Goal: Task Accomplishment & Management: Manage account settings

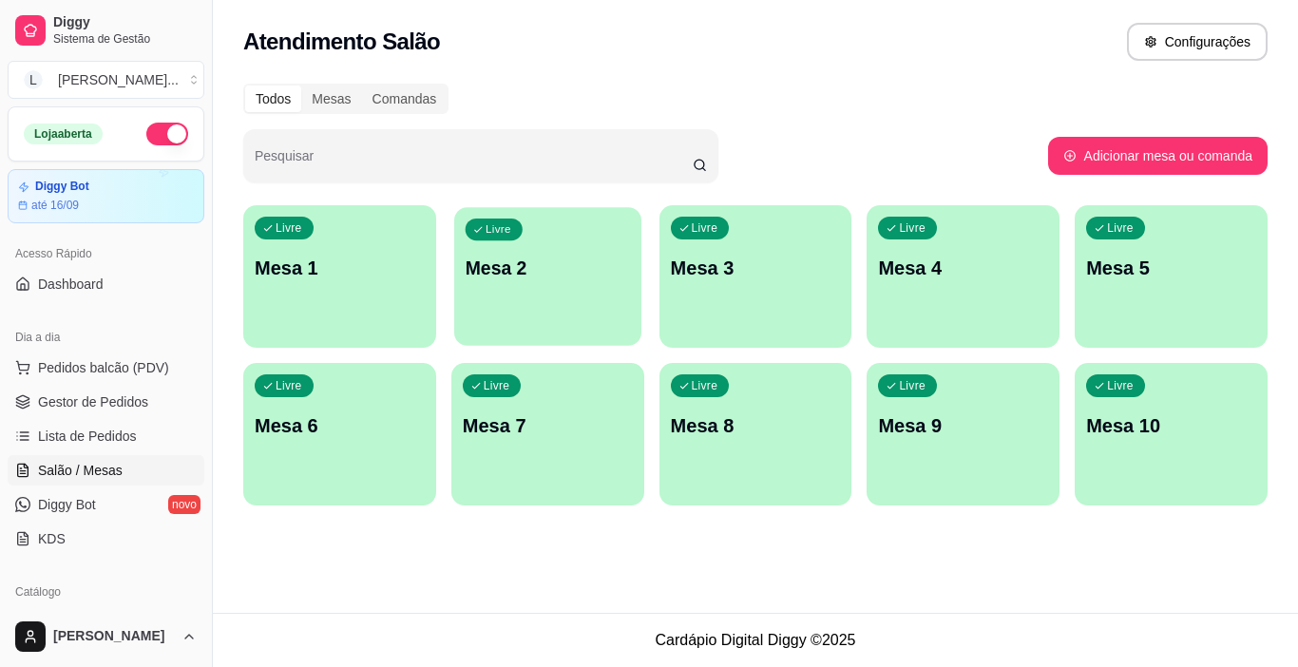
click at [538, 288] on div "Livre Mesa 2" at bounding box center [547, 265] width 187 height 116
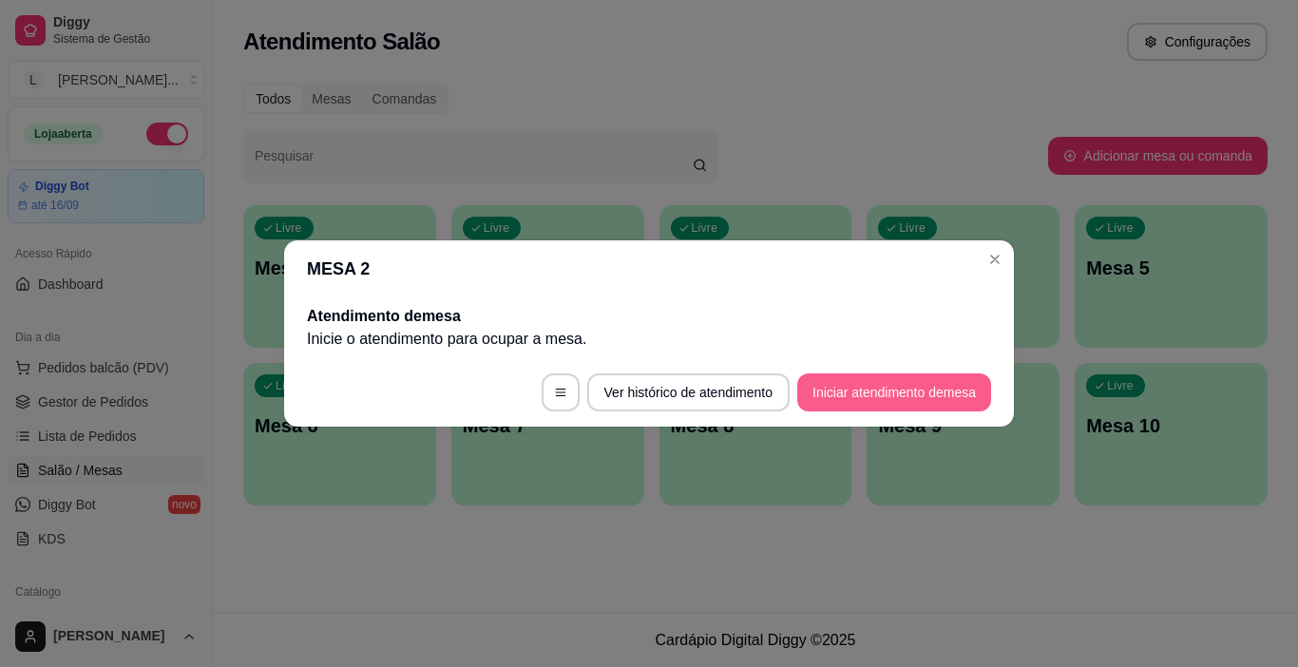
click at [896, 392] on button "Iniciar atendimento de mesa" at bounding box center [894, 392] width 194 height 38
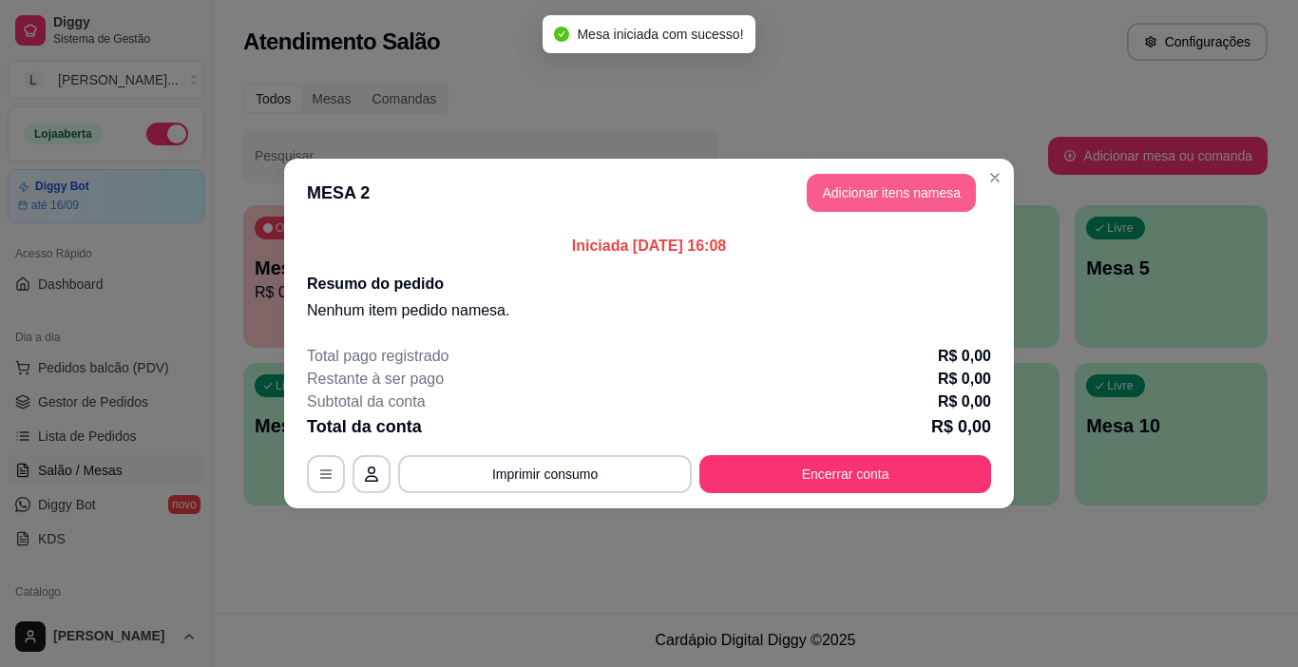
click at [896, 193] on button "Adicionar itens na mesa" at bounding box center [890, 193] width 169 height 38
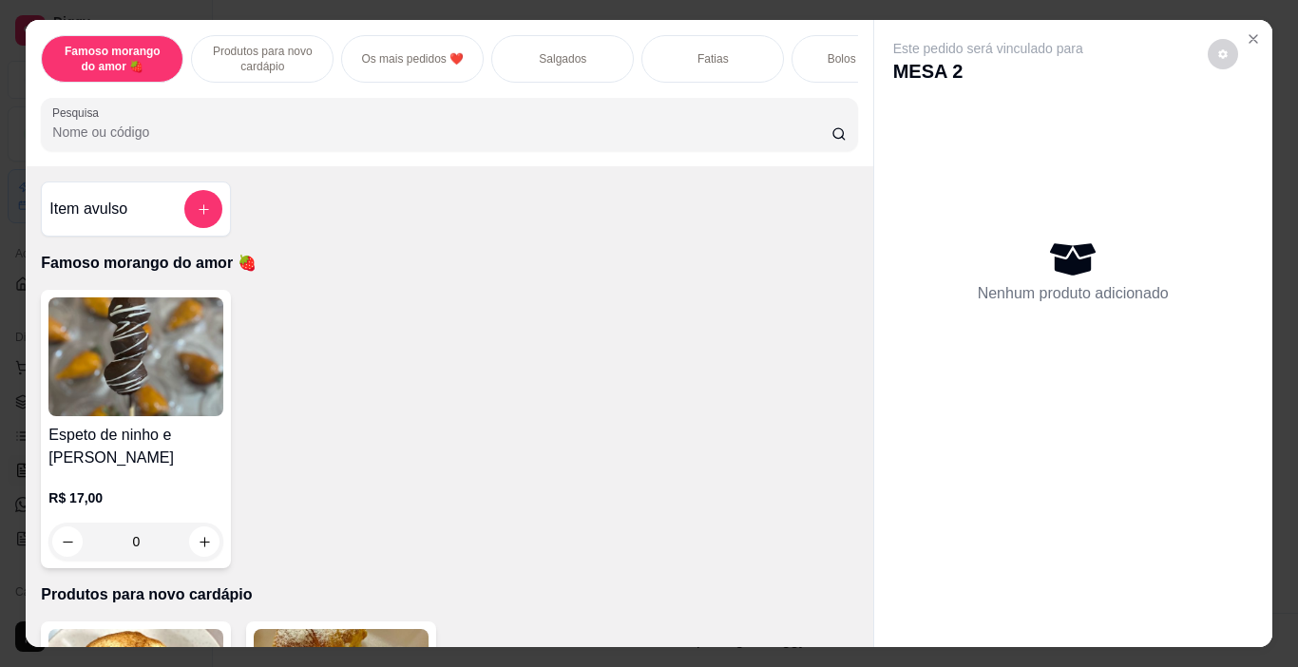
click at [523, 66] on div "Salgados" at bounding box center [562, 58] width 142 height 47
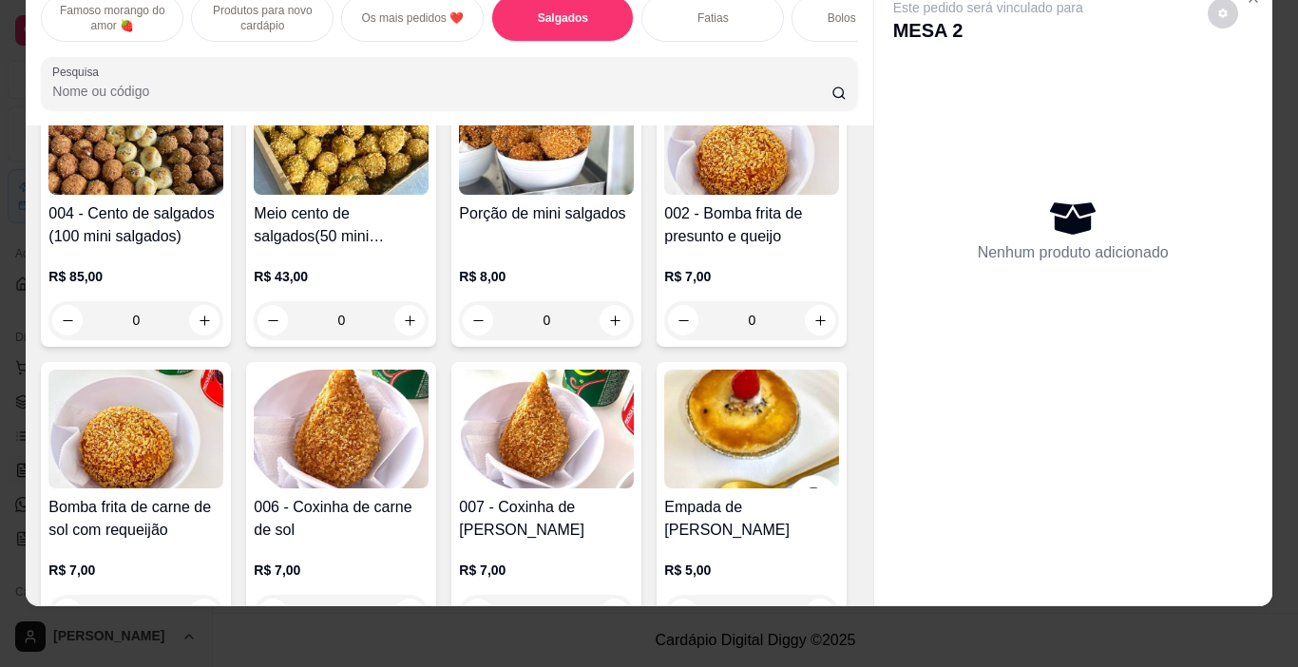
scroll to position [939, 0]
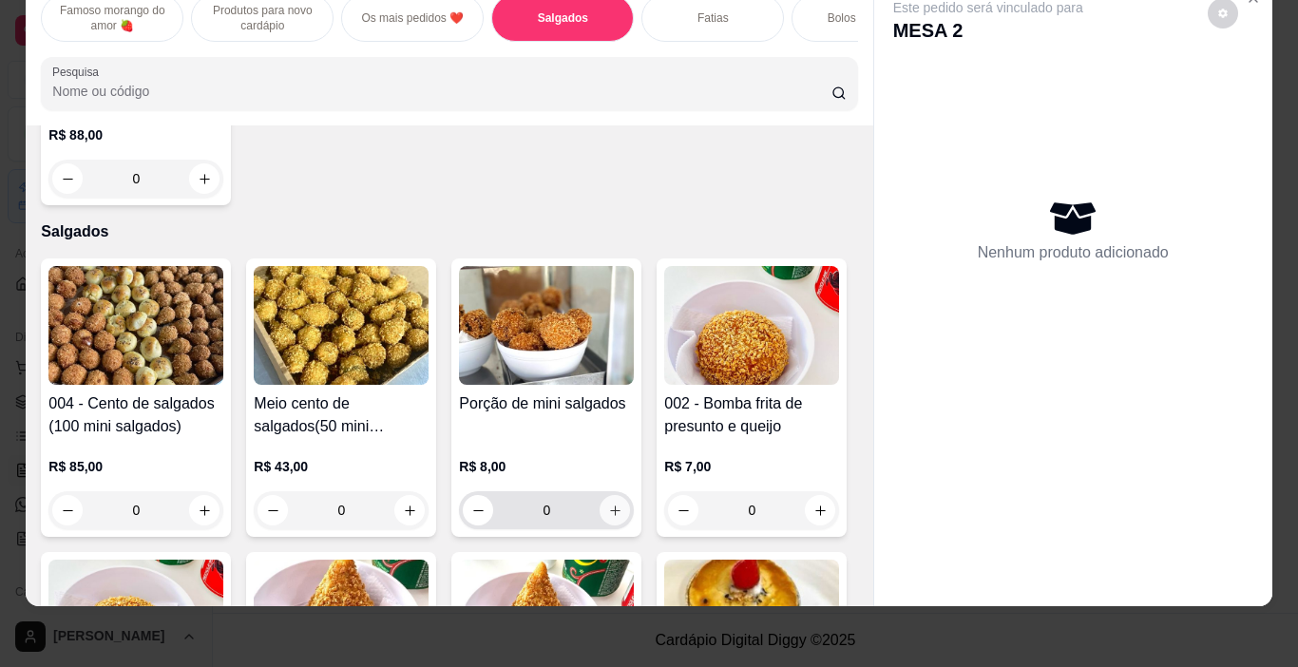
click at [609, 516] on icon "increase-product-quantity" at bounding box center [615, 510] width 14 height 14
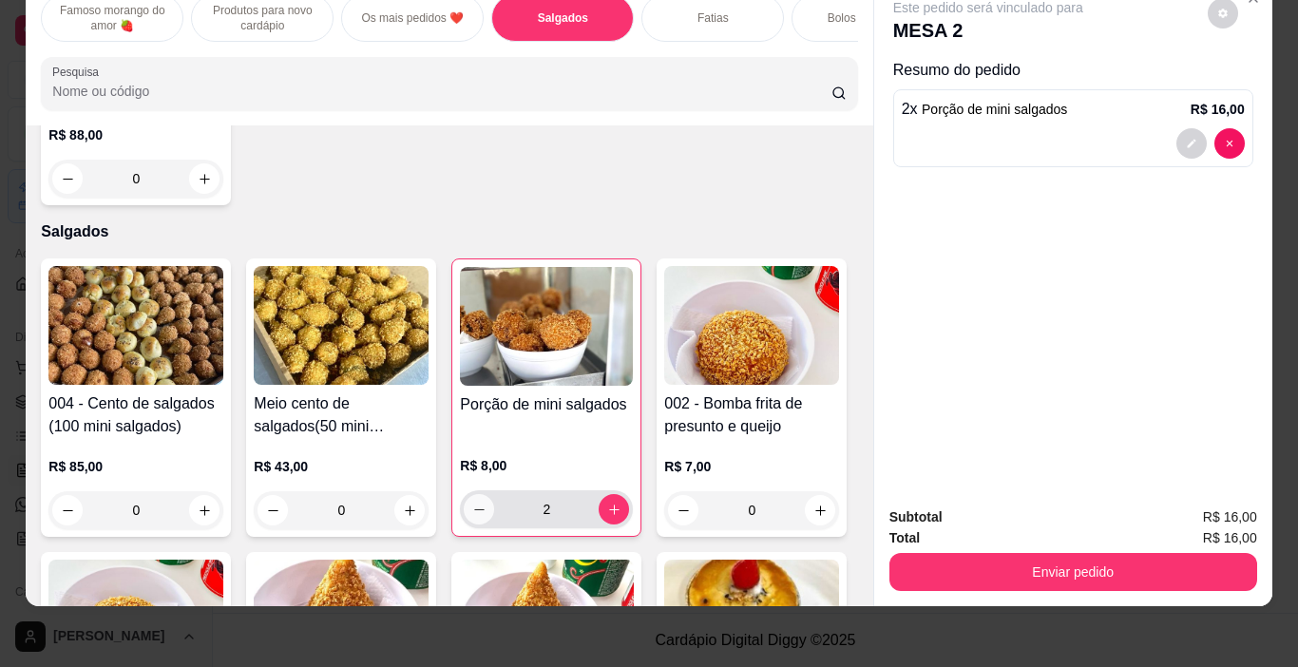
click at [464, 509] on button "decrease-product-quantity" at bounding box center [479, 509] width 30 height 30
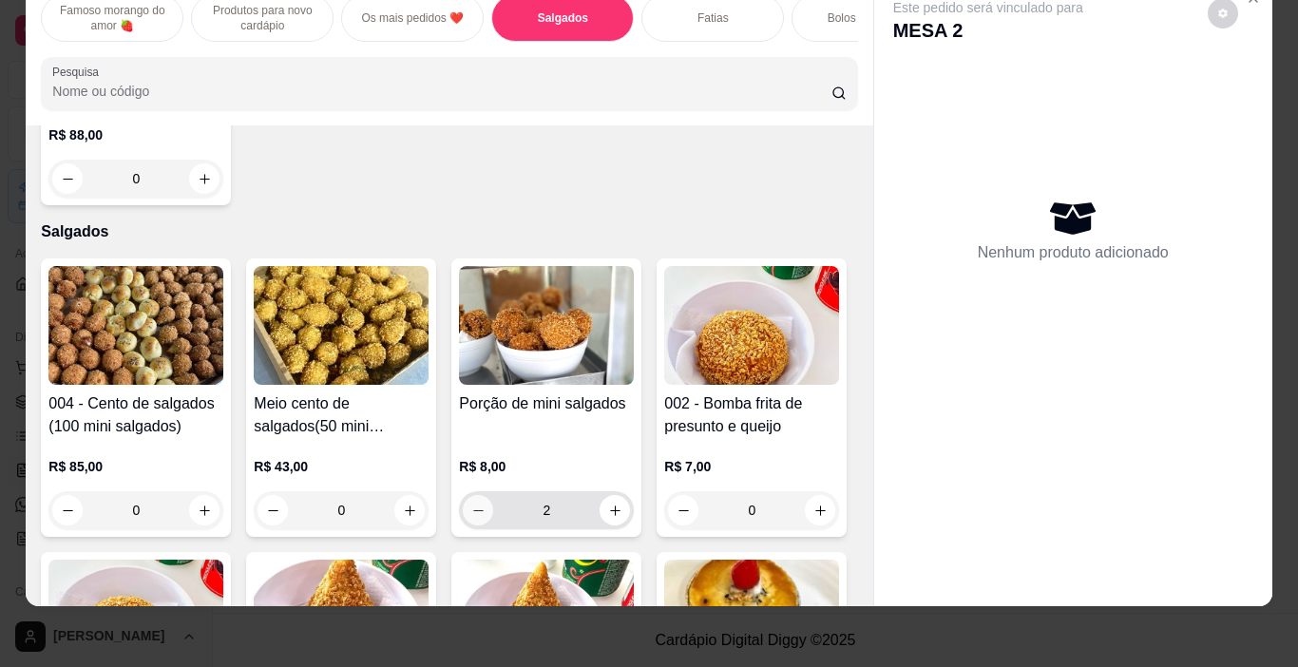
click at [463, 509] on button "decrease-product-quantity" at bounding box center [478, 510] width 30 height 30
type input "0"
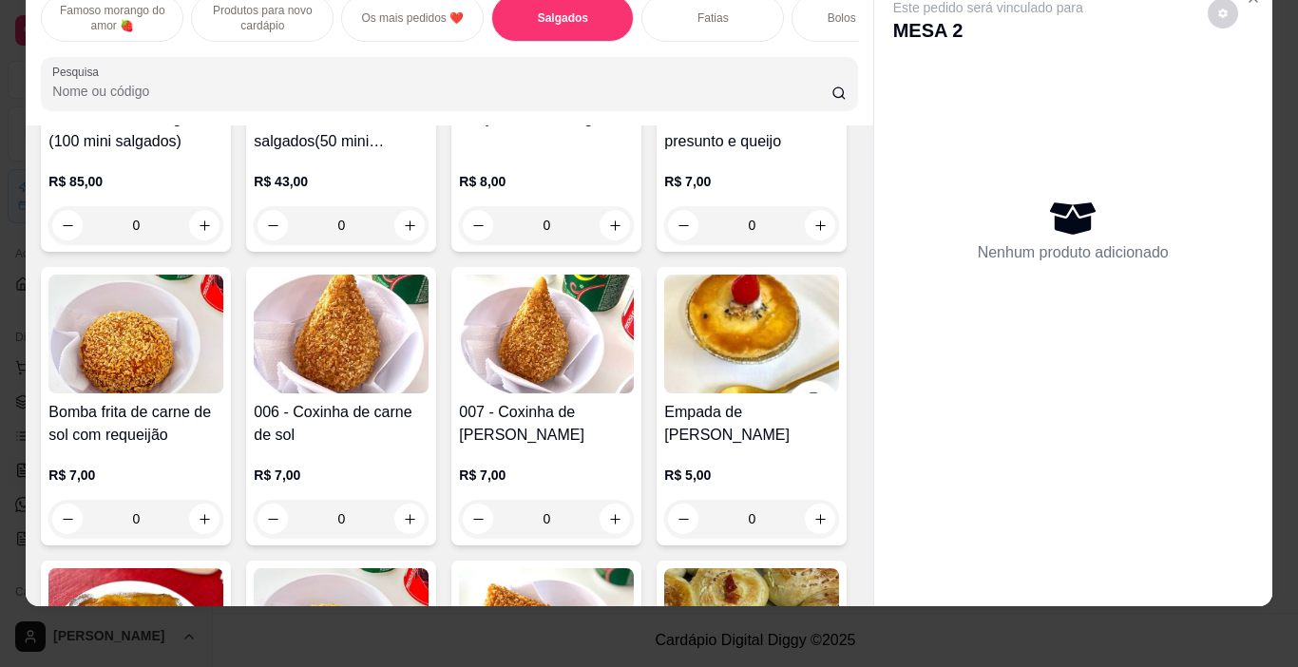
scroll to position [1509, 0]
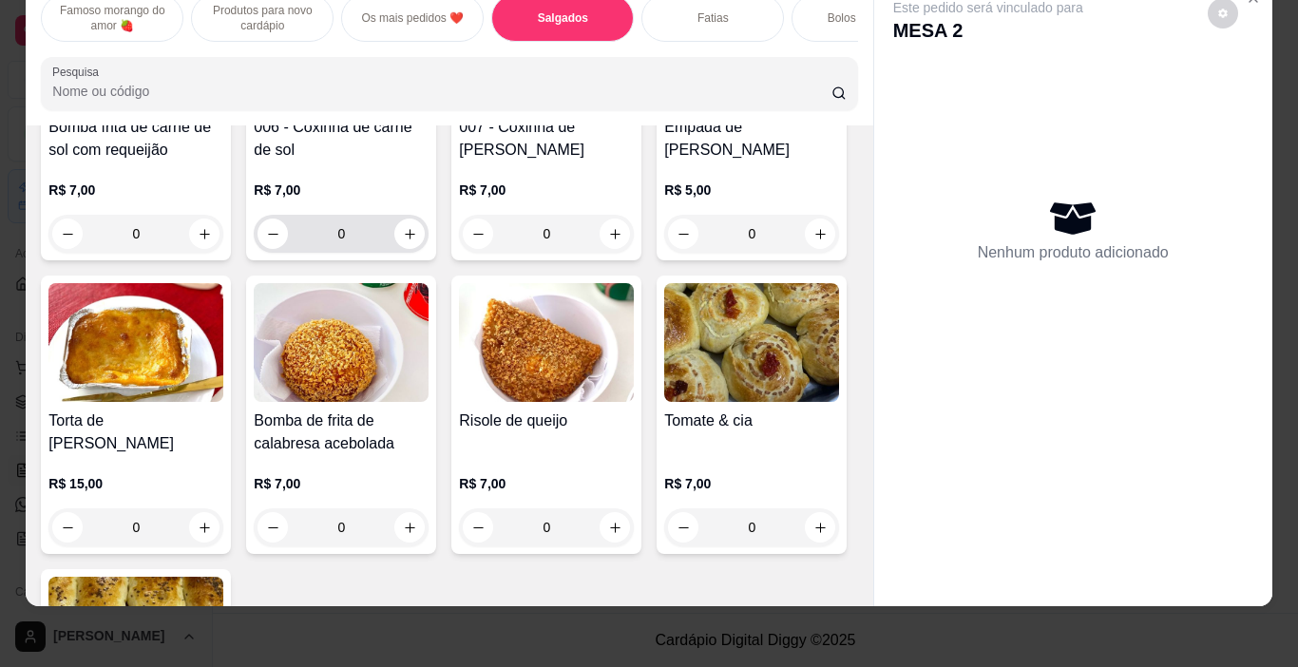
click at [425, 244] on button "increase-product-quantity" at bounding box center [409, 233] width 30 height 30
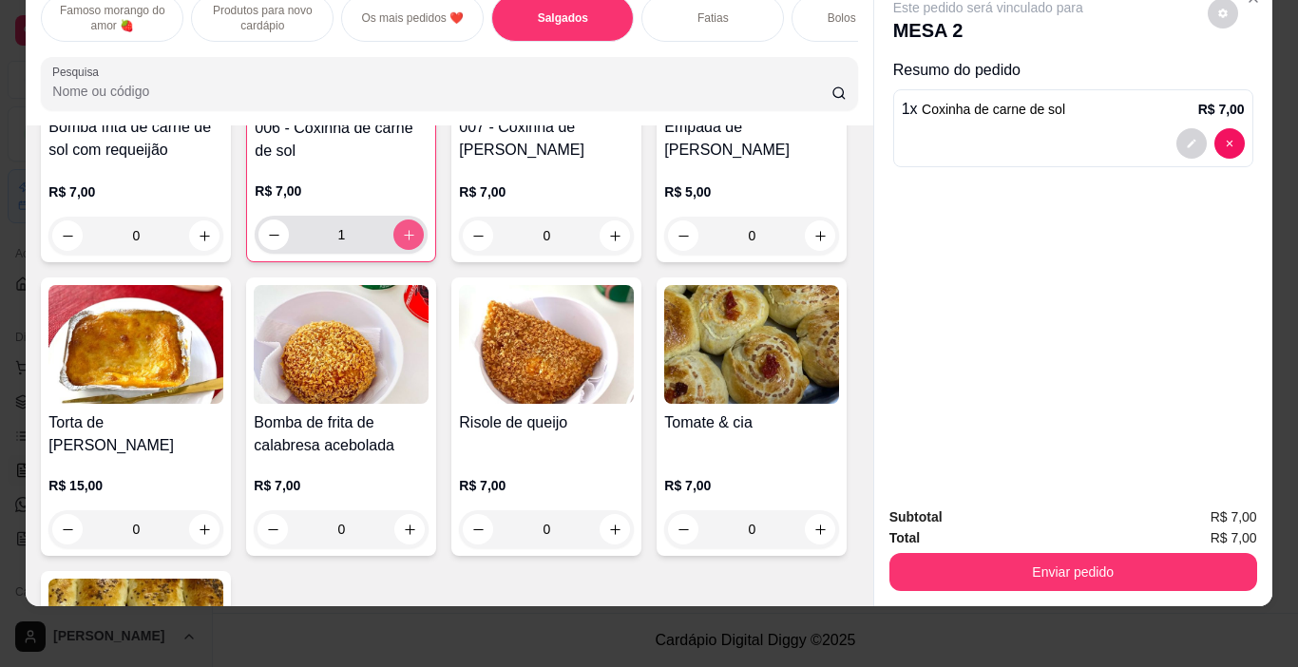
click at [416, 241] on icon "increase-product-quantity" at bounding box center [409, 235] width 14 height 14
type input "2"
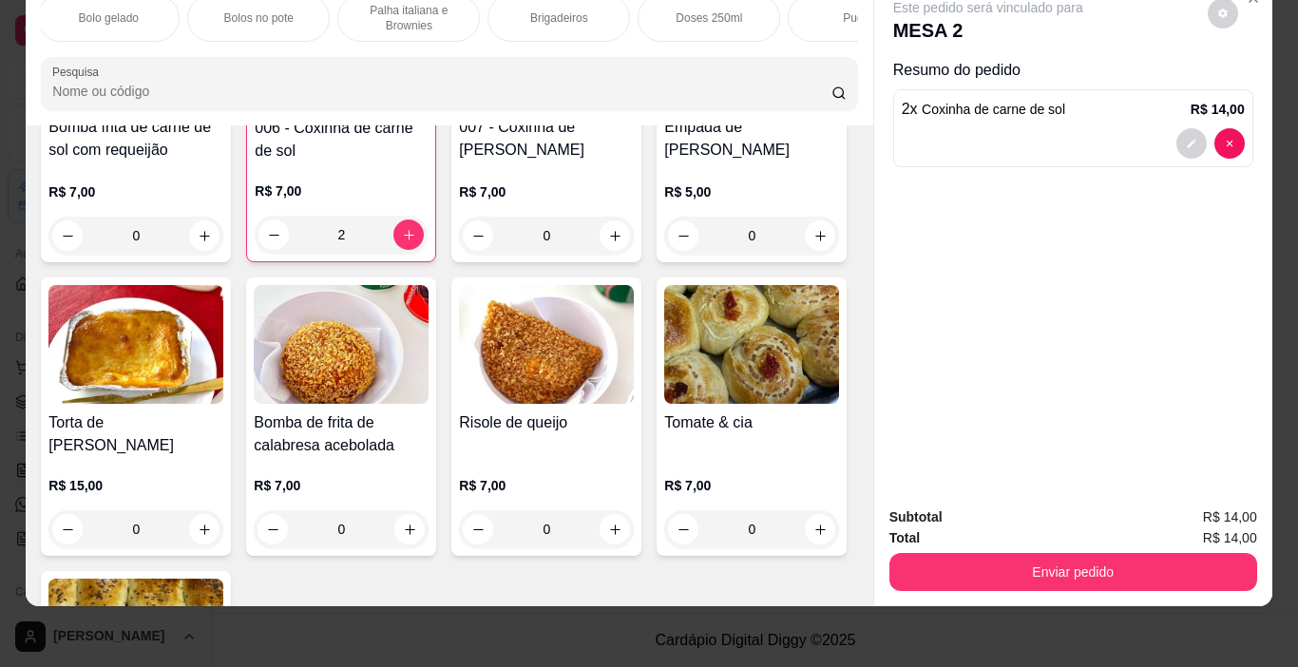
scroll to position [0, 912]
click at [715, 10] on p "Doses 250ml" at bounding box center [701, 17] width 66 height 15
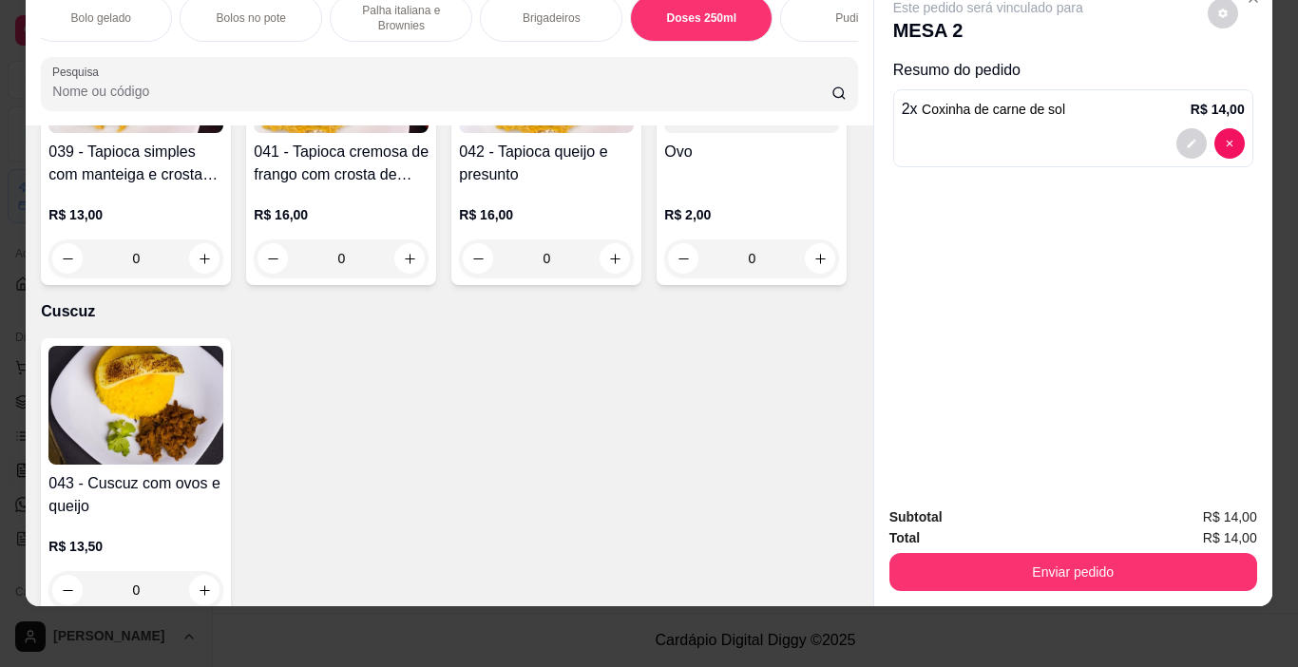
type input "1"
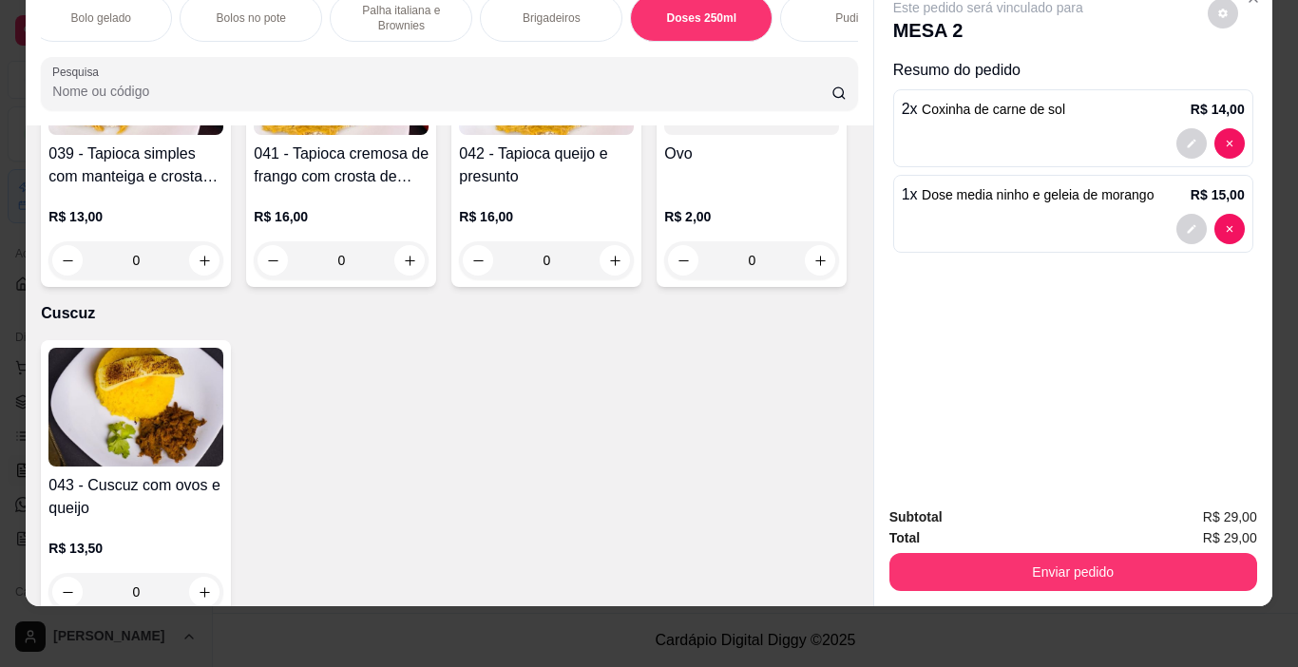
type input "1"
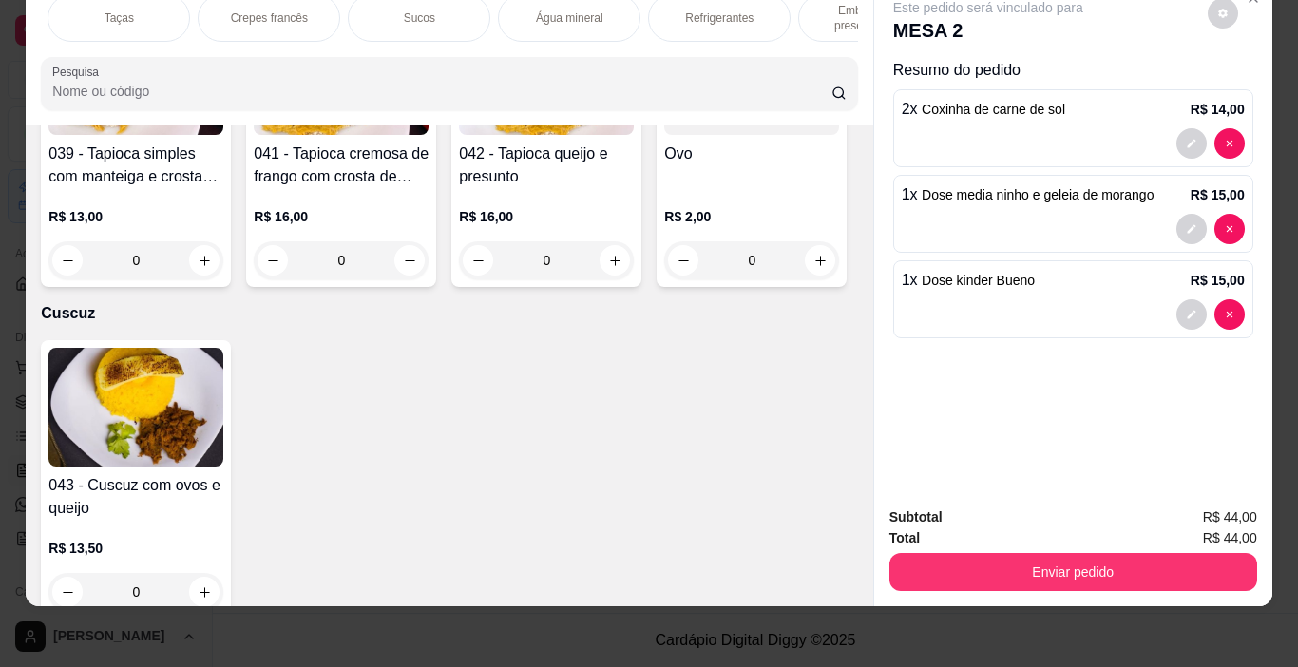
scroll to position [0, 2578]
click at [717, 5] on div "Refrigerantes" at bounding box center [686, 17] width 142 height 47
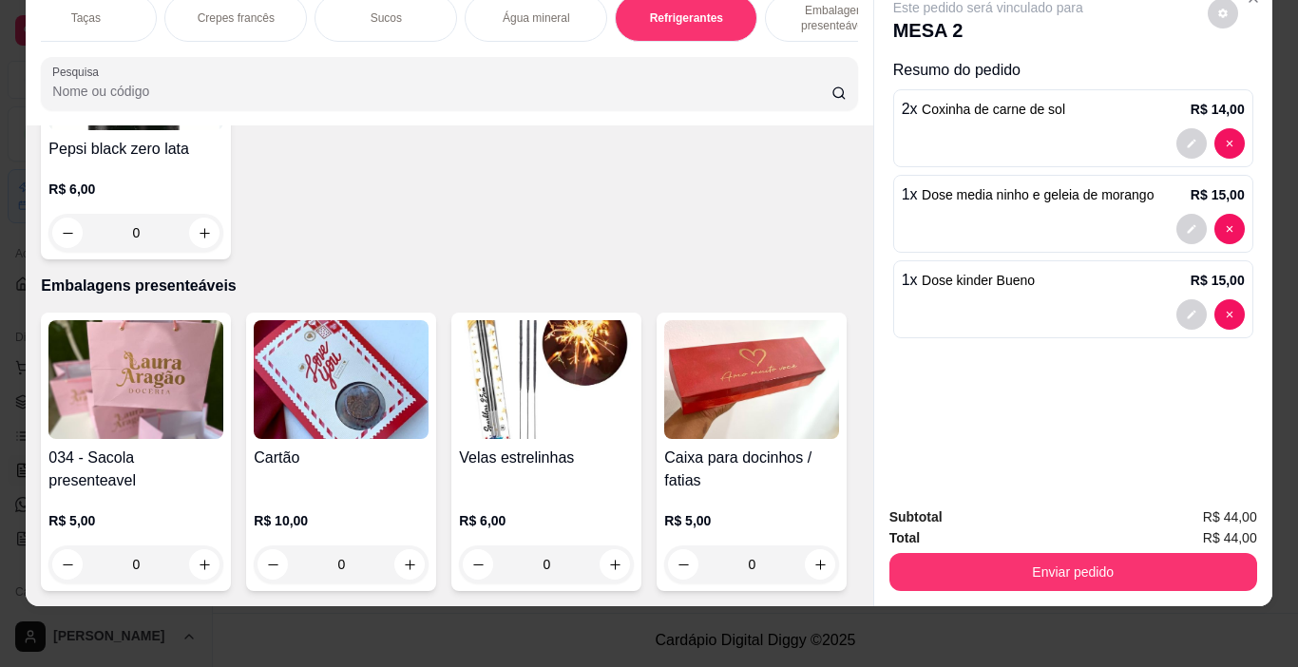
type input "1"
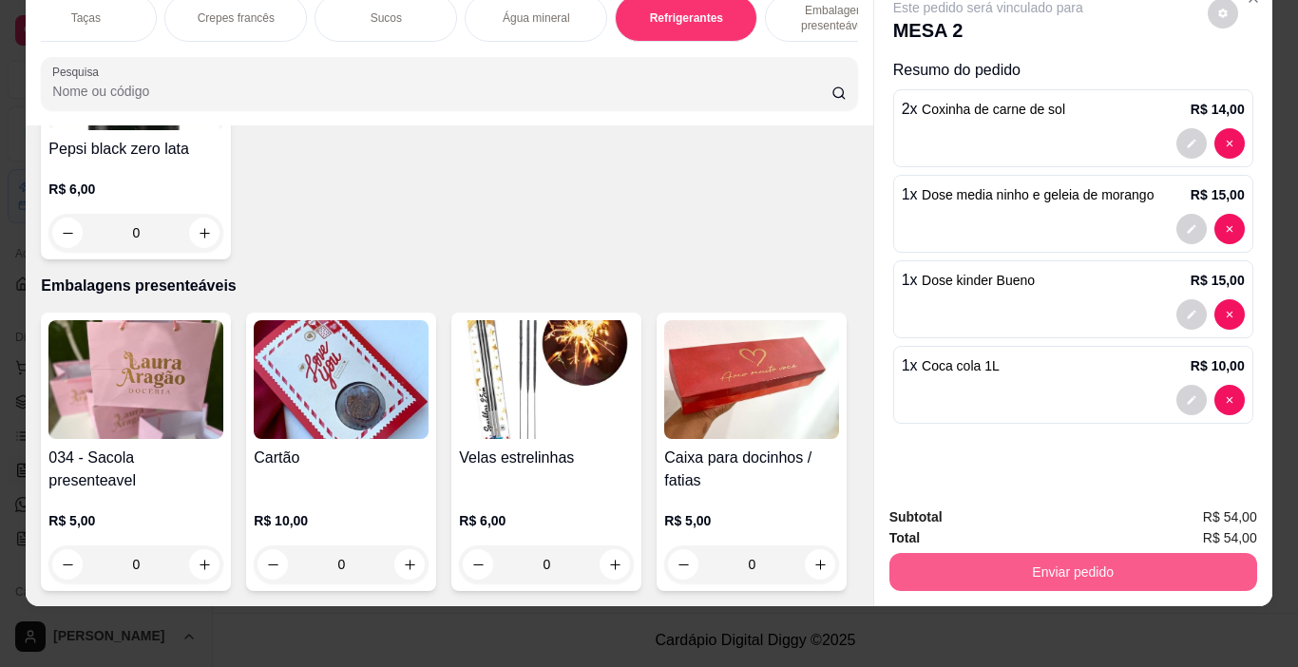
click at [979, 567] on button "Enviar pedido" at bounding box center [1073, 572] width 368 height 38
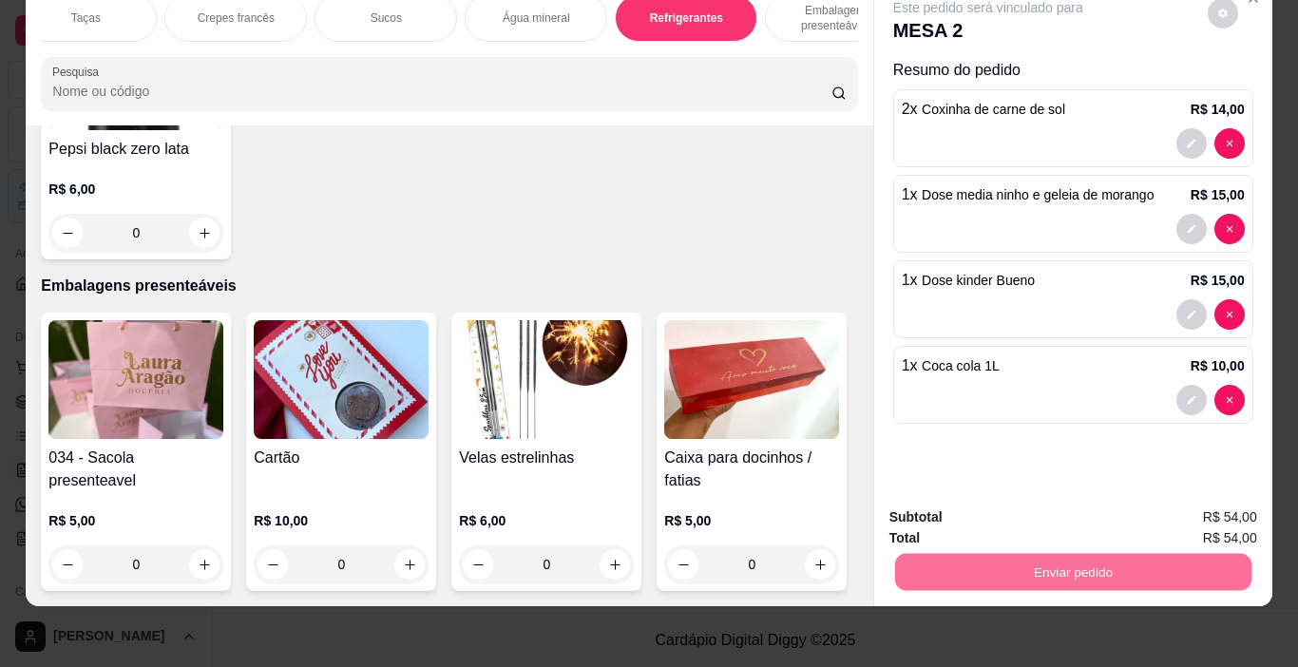
click at [1014, 508] on button "Não registrar e enviar pedido" at bounding box center [1010, 511] width 198 height 36
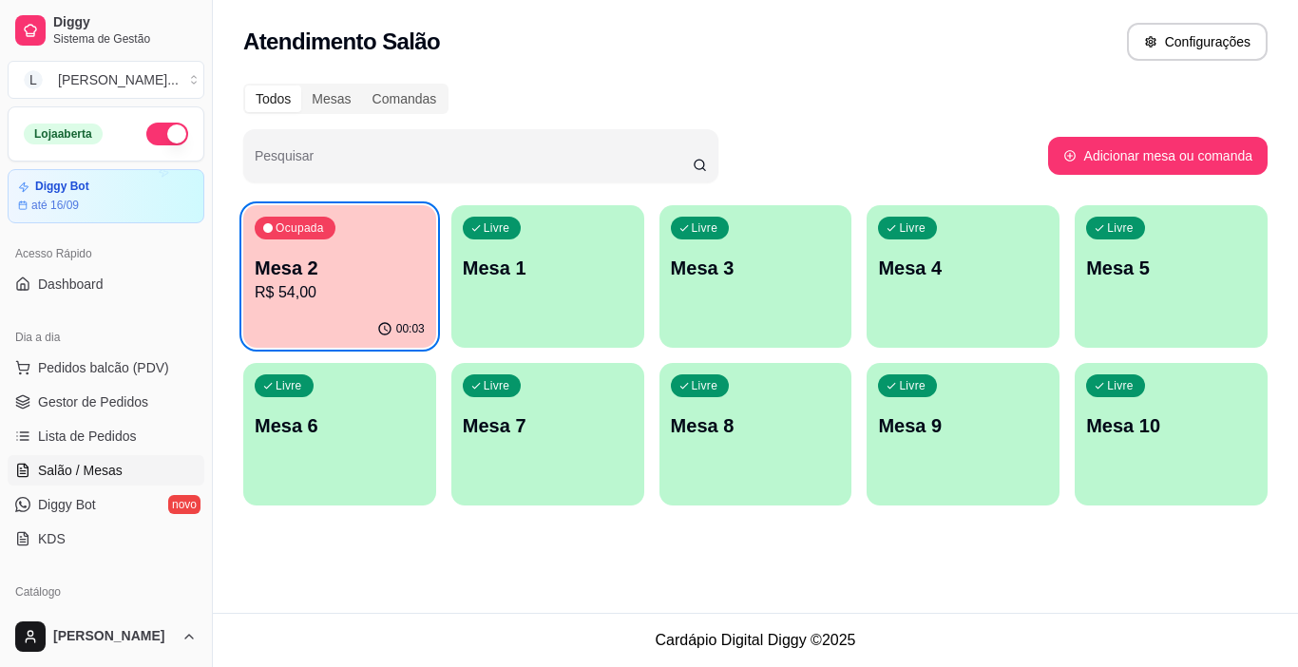
click at [365, 285] on p "R$ 54,00" at bounding box center [340, 292] width 170 height 23
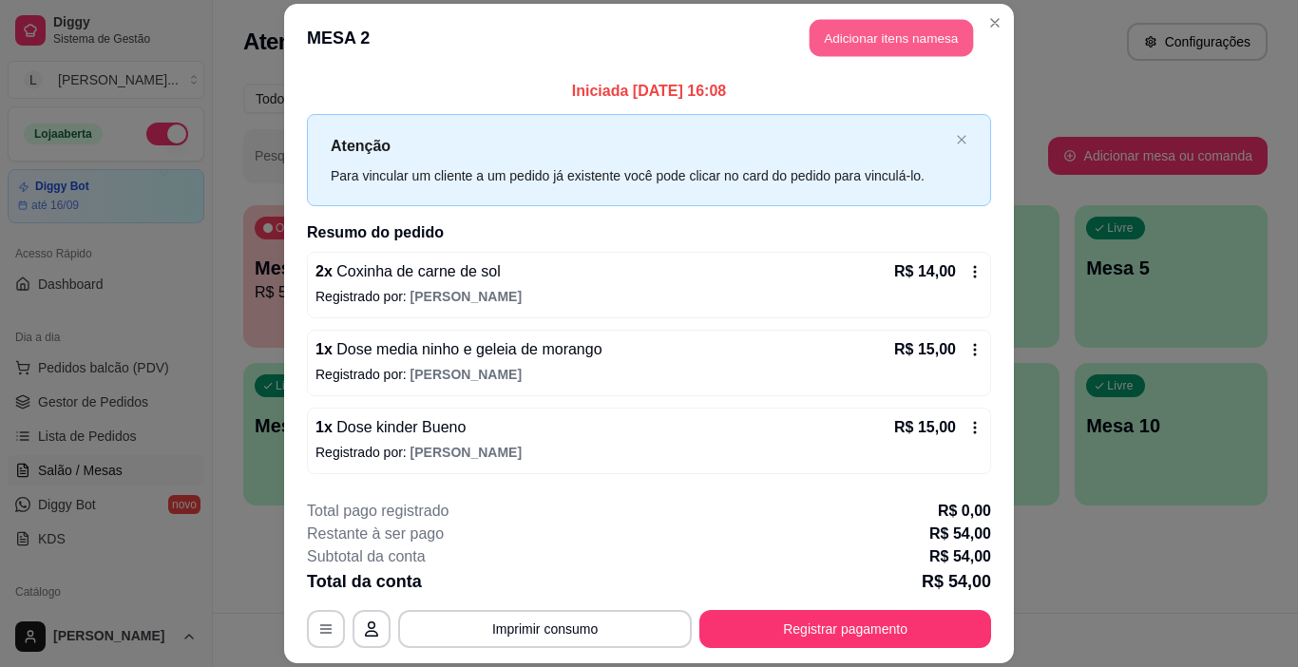
click at [867, 34] on button "Adicionar itens na mesa" at bounding box center [890, 37] width 163 height 37
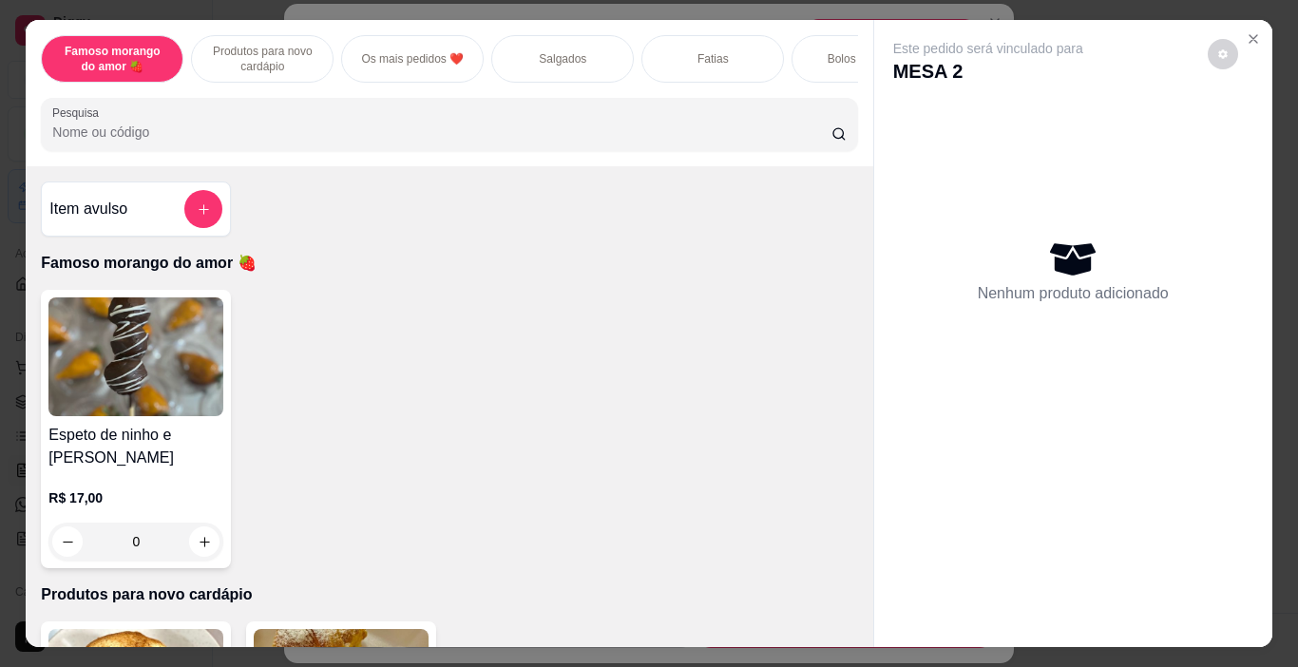
click at [541, 51] on p "Salgados" at bounding box center [562, 58] width 47 height 15
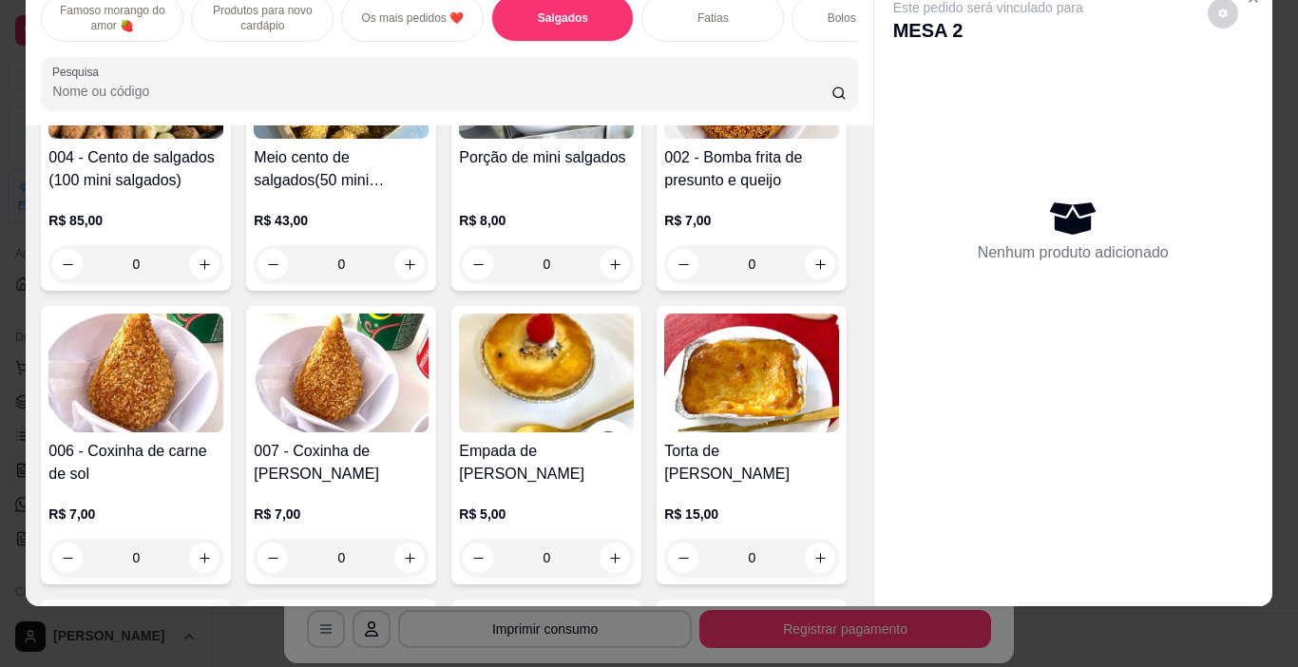
scroll to position [1186, 0]
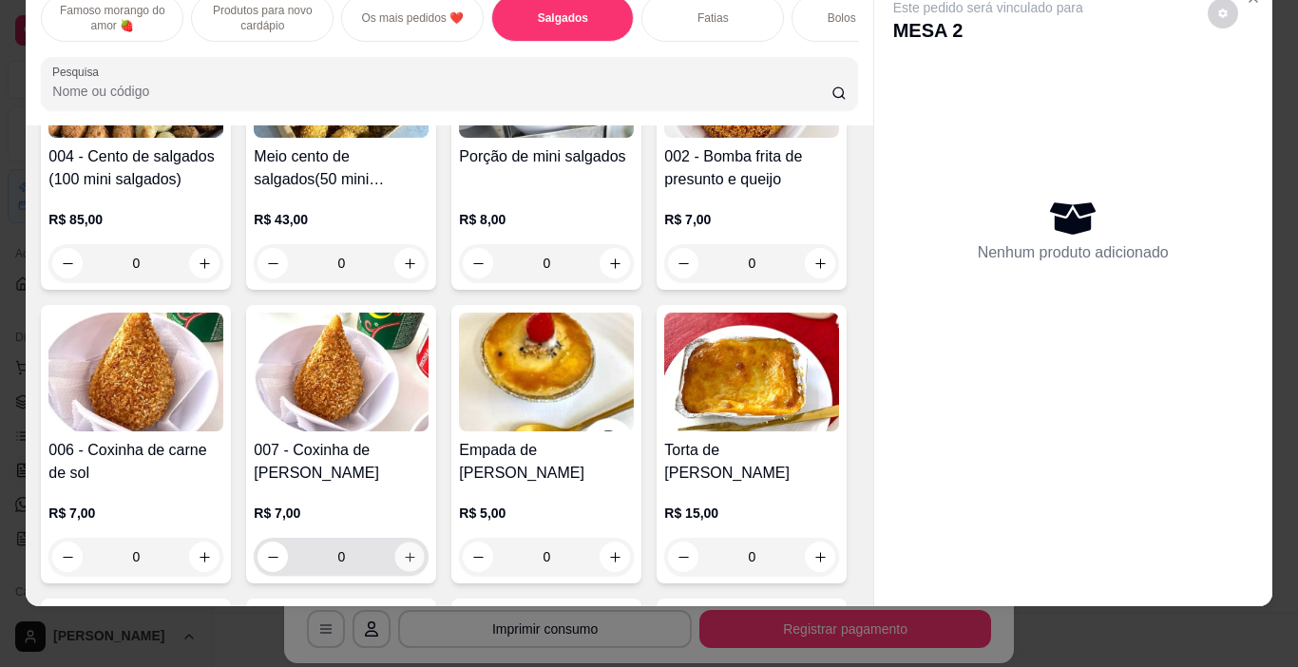
click at [417, 554] on icon "increase-product-quantity" at bounding box center [410, 557] width 14 height 14
type input "1"
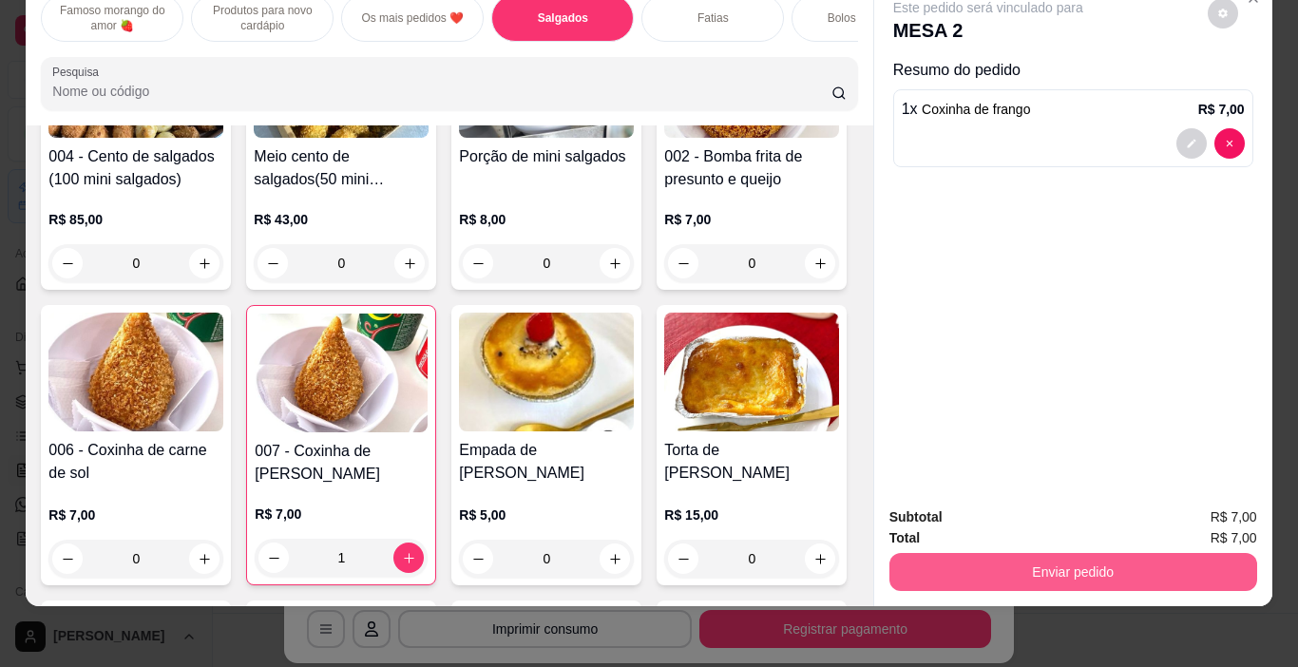
click at [1018, 558] on button "Enviar pedido" at bounding box center [1073, 572] width 368 height 38
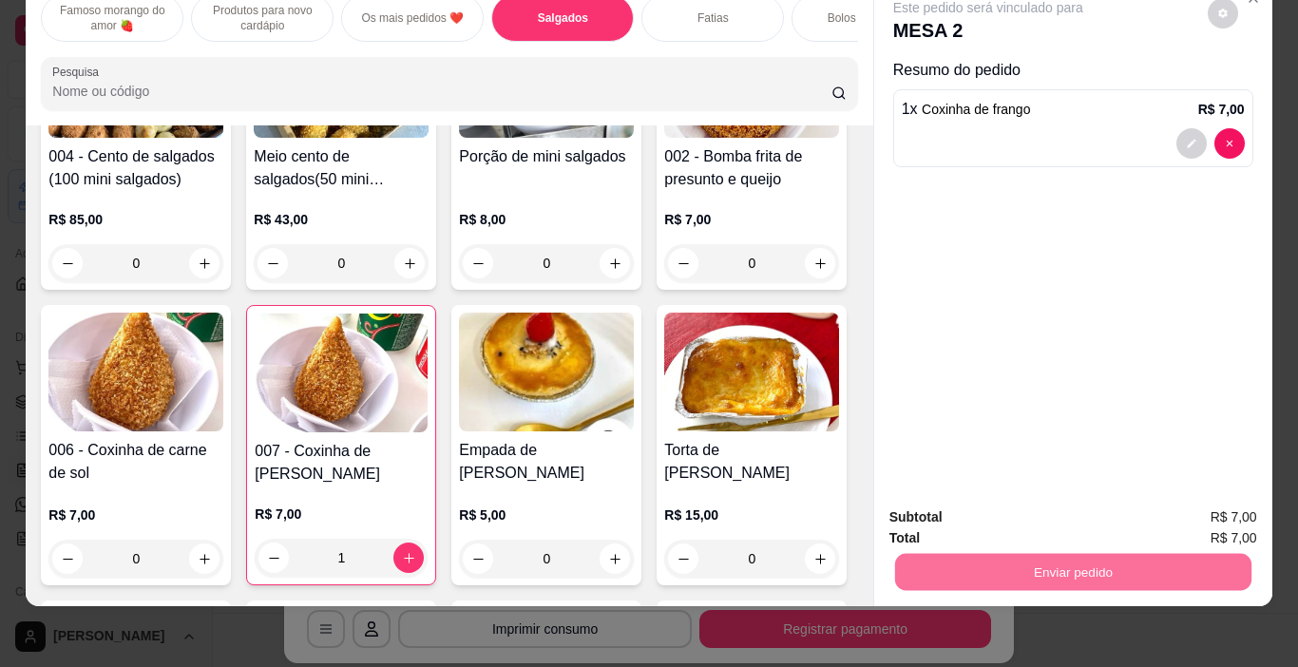
click at [1037, 506] on button "Não registrar e enviar pedido" at bounding box center [1010, 511] width 198 height 36
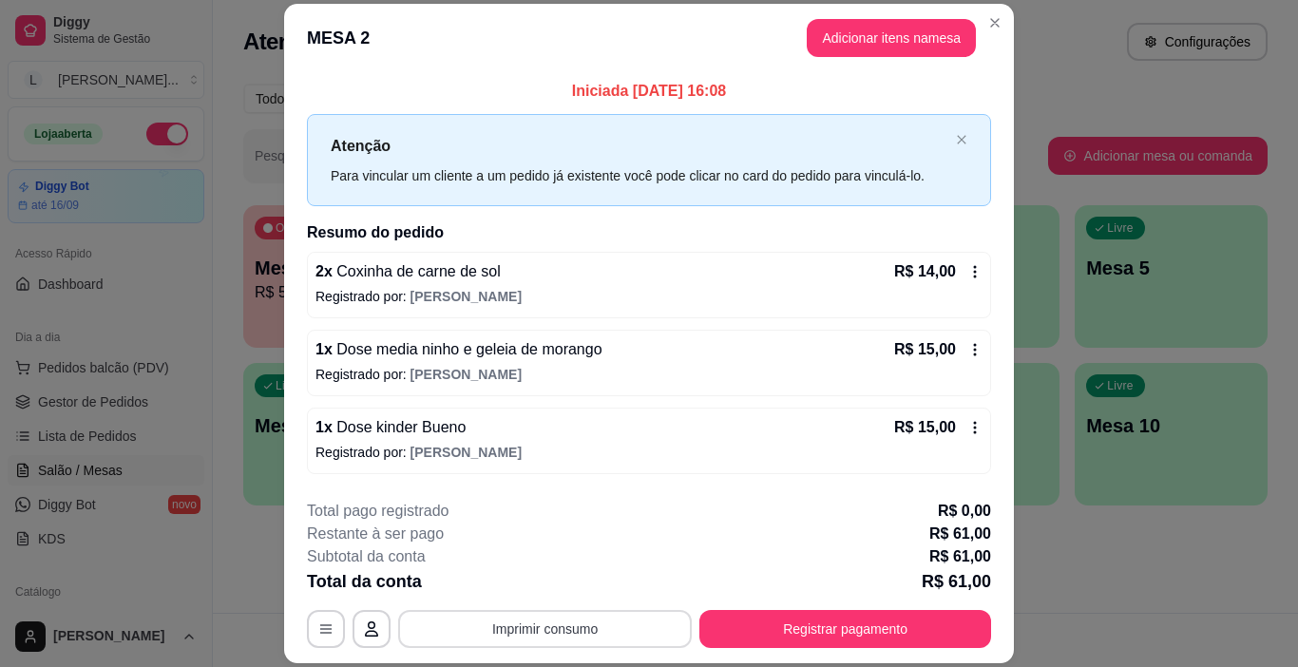
click at [602, 627] on button "Imprimir consumo" at bounding box center [545, 629] width 294 height 38
click at [556, 592] on button "IMPRESSORA" at bounding box center [544, 585] width 138 height 30
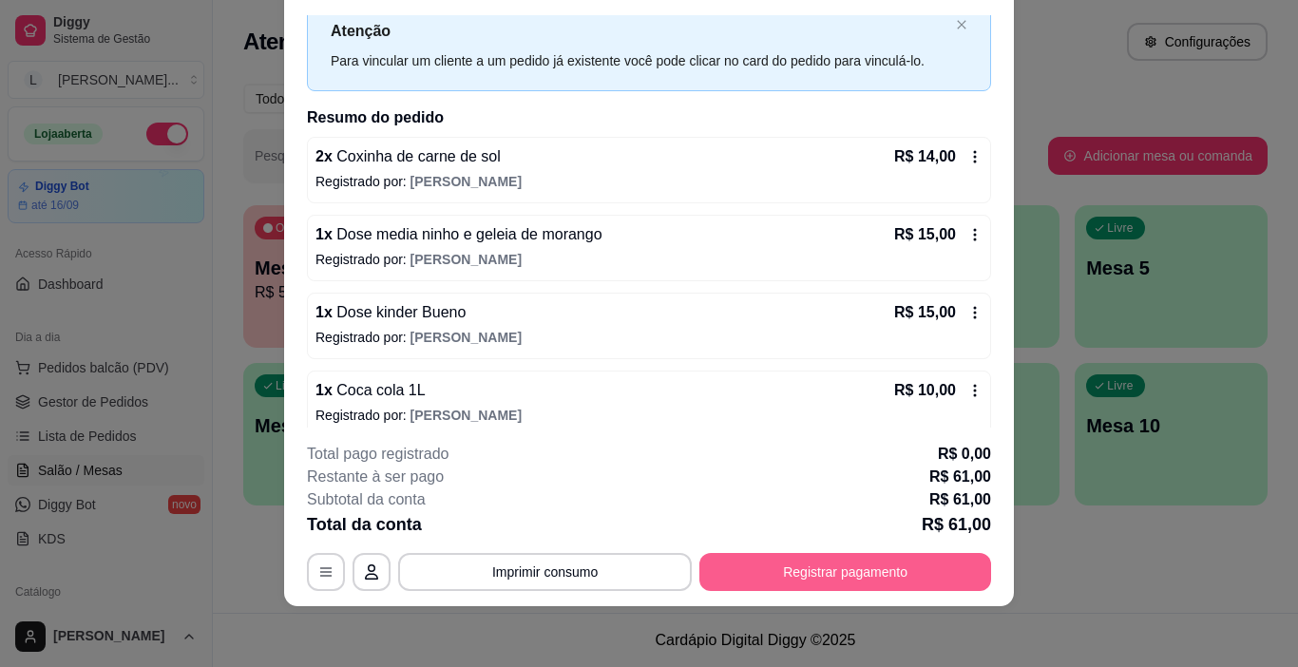
scroll to position [0, 0]
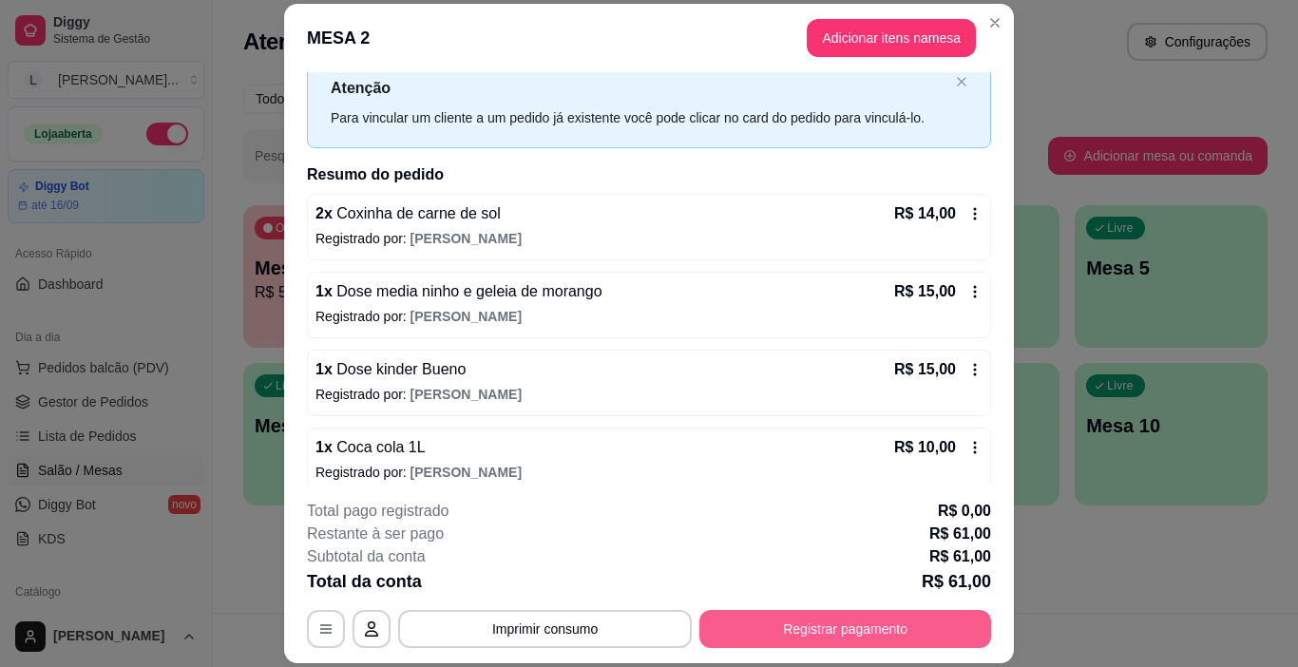
click at [773, 620] on button "Registrar pagamento" at bounding box center [845, 629] width 292 height 38
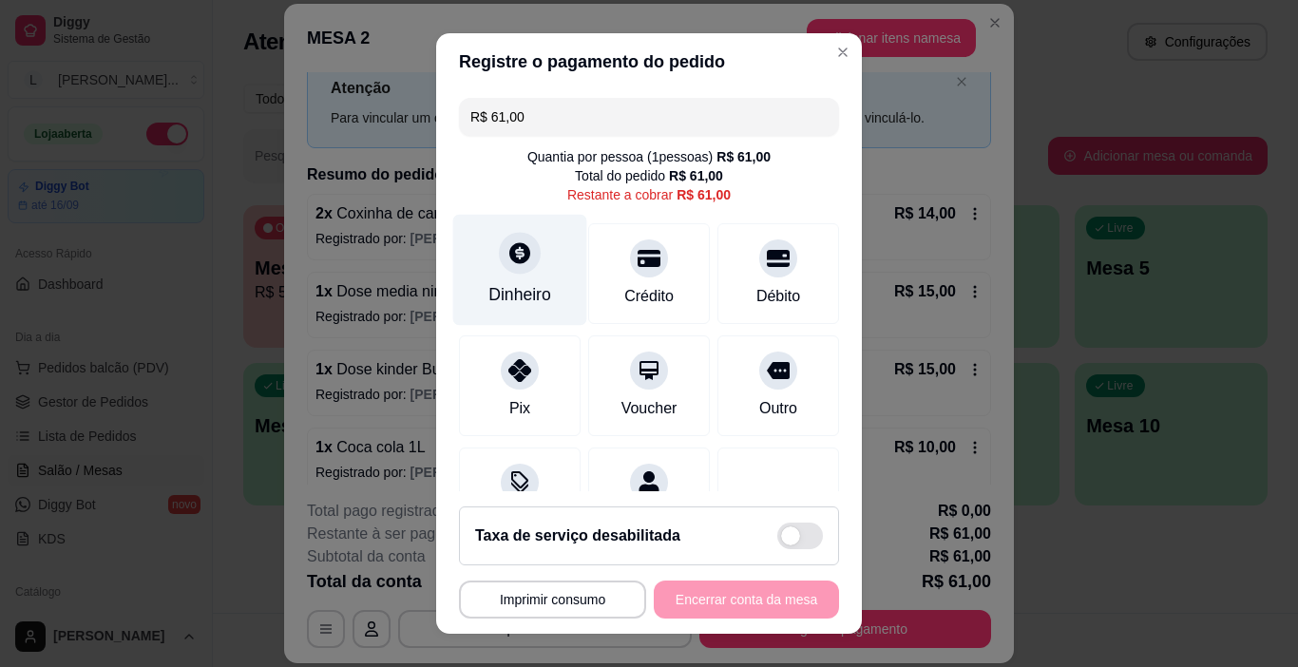
click at [514, 294] on div "Dinheiro" at bounding box center [519, 294] width 63 height 25
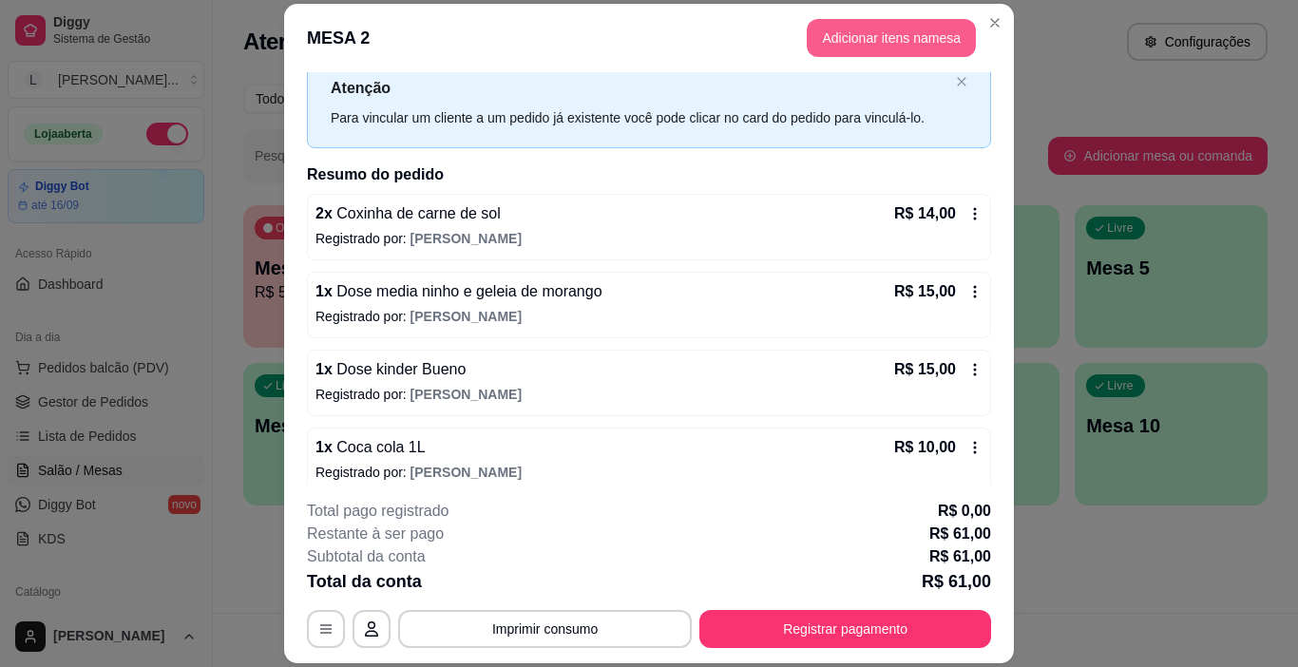
click at [861, 31] on button "Adicionar itens na mesa" at bounding box center [890, 38] width 169 height 38
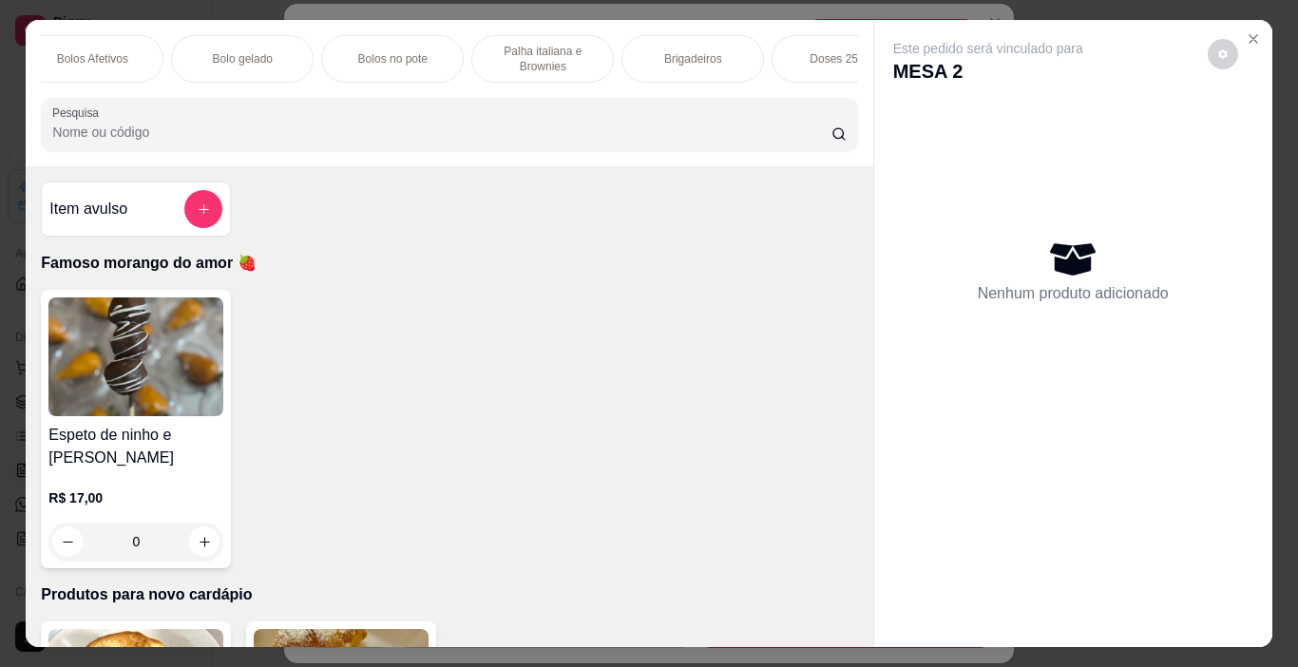
scroll to position [0, 774]
click at [798, 48] on div "Doses 250ml" at bounding box center [839, 58] width 142 height 47
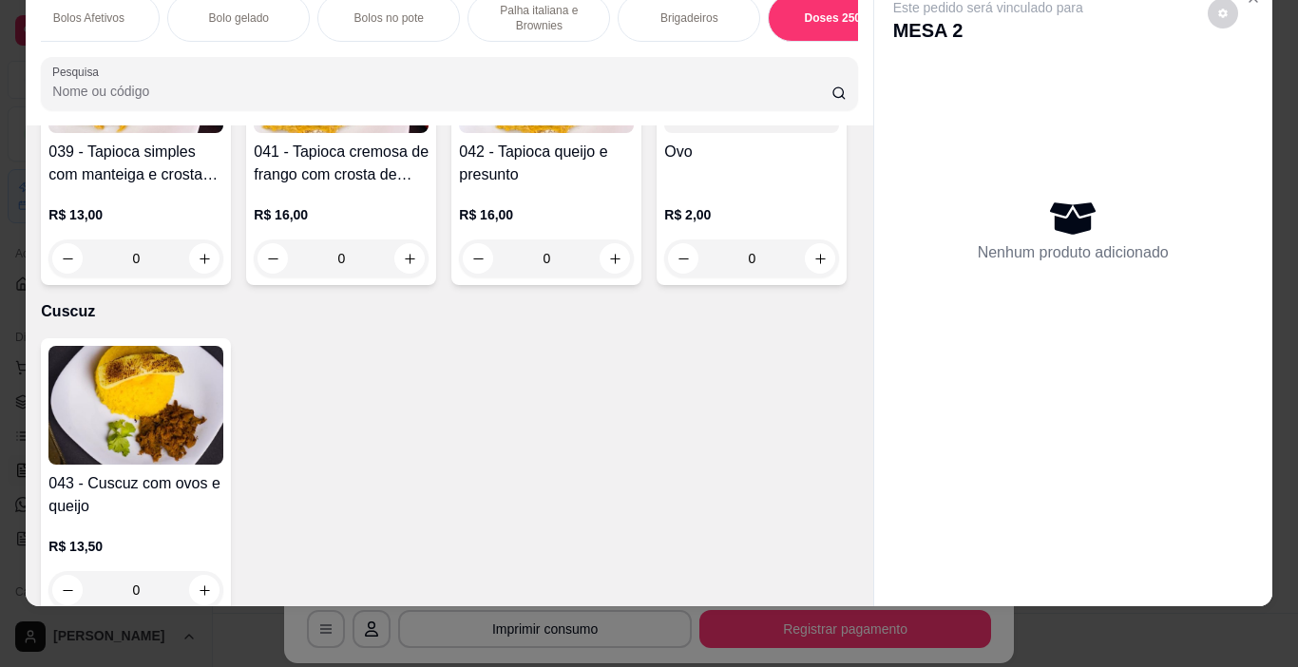
type input "1"
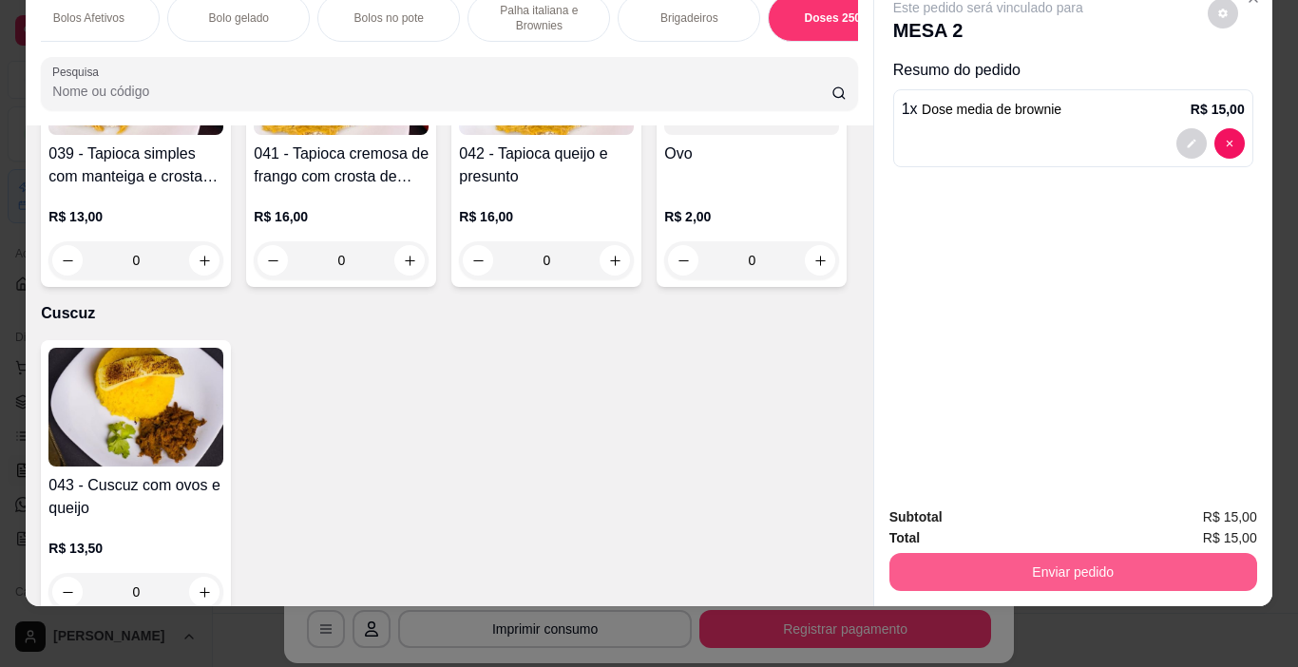
click at [982, 553] on button "Enviar pedido" at bounding box center [1073, 572] width 368 height 38
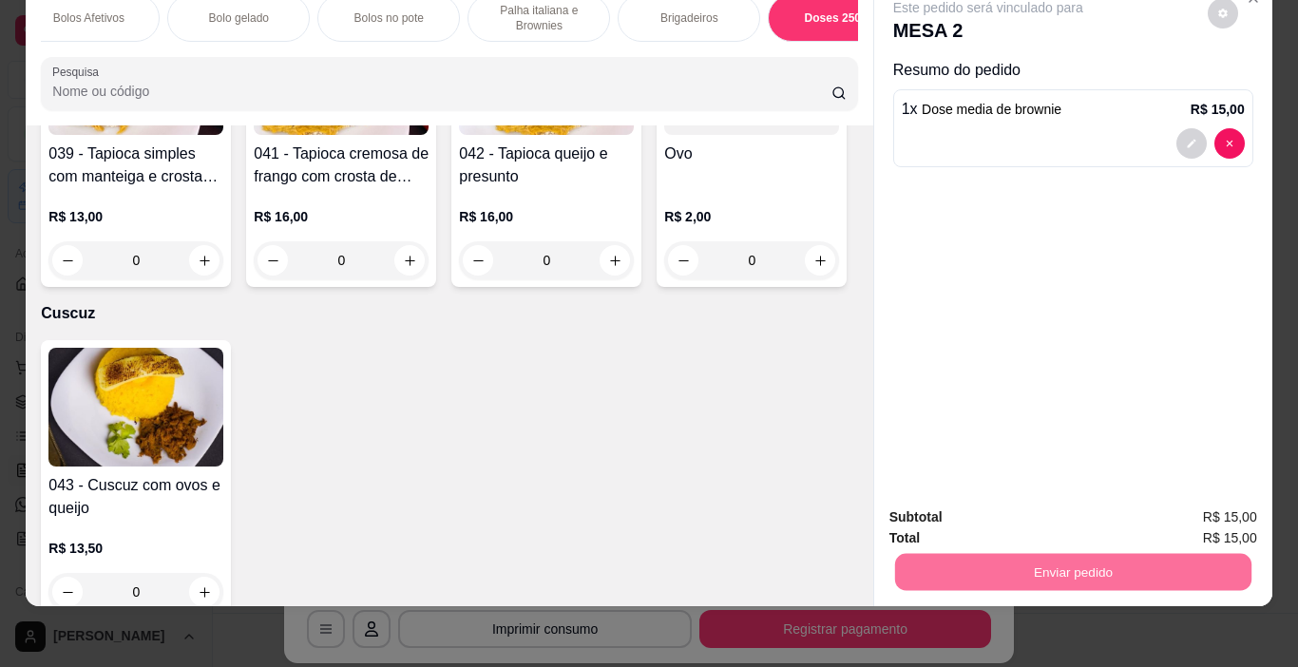
click at [973, 515] on button "Não registrar e enviar pedido" at bounding box center [1010, 510] width 192 height 35
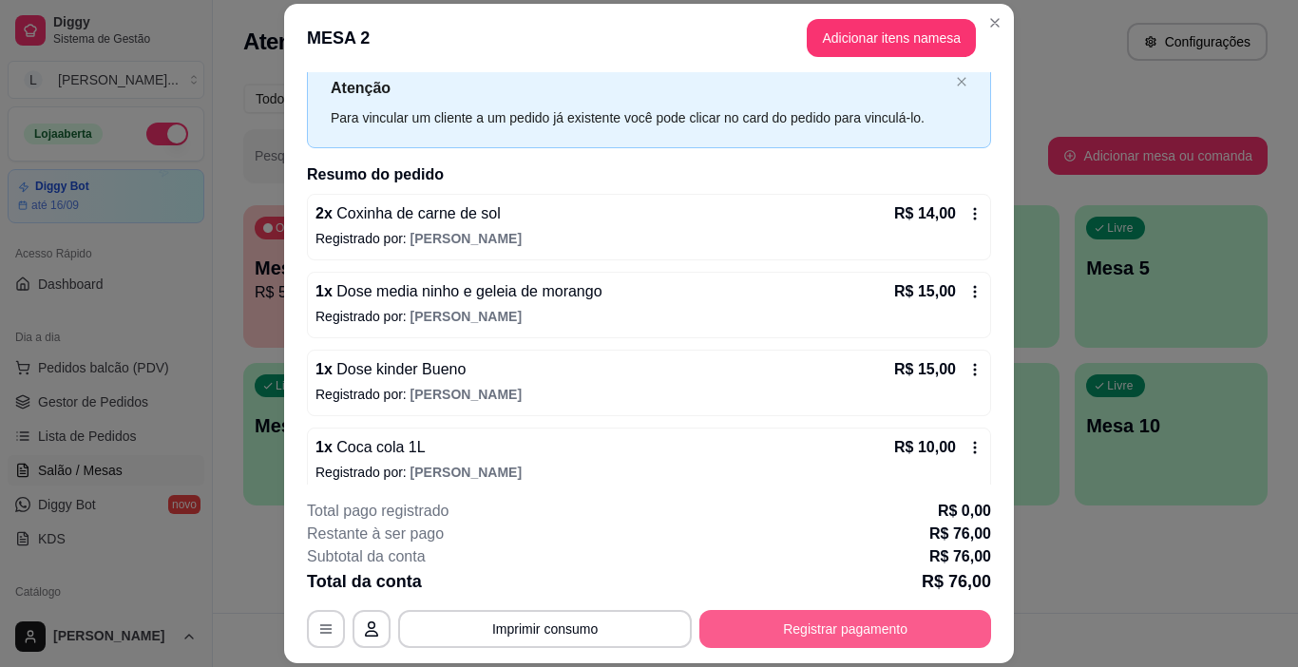
click at [893, 620] on button "Registrar pagamento" at bounding box center [845, 629] width 292 height 38
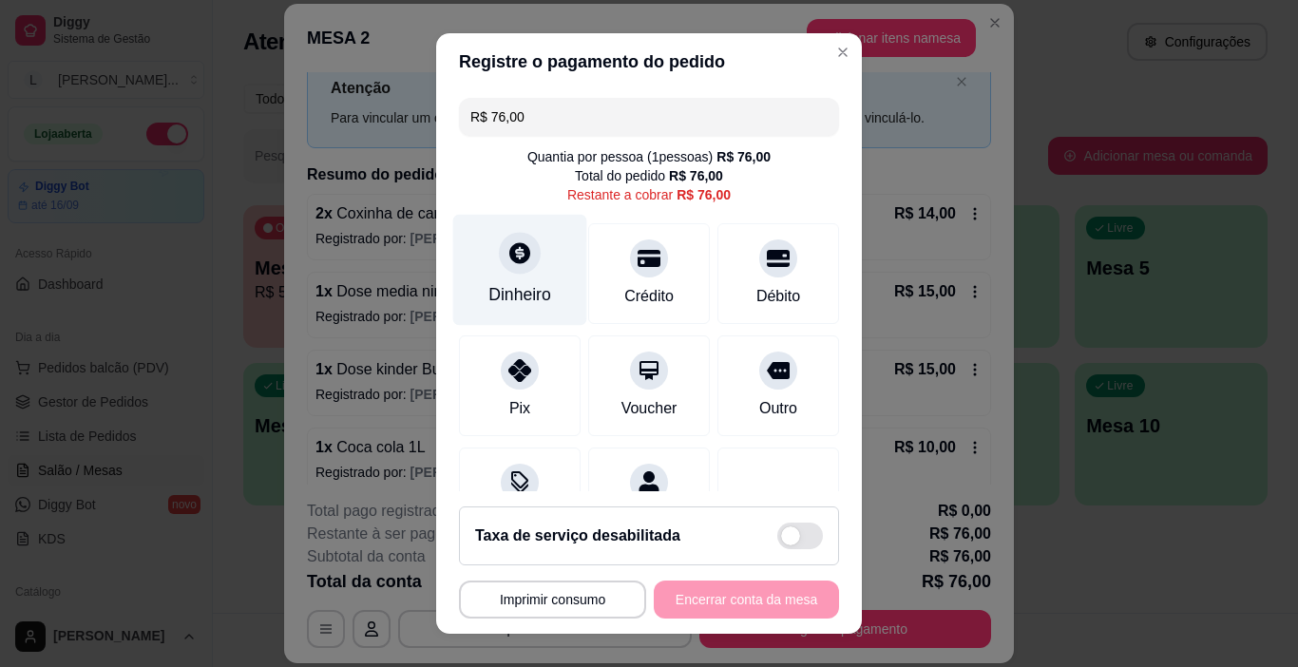
click at [529, 289] on div "Dinheiro" at bounding box center [519, 294] width 63 height 25
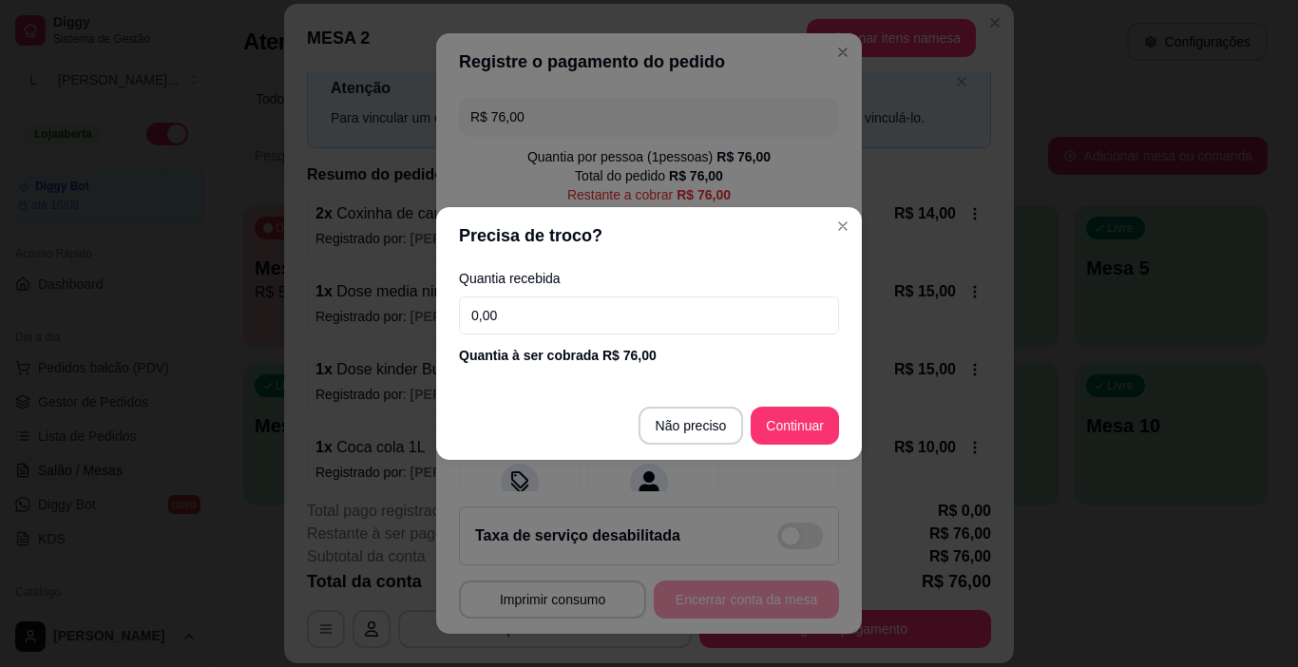
click at [610, 325] on input "0,00" at bounding box center [649, 315] width 380 height 38
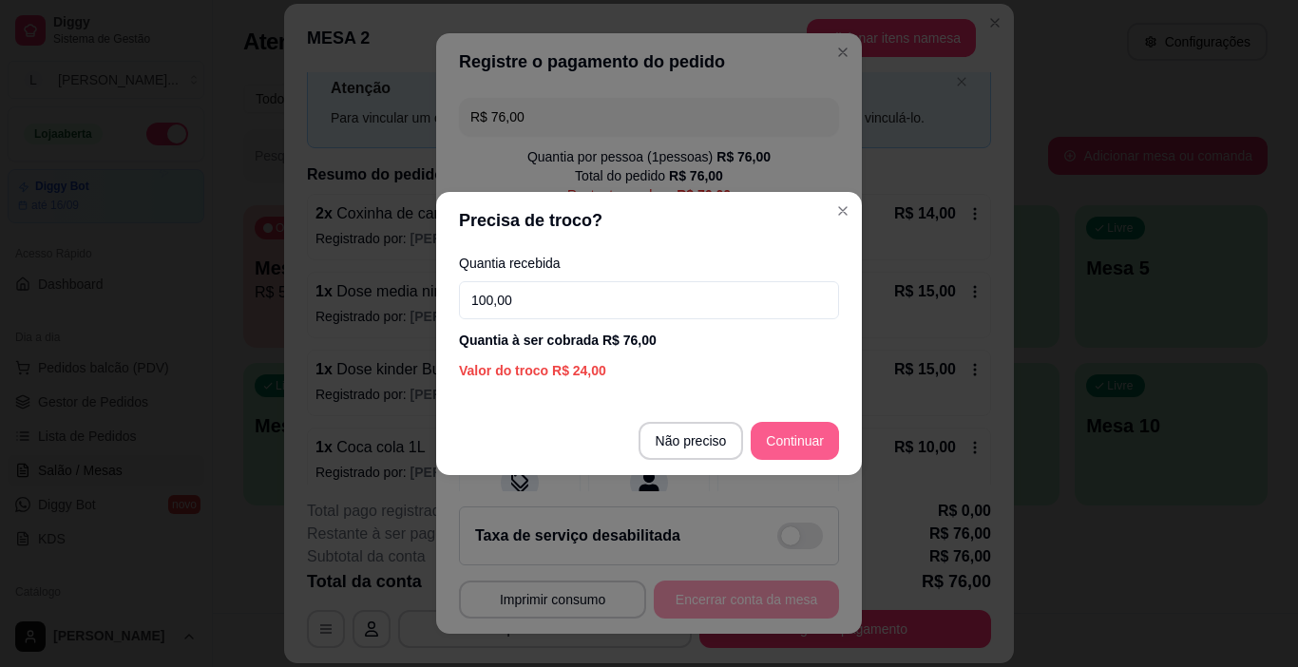
type input "100,00"
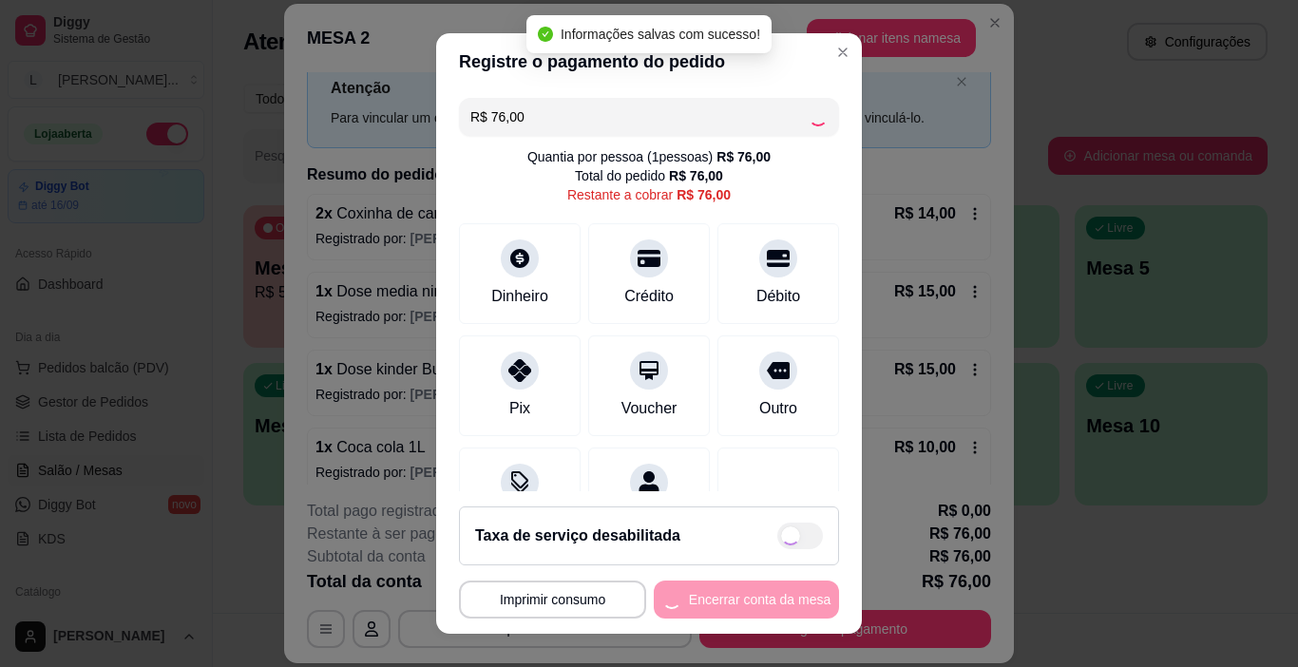
type input "R$ 0,00"
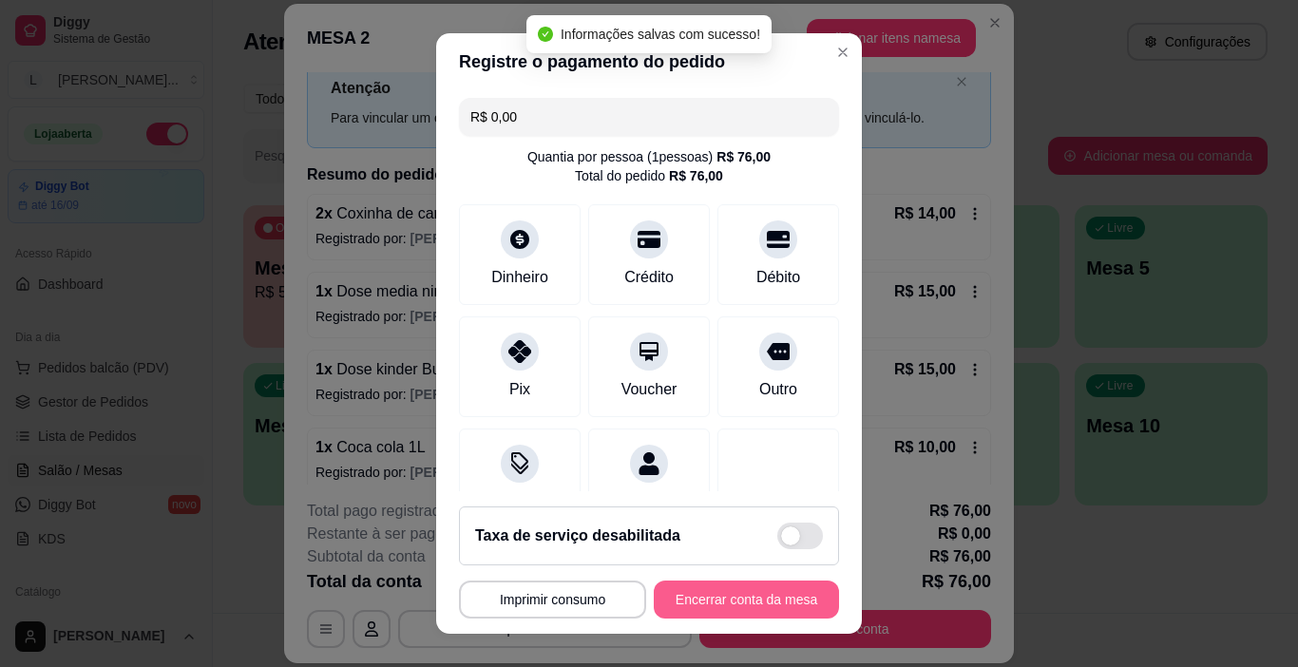
click at [735, 595] on button "Encerrar conta da mesa" at bounding box center [746, 599] width 185 height 38
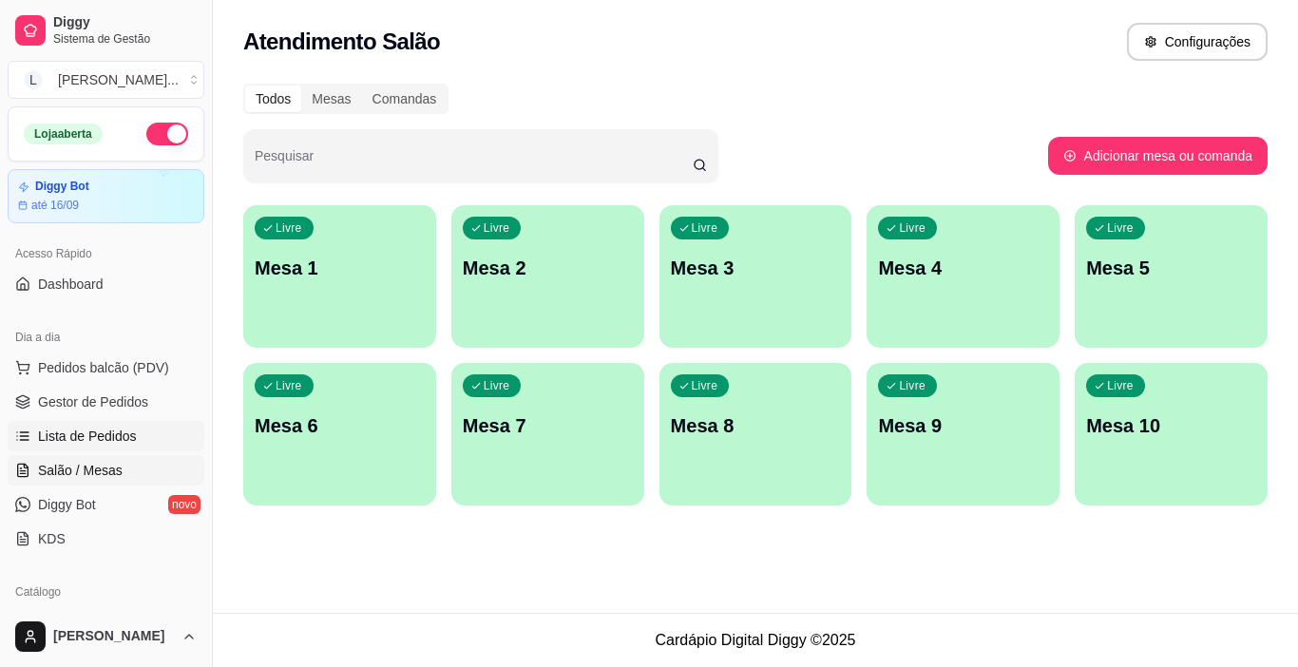
click at [121, 427] on span "Lista de Pedidos" at bounding box center [87, 436] width 99 height 19
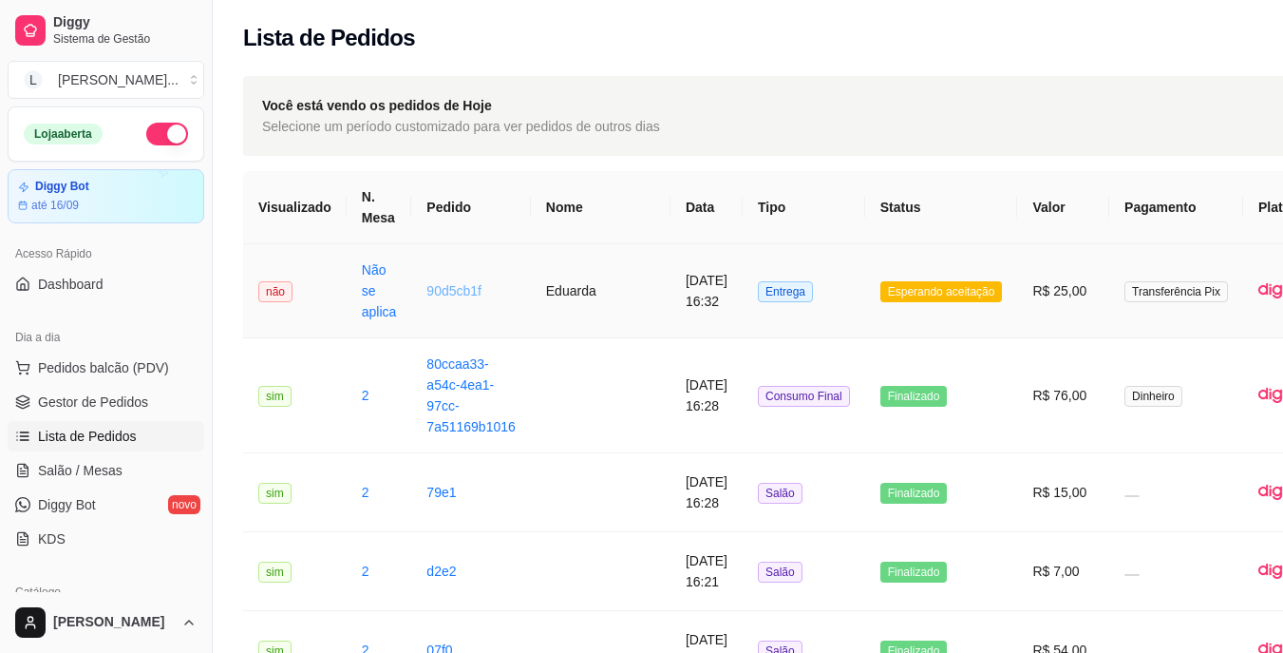
click at [463, 291] on link "90d5cb1f" at bounding box center [454, 290] width 55 height 15
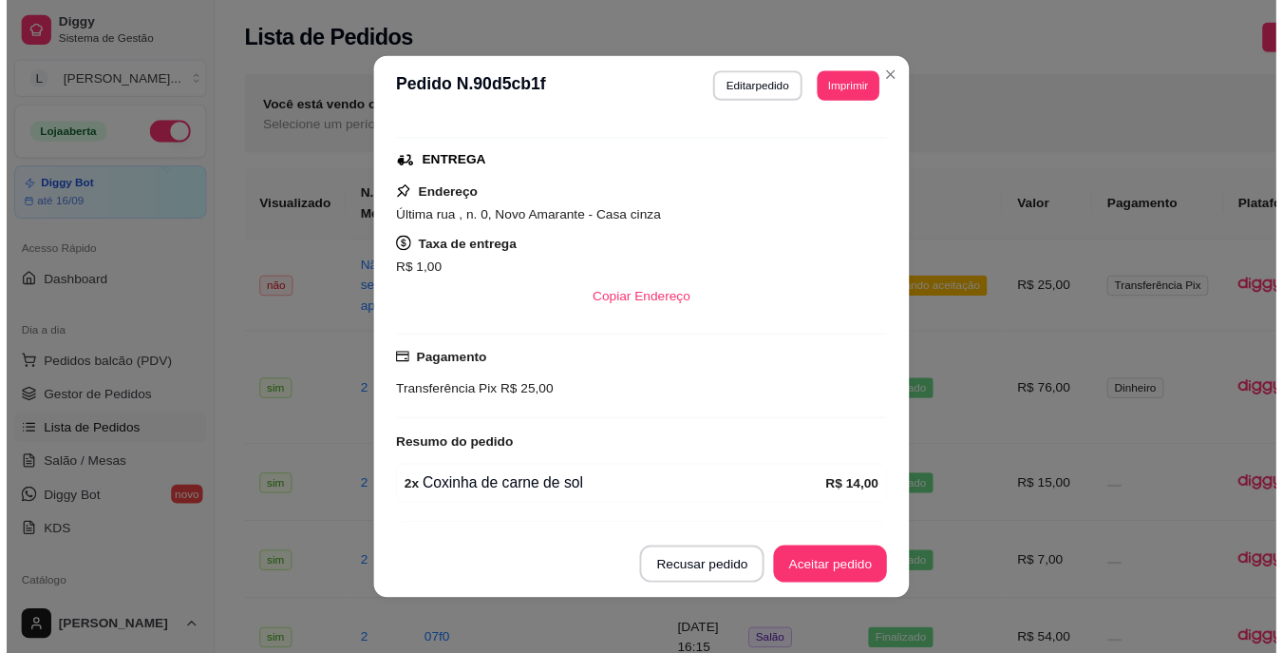
scroll to position [389, 0]
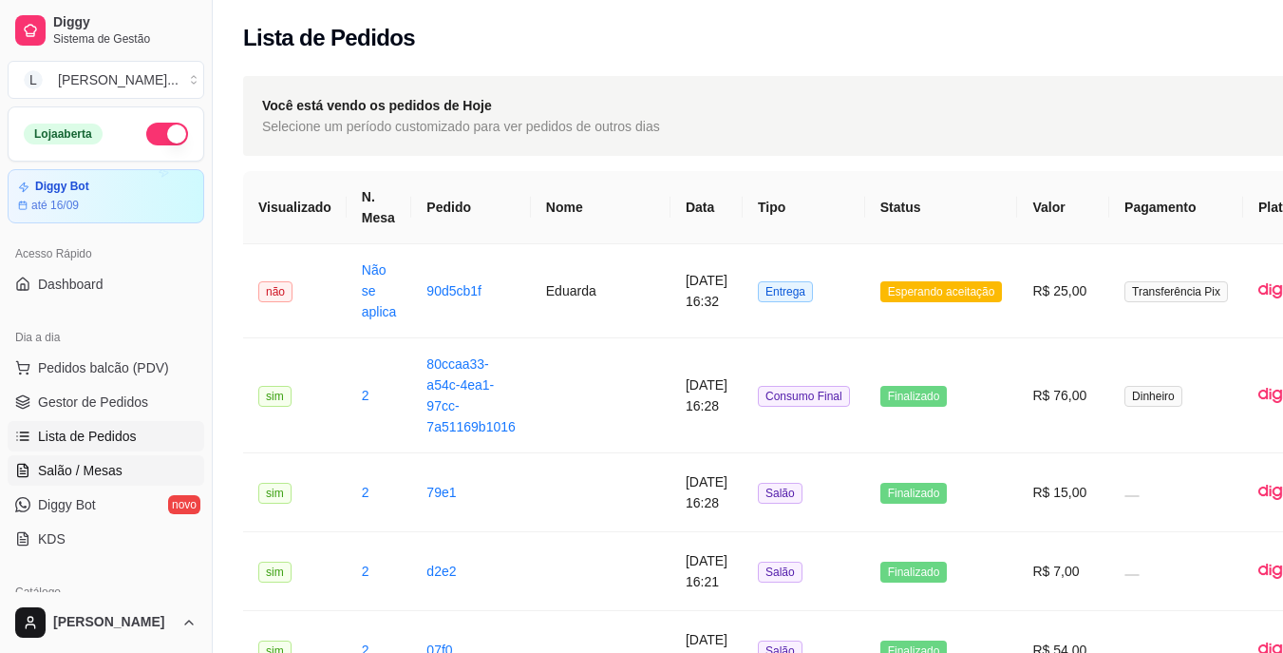
click at [114, 474] on span "Salão / Mesas" at bounding box center [80, 470] width 85 height 19
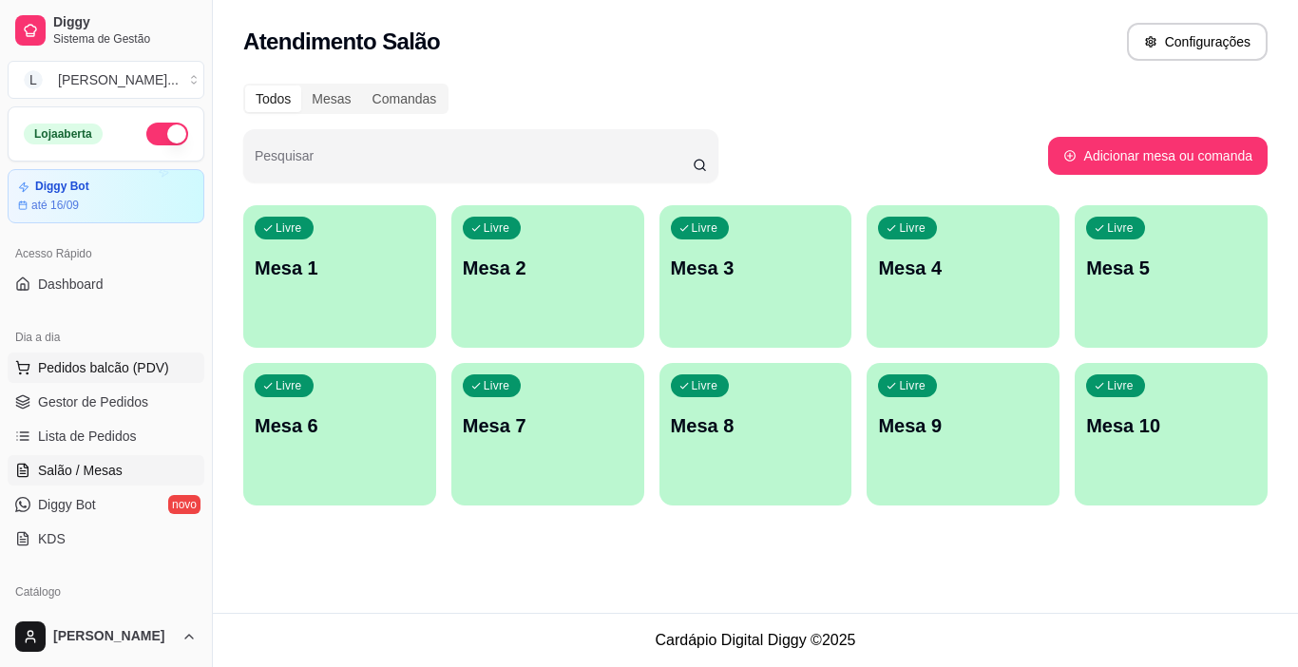
click at [106, 432] on span "Lista de Pedidos" at bounding box center [87, 436] width 99 height 19
click at [109, 370] on span "Pedidos balcão (PDV)" at bounding box center [103, 367] width 131 height 19
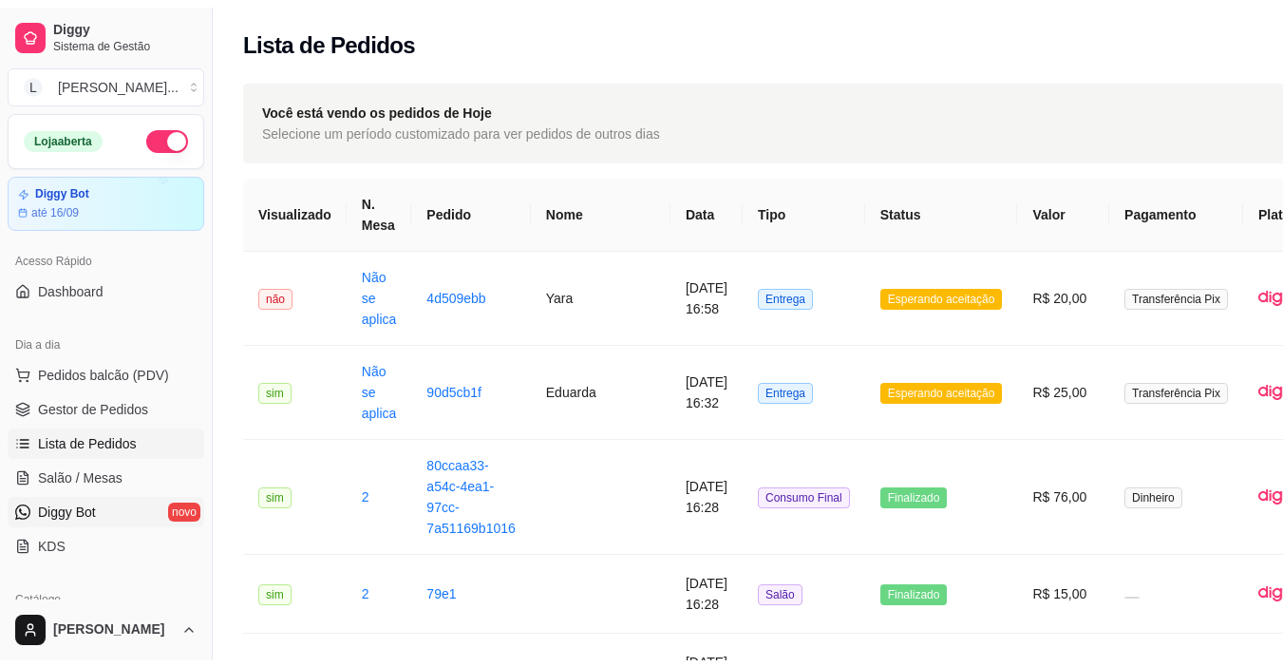
scroll to position [95, 0]
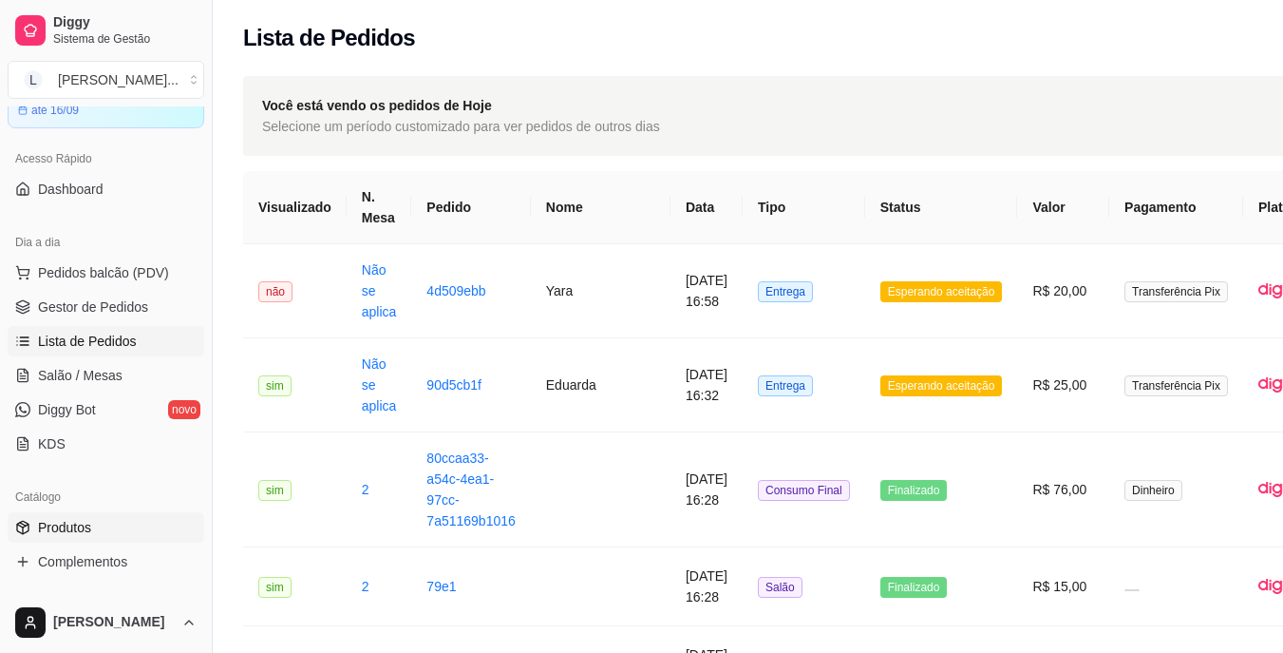
click at [98, 519] on link "Produtos" at bounding box center [106, 527] width 197 height 30
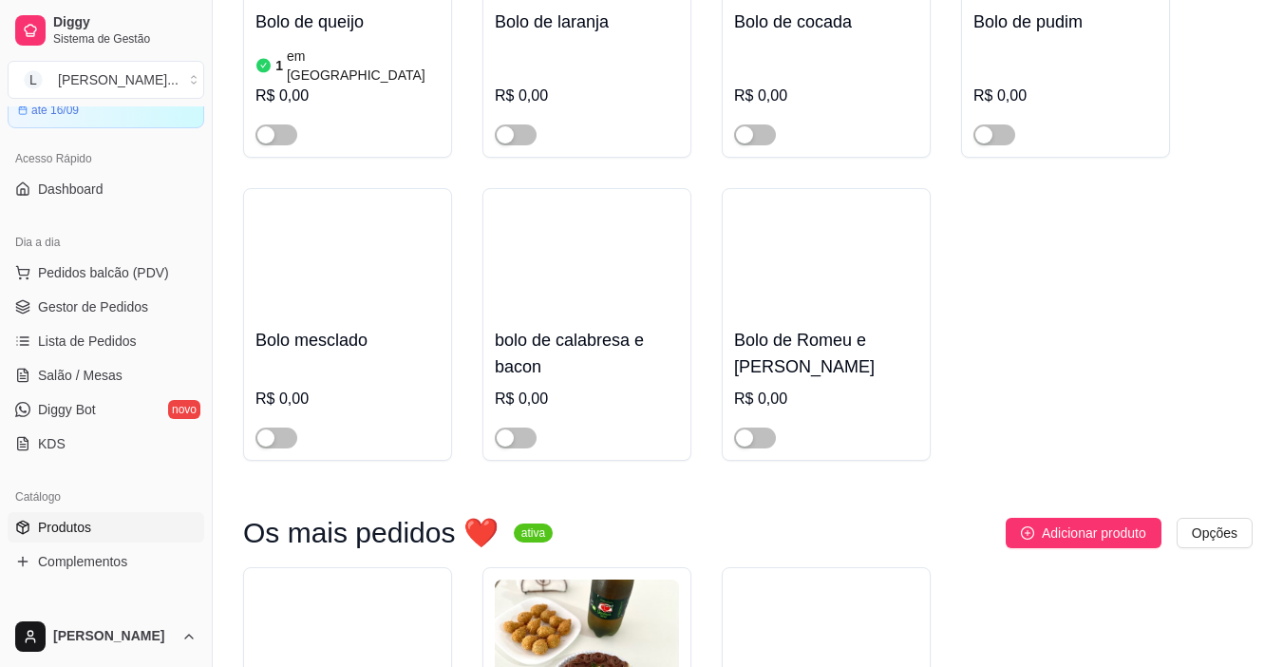
scroll to position [1421, 0]
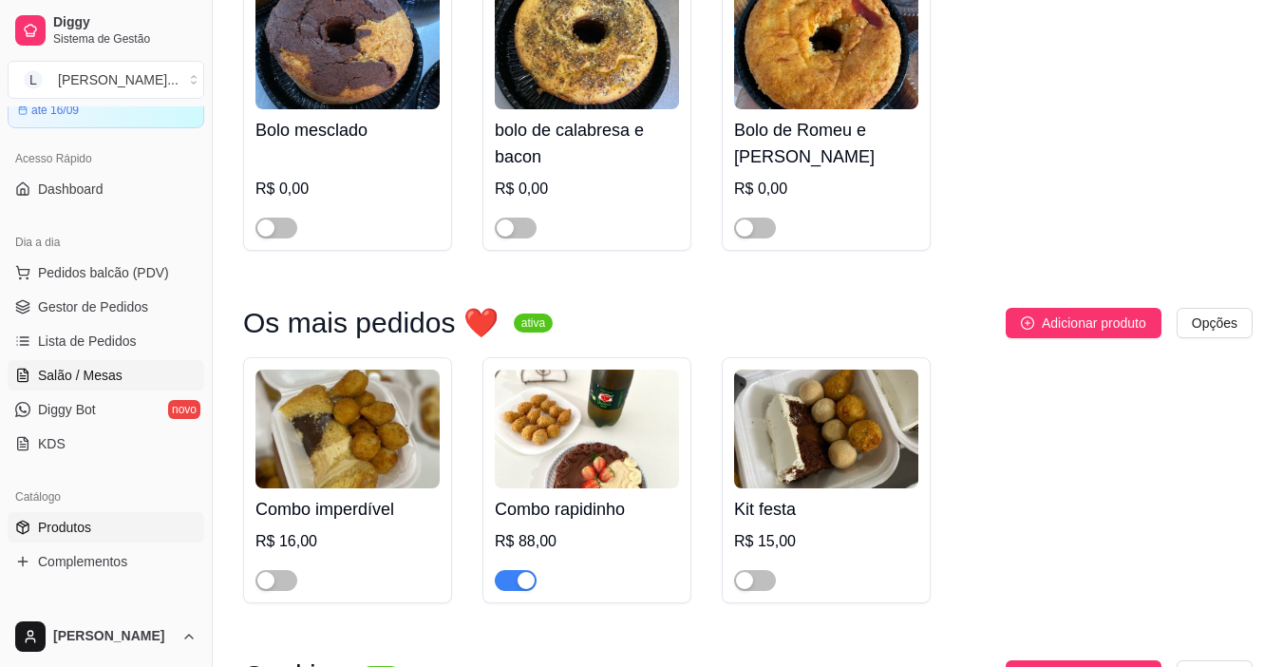
click at [88, 382] on span "Salão / Mesas" at bounding box center [80, 375] width 85 height 19
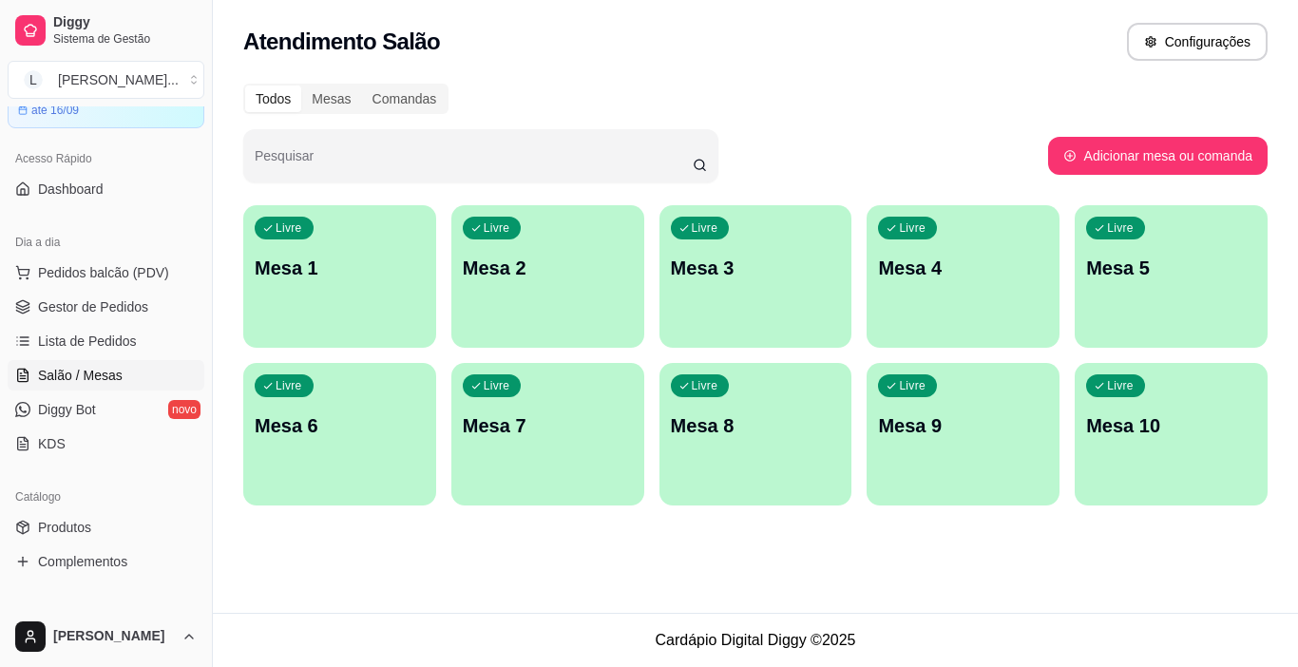
click at [916, 296] on div "Livre Mesa 4" at bounding box center [962, 265] width 193 height 120
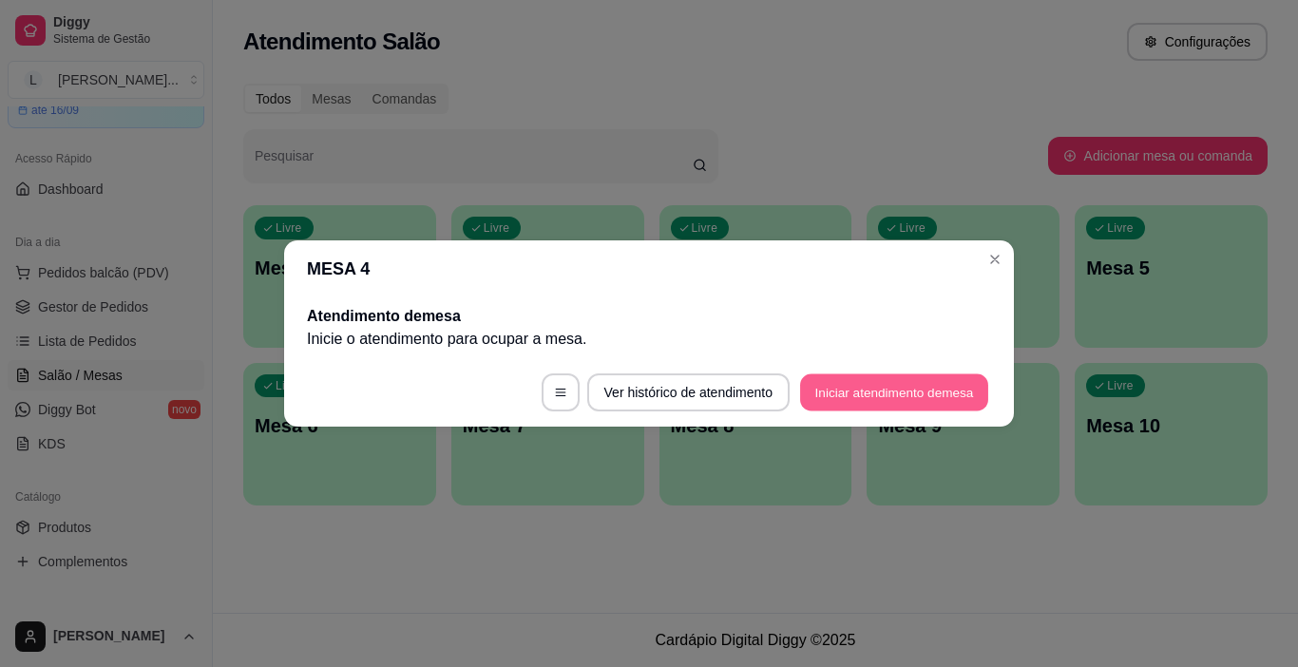
click at [901, 394] on button "Iniciar atendimento de mesa" at bounding box center [894, 392] width 188 height 37
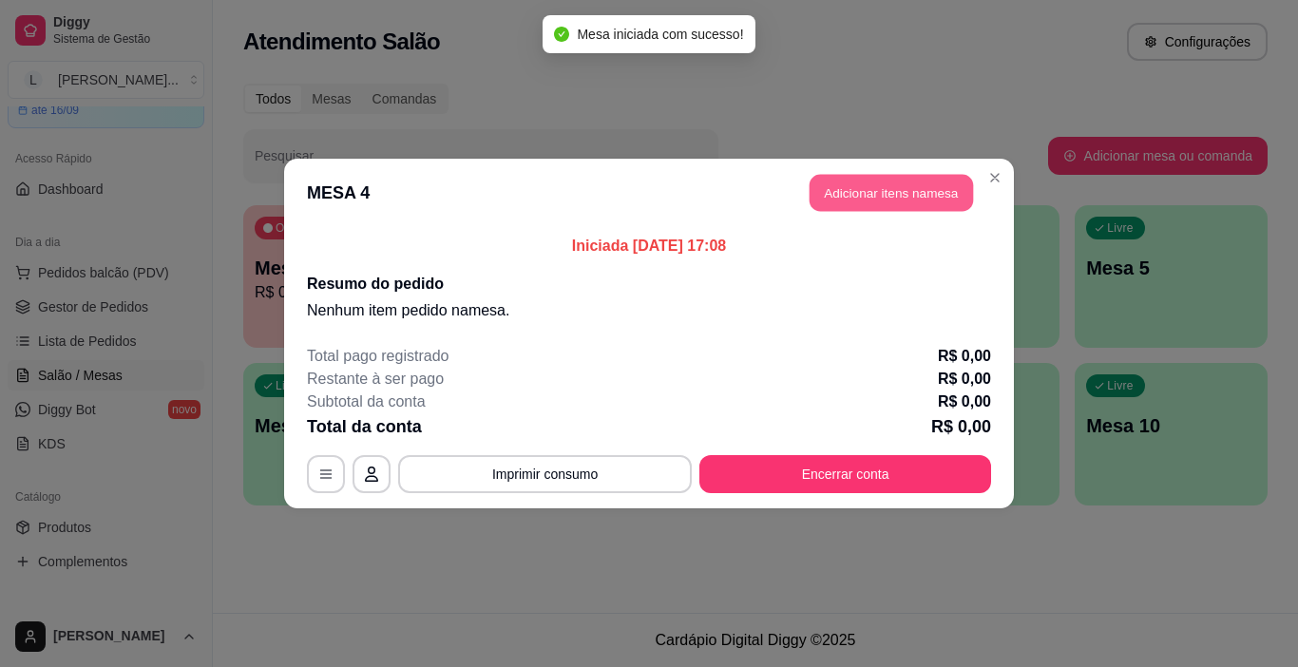
click at [867, 184] on button "Adicionar itens na mesa" at bounding box center [890, 193] width 163 height 37
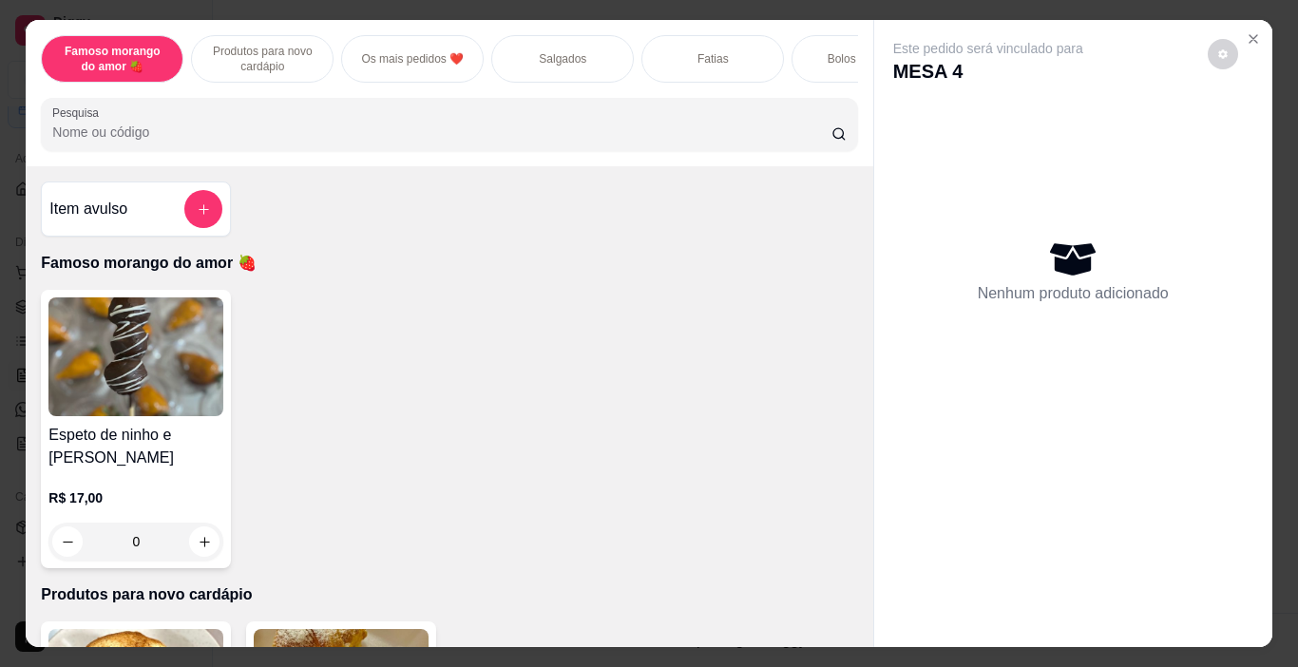
click at [734, 55] on div "Fatias" at bounding box center [712, 58] width 142 height 47
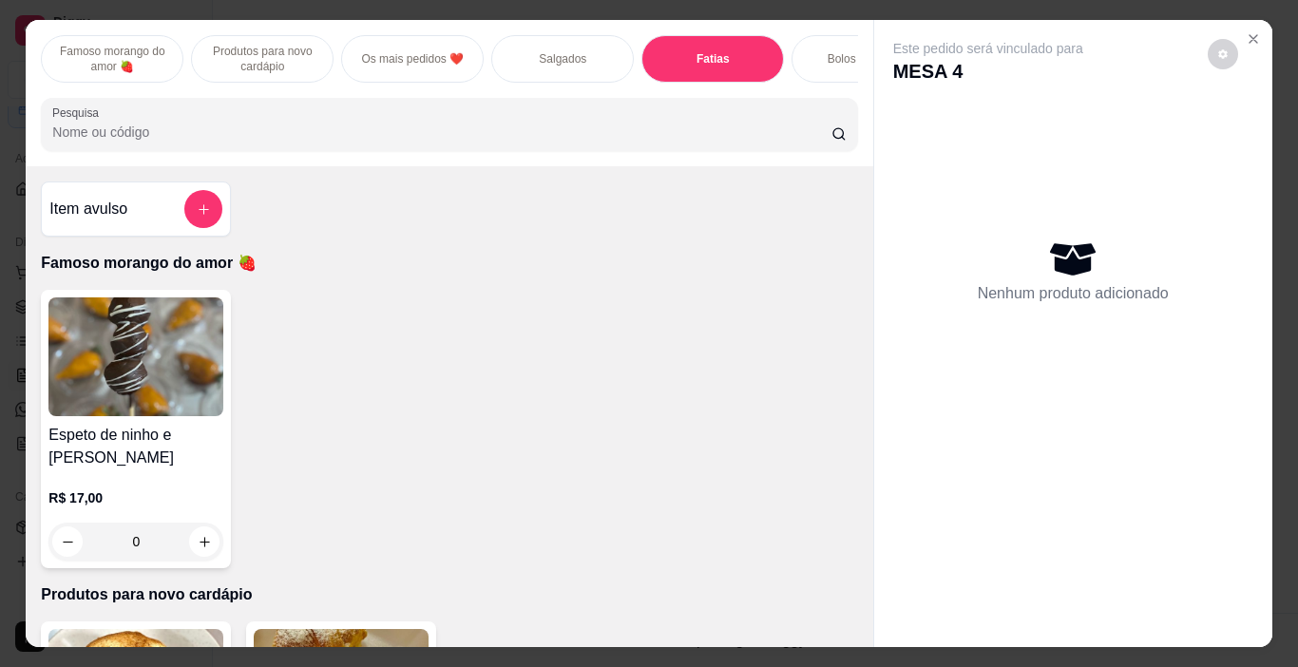
scroll to position [47, 0]
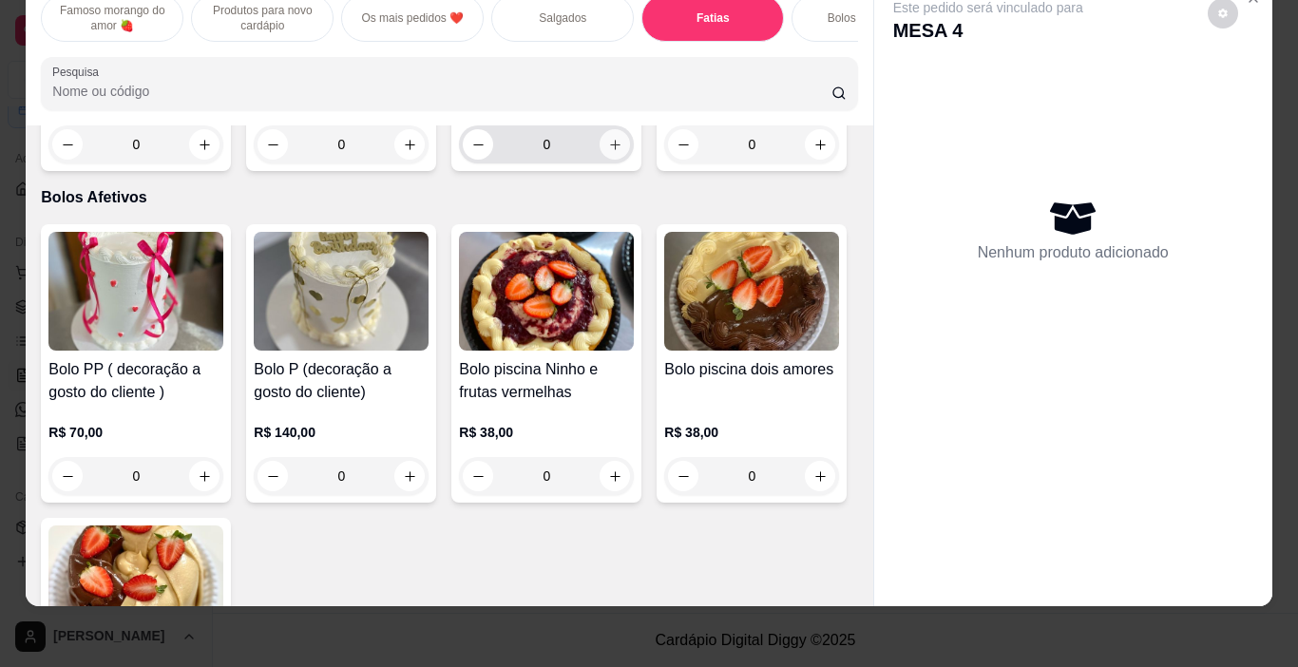
click at [622, 160] on button "increase-product-quantity" at bounding box center [614, 144] width 30 height 30
type input "1"
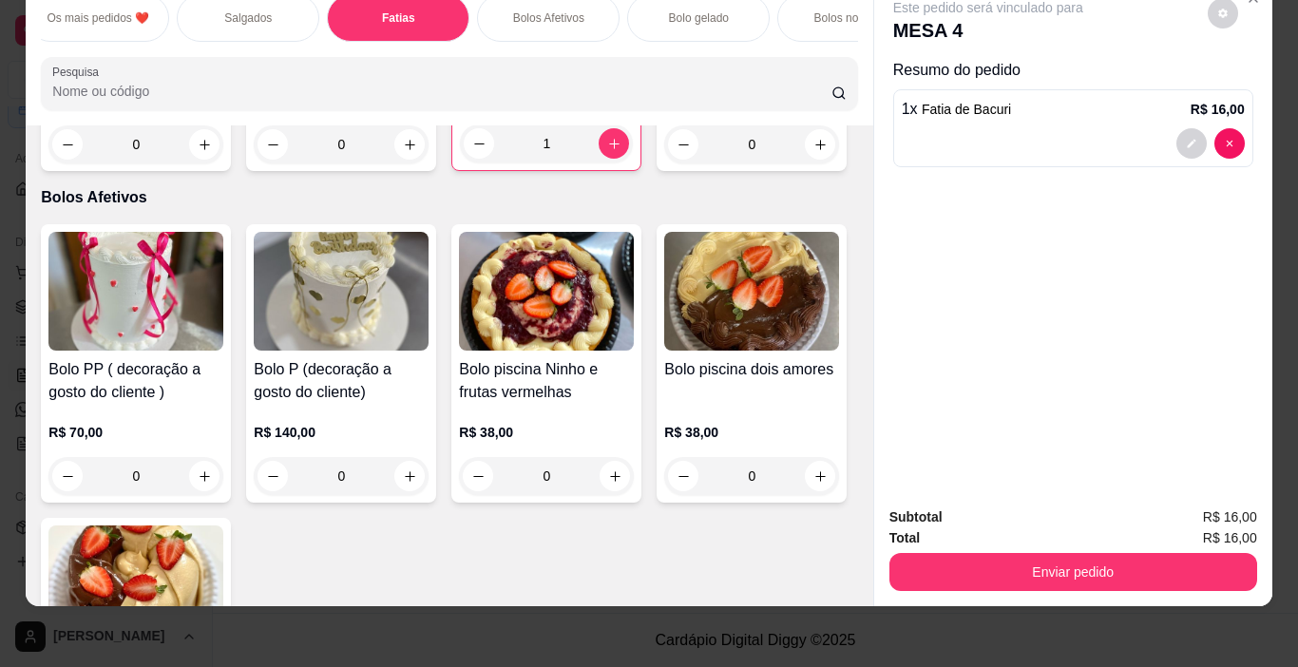
scroll to position [0, 372]
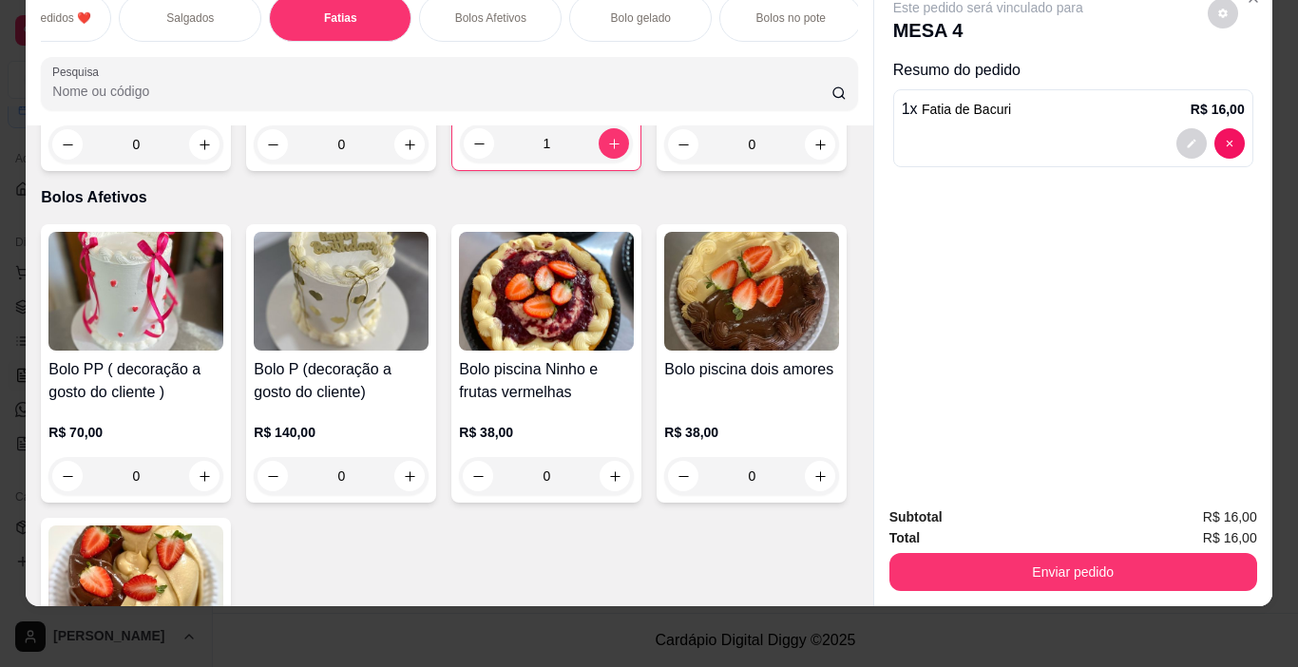
click at [782, 10] on p "Bolos no pote" at bounding box center [790, 17] width 69 height 15
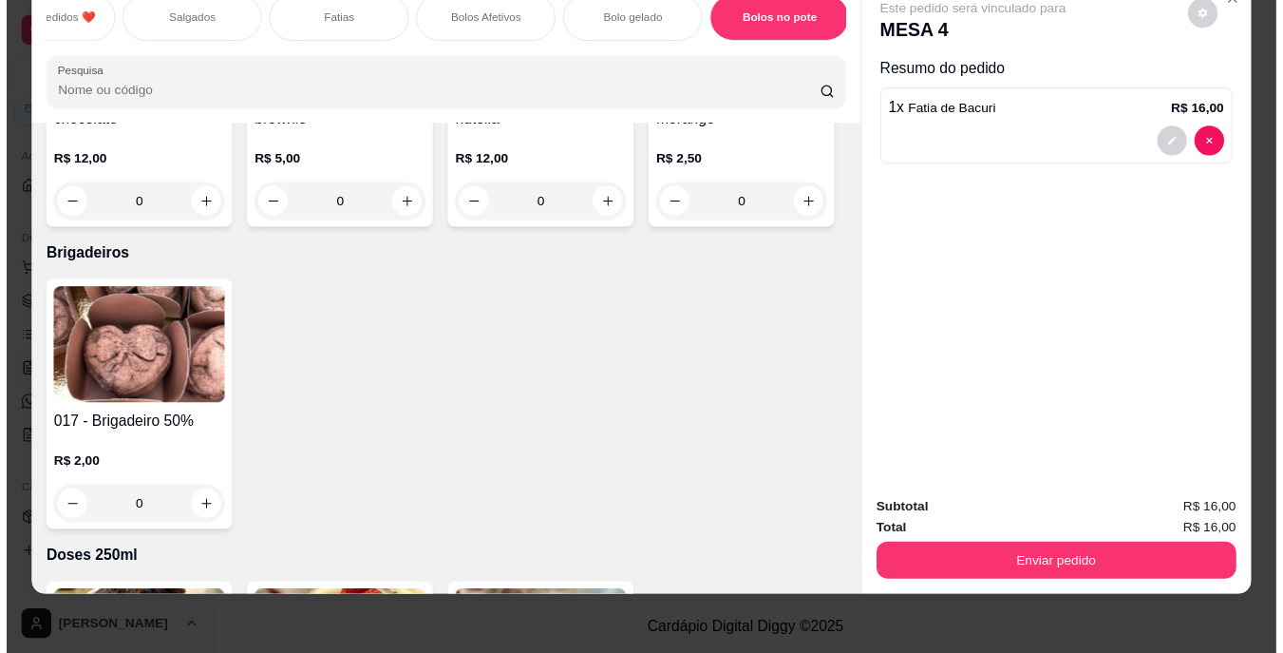
scroll to position [3972, 0]
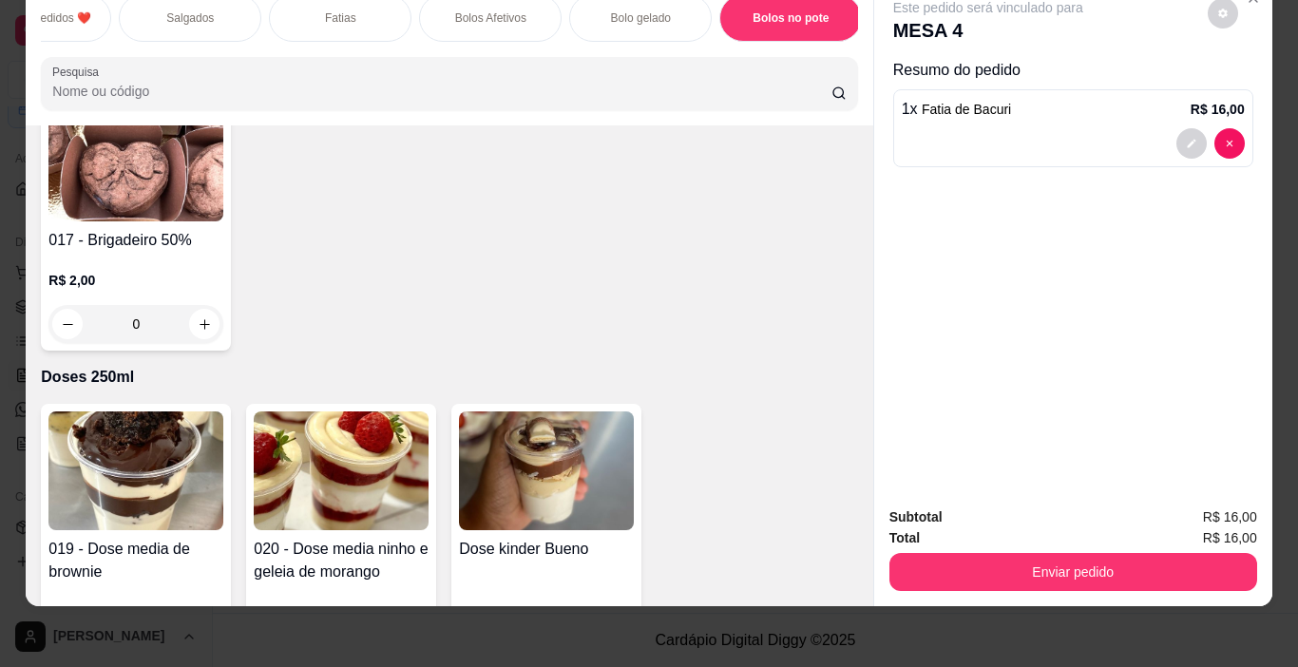
type input "1"
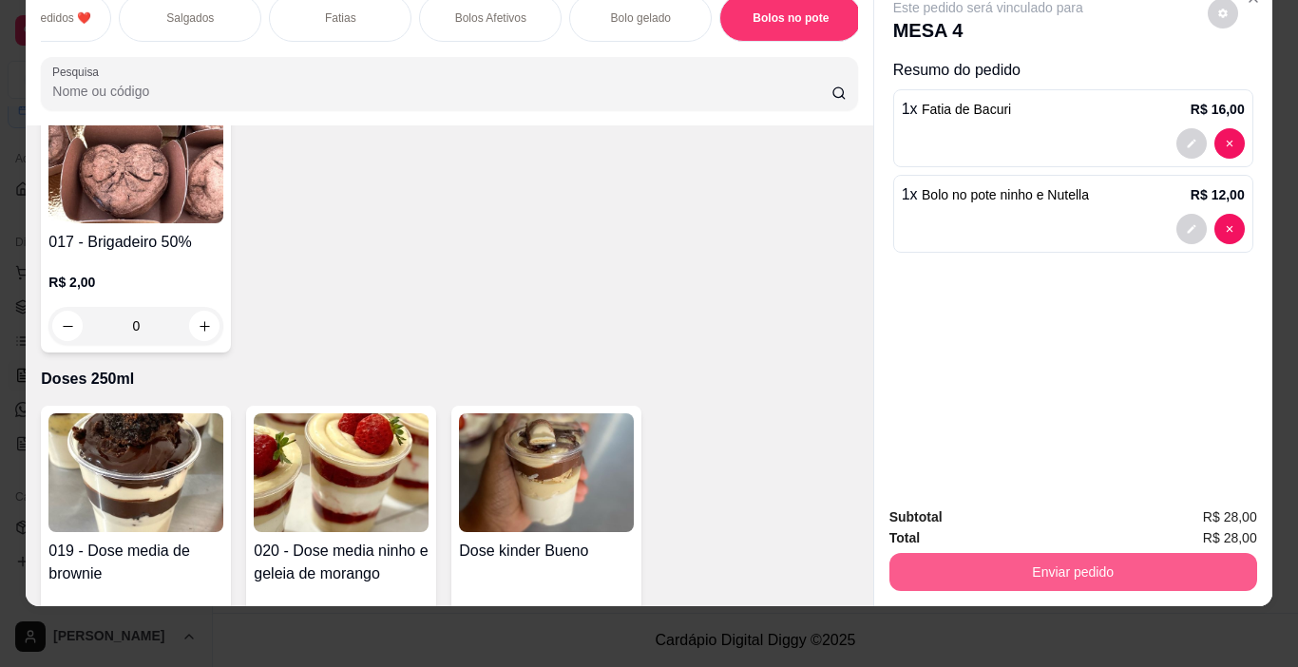
click at [1032, 559] on button "Enviar pedido" at bounding box center [1073, 572] width 368 height 38
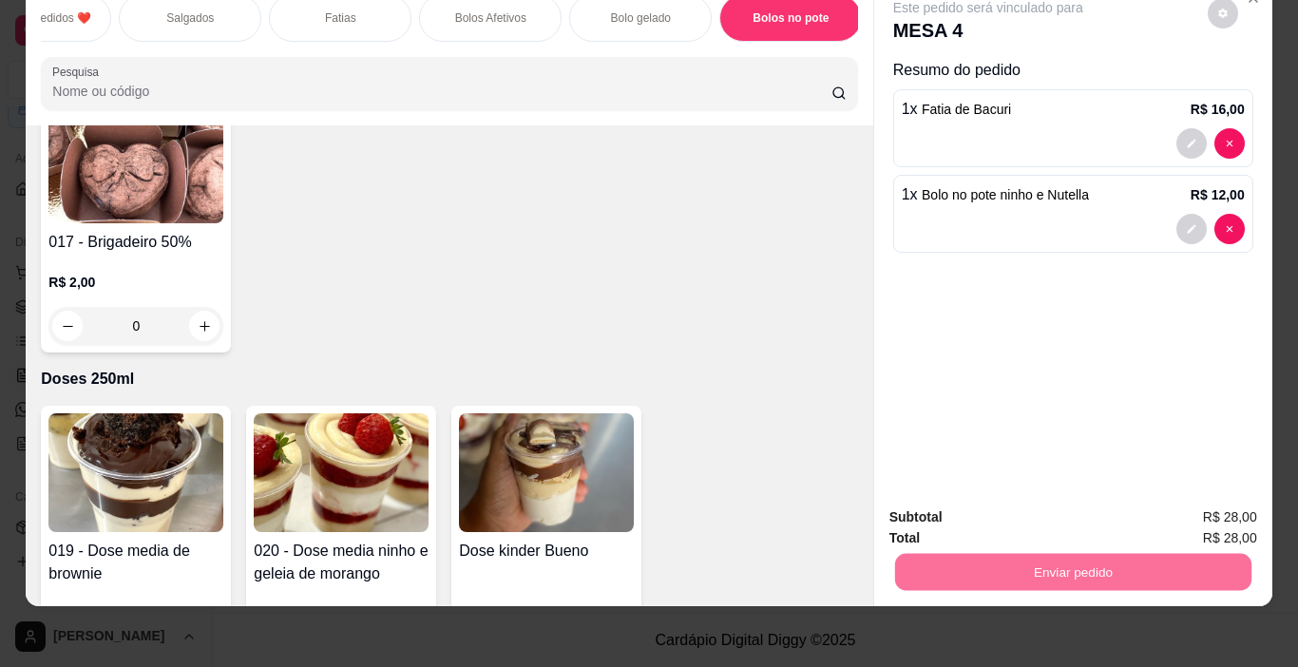
click at [1011, 510] on button "Não registrar e enviar pedido" at bounding box center [1010, 511] width 198 height 36
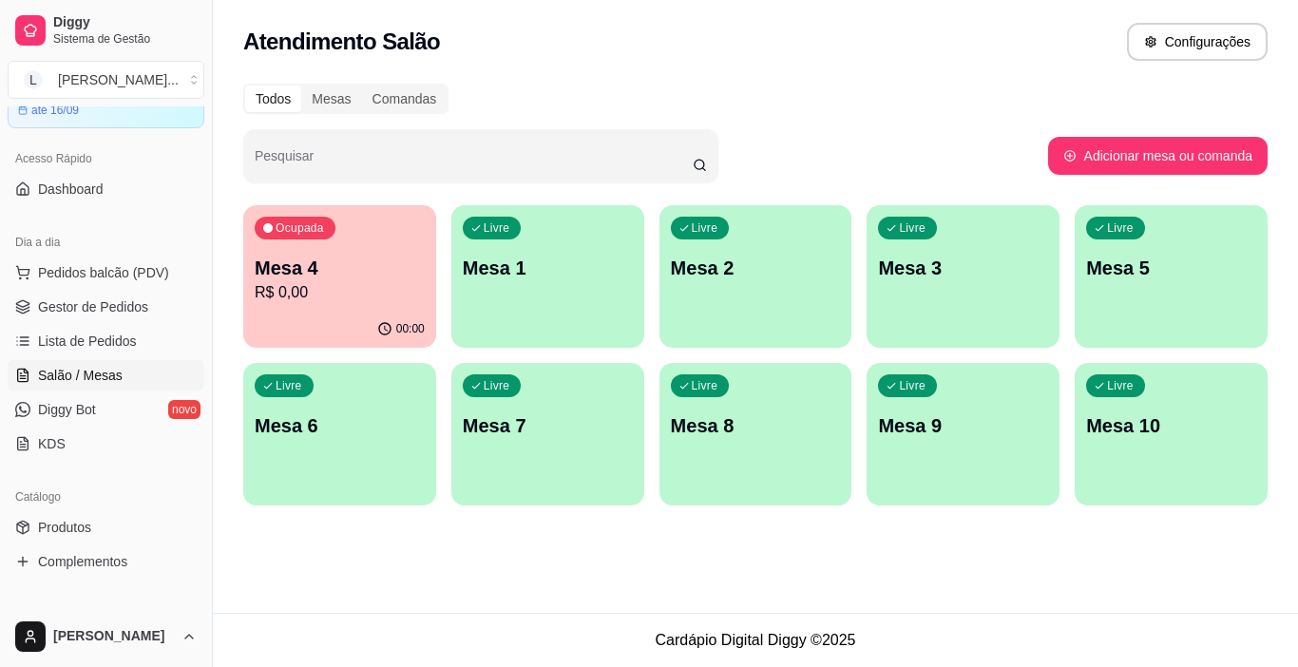
click at [1143, 7] on div "Atendimento Salão Configurações" at bounding box center [755, 36] width 1085 height 72
click at [391, 273] on p "Mesa 4" at bounding box center [340, 268] width 170 height 27
click at [107, 330] on link "Lista de Pedidos" at bounding box center [106, 341] width 197 height 30
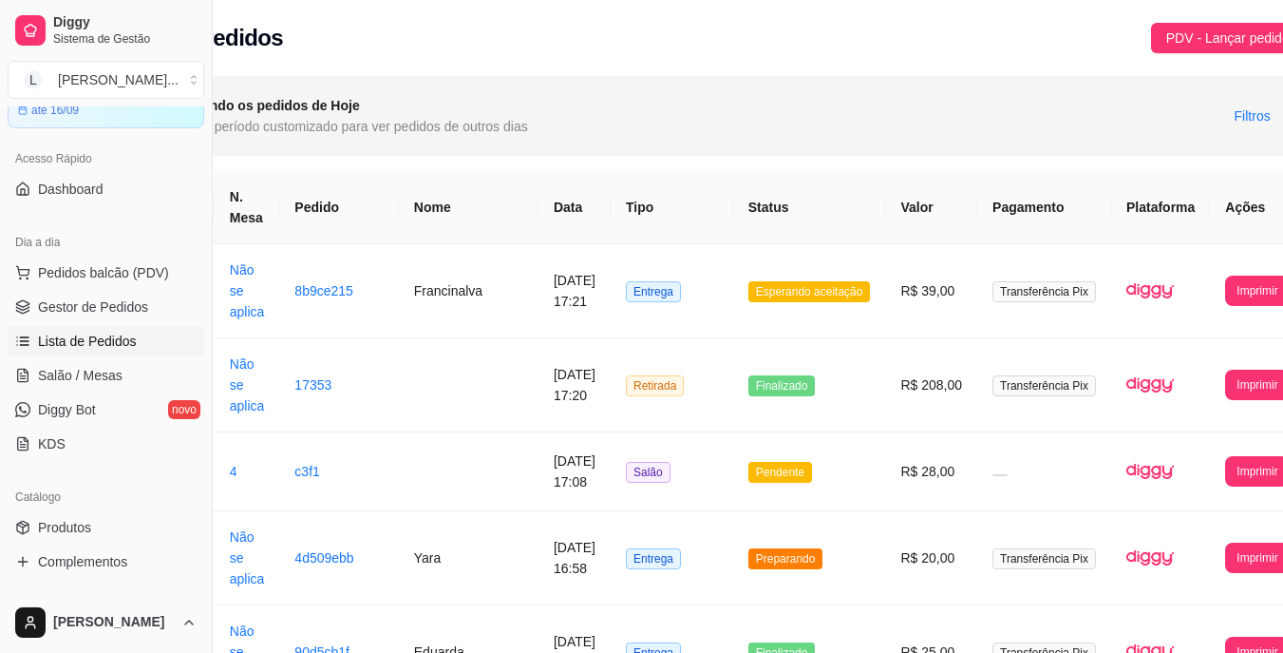
scroll to position [0, 146]
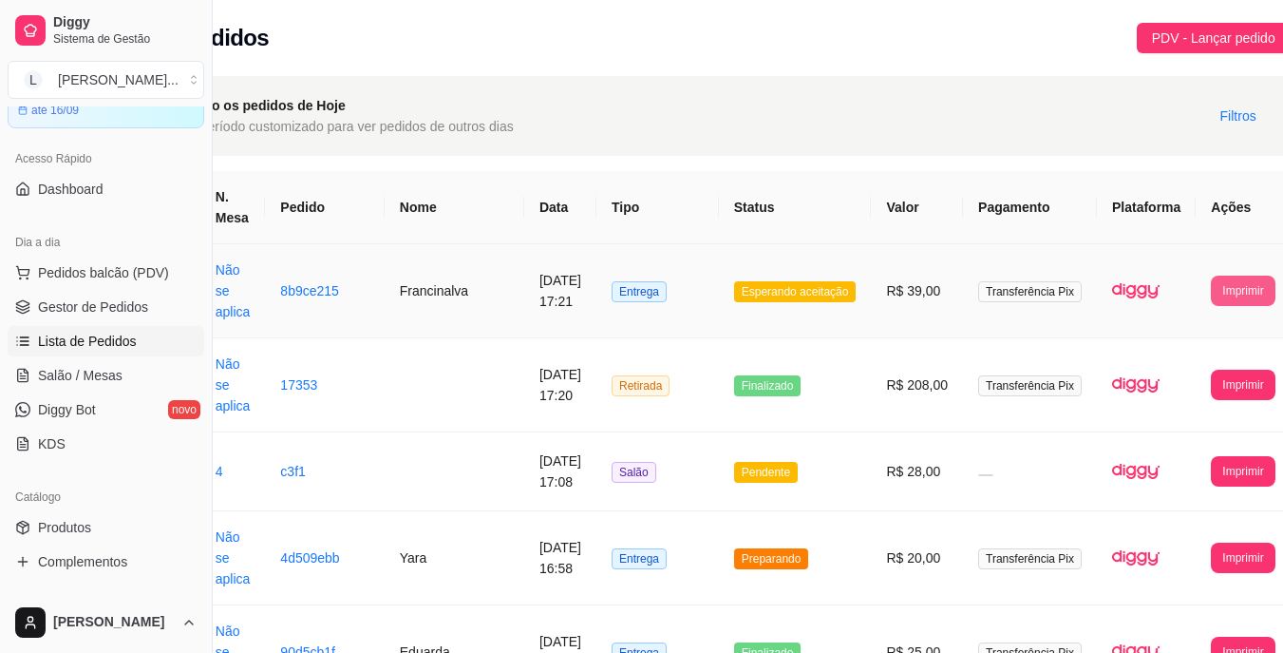
click at [1211, 303] on button "Imprimir" at bounding box center [1243, 290] width 64 height 30
click at [1199, 370] on button "IMPRESSORA" at bounding box center [1186, 375] width 100 height 29
click at [95, 380] on span "Salão / Mesas" at bounding box center [80, 375] width 85 height 19
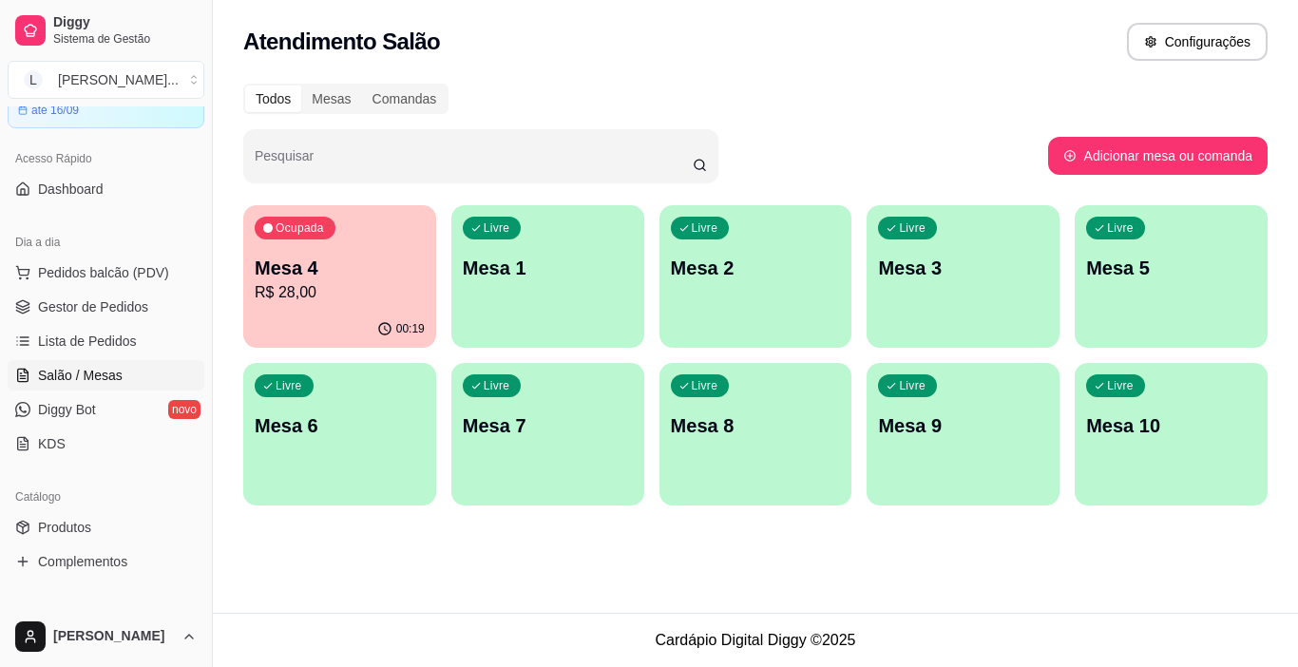
click at [356, 303] on p "R$ 28,00" at bounding box center [340, 292] width 170 height 23
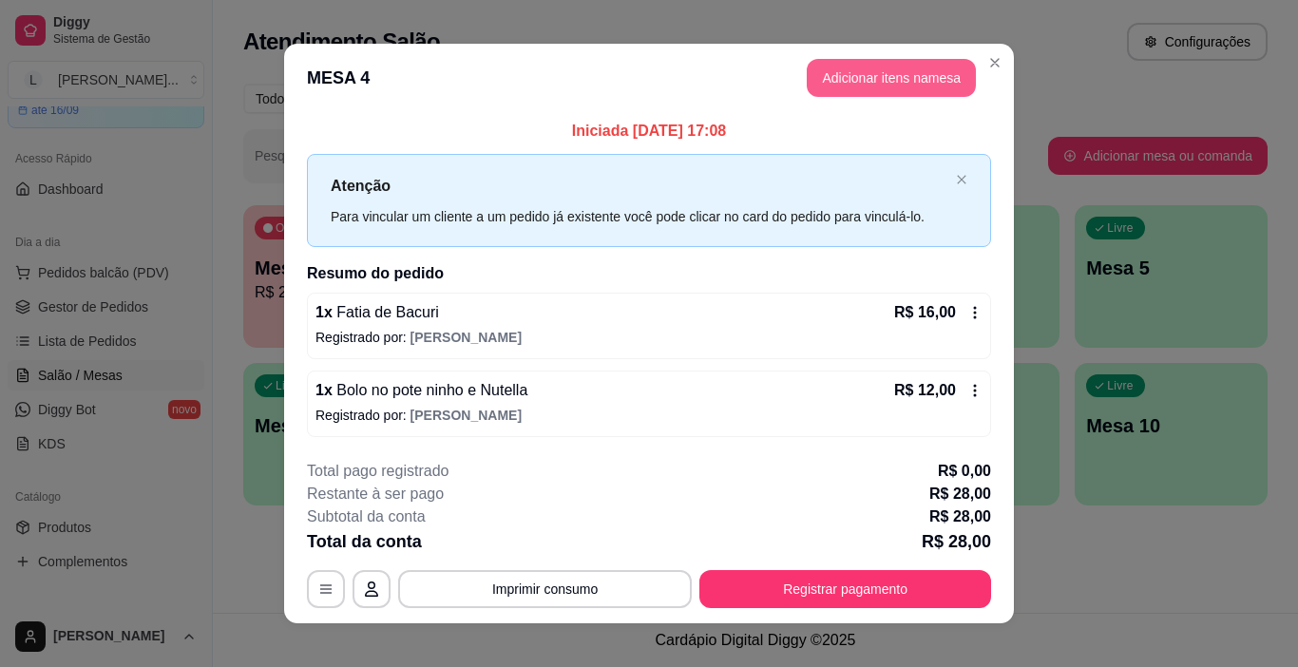
click at [902, 90] on button "Adicionar itens na mesa" at bounding box center [890, 78] width 169 height 38
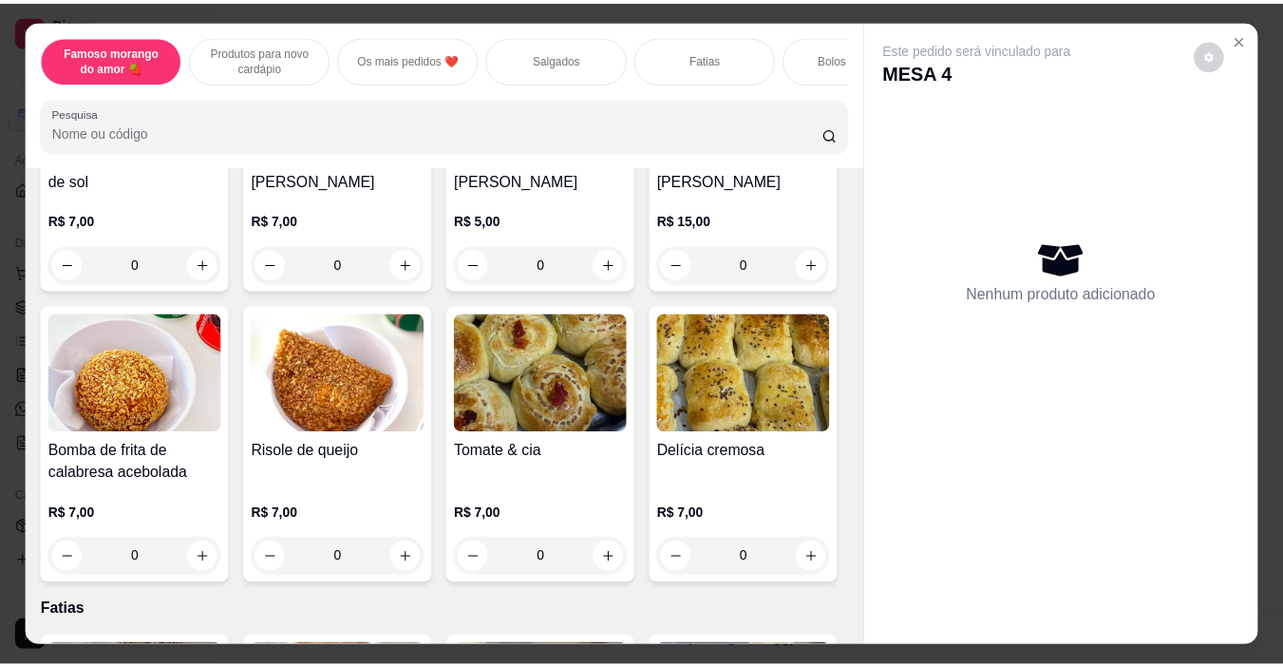
scroll to position [1805, 0]
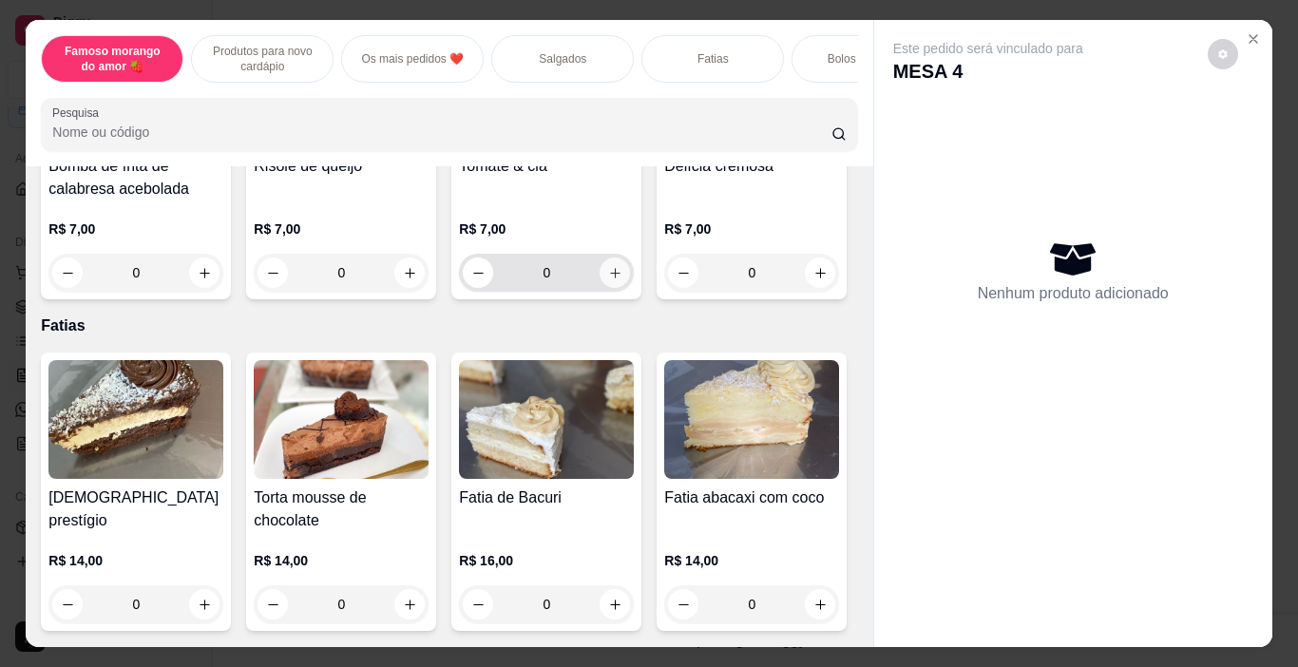
click at [608, 280] on icon "increase-product-quantity" at bounding box center [615, 273] width 14 height 14
type input "1"
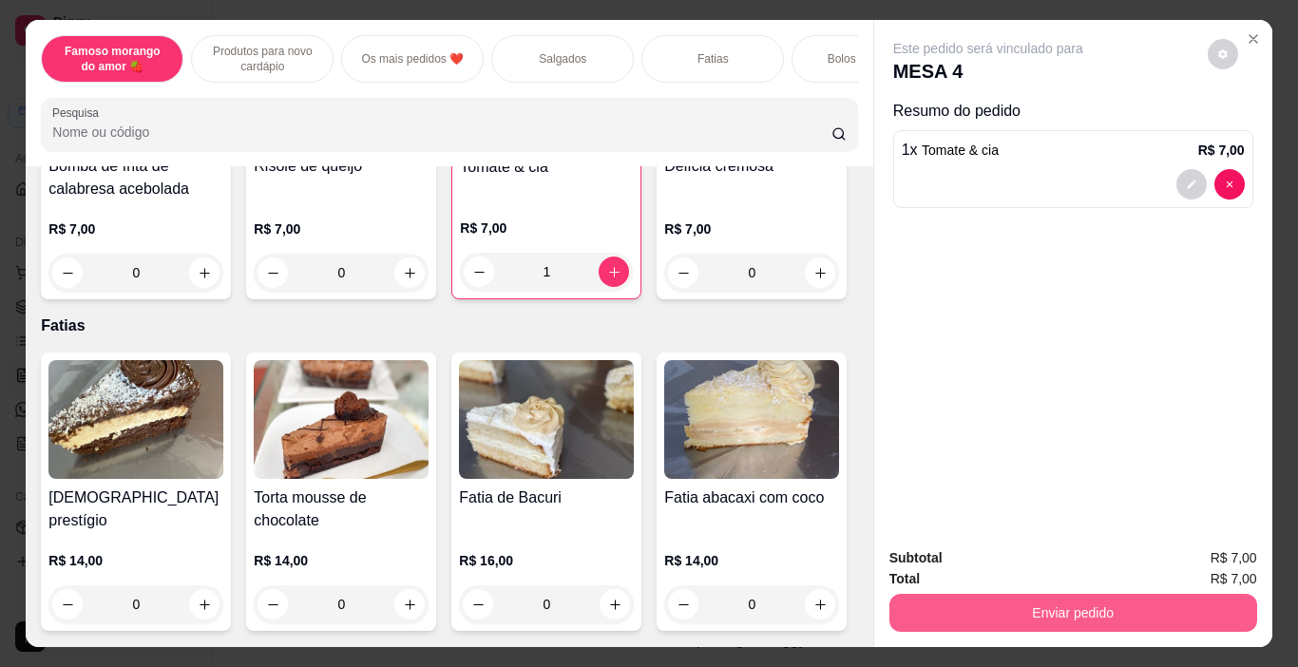
click at [1108, 594] on button "Enviar pedido" at bounding box center [1073, 613] width 368 height 38
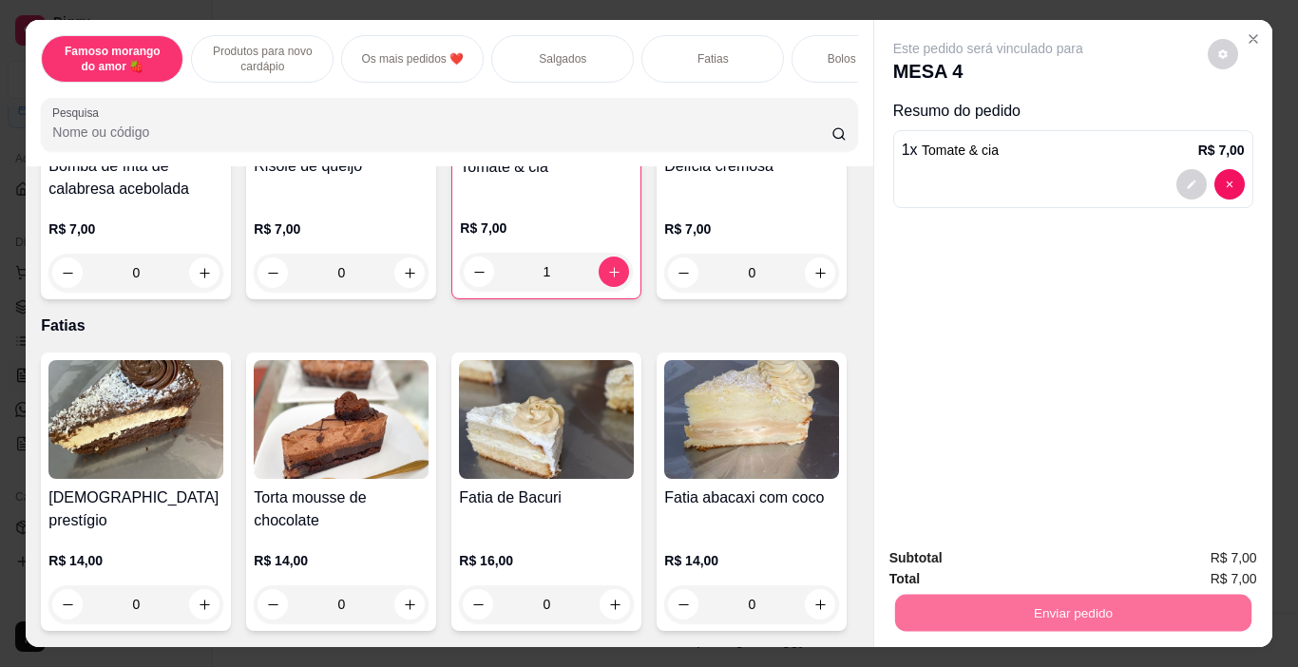
click at [1061, 562] on button "Não registrar e enviar pedido" at bounding box center [1010, 557] width 192 height 35
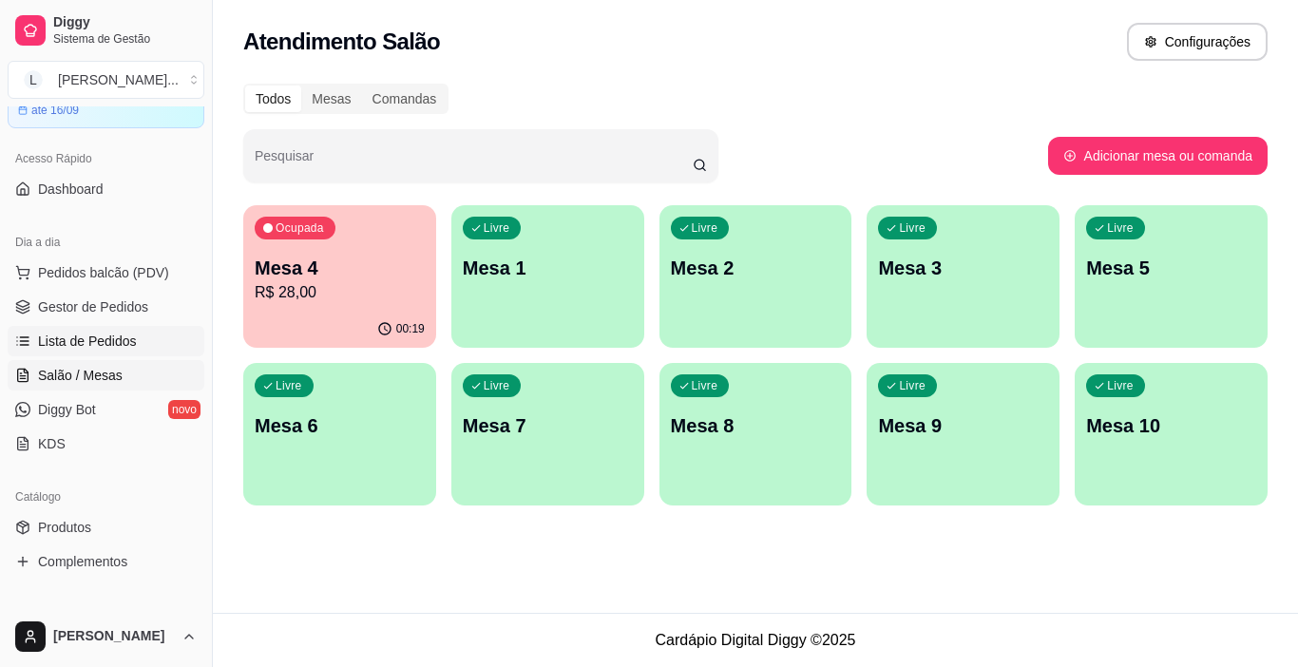
click at [66, 340] on span "Lista de Pedidos" at bounding box center [87, 341] width 99 height 19
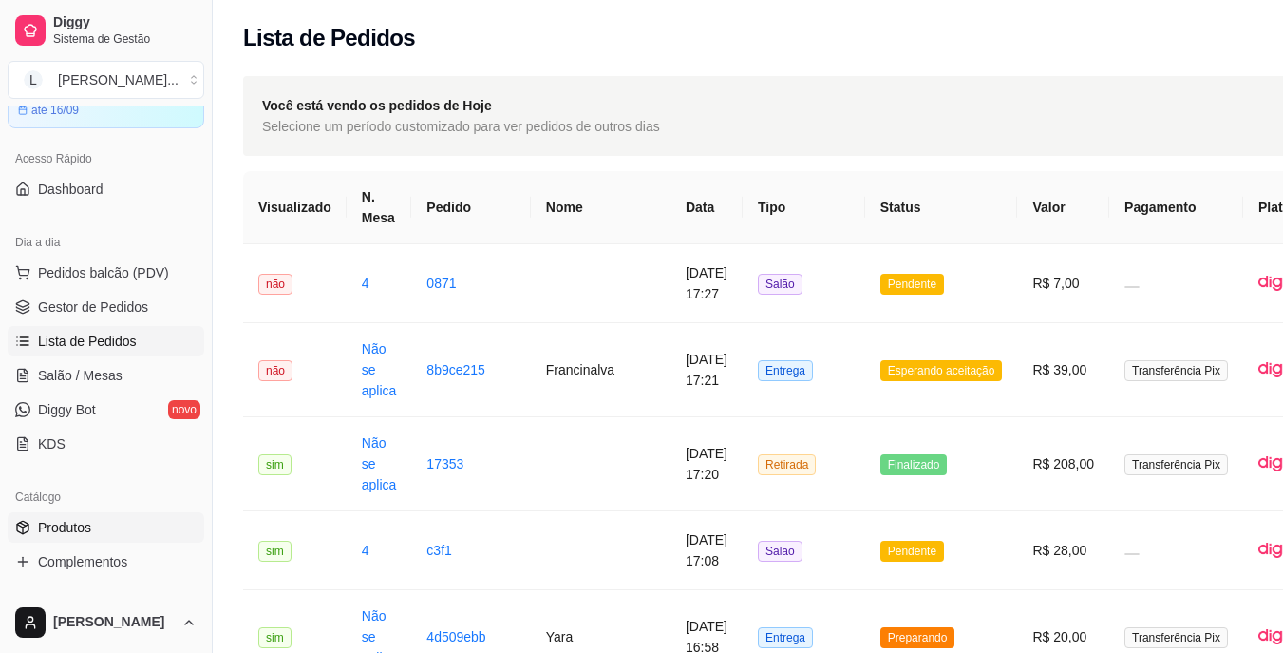
click at [103, 522] on link "Produtos" at bounding box center [106, 527] width 197 height 30
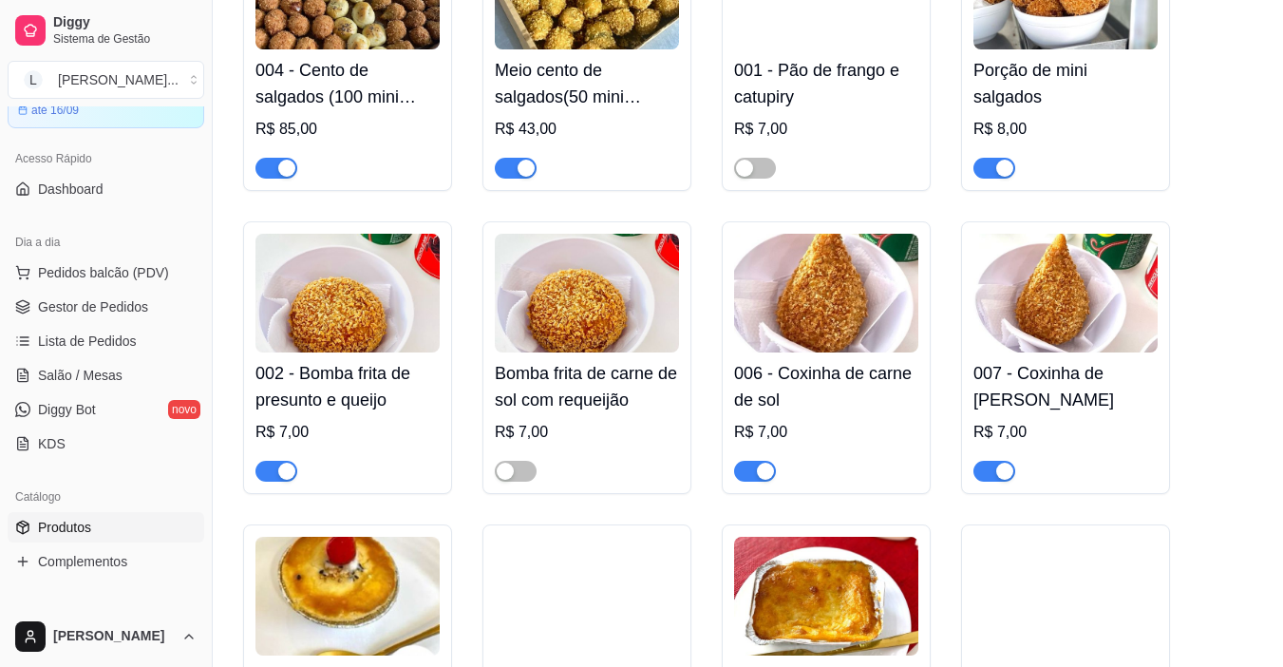
scroll to position [2739, 0]
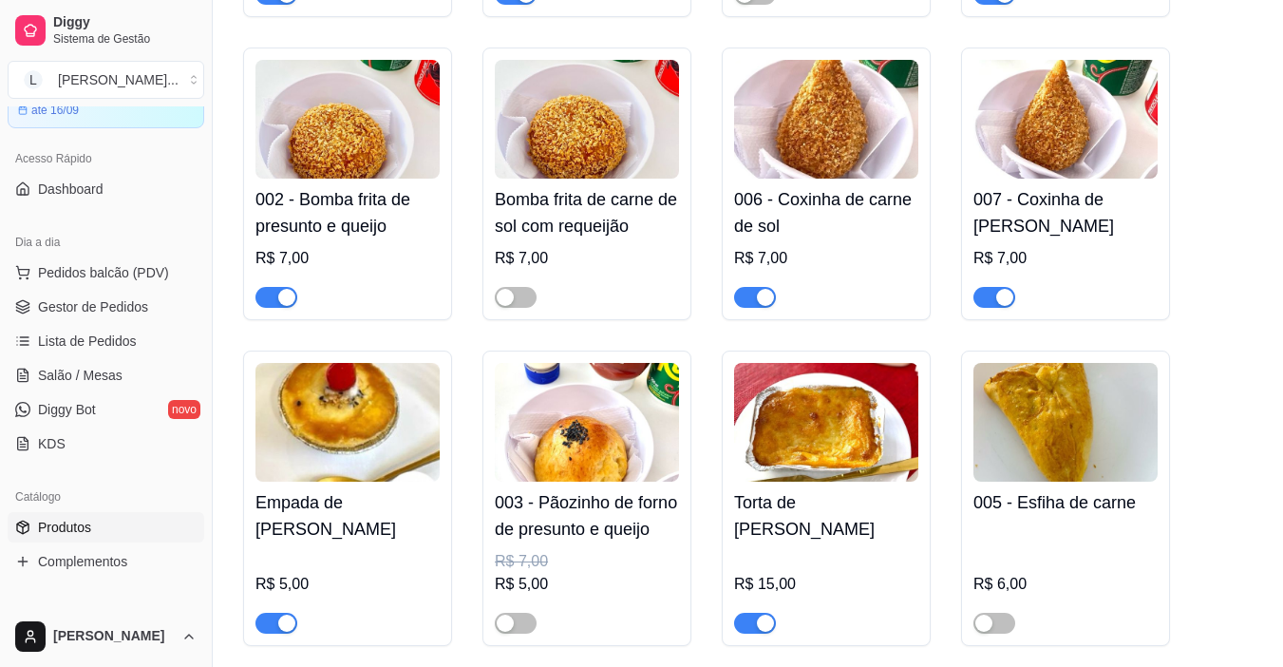
click at [1005, 289] on div "button" at bounding box center [1004, 297] width 17 height 17
click at [749, 287] on span "button" at bounding box center [755, 297] width 42 height 21
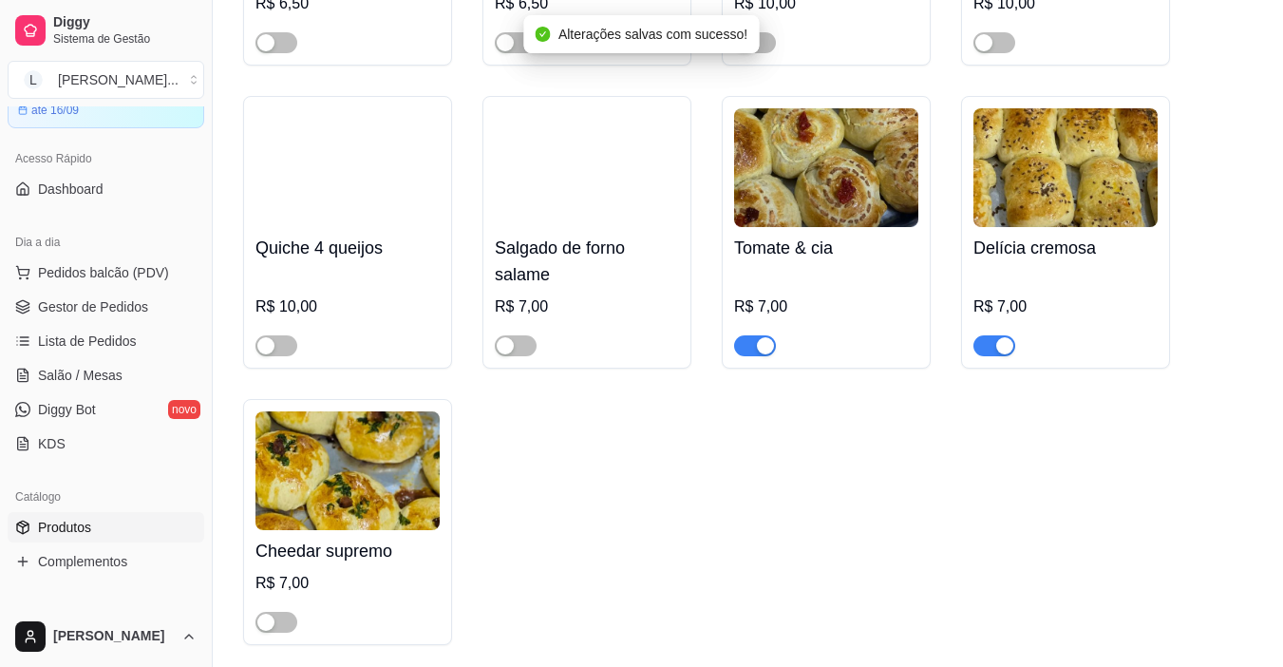
scroll to position [3960, 0]
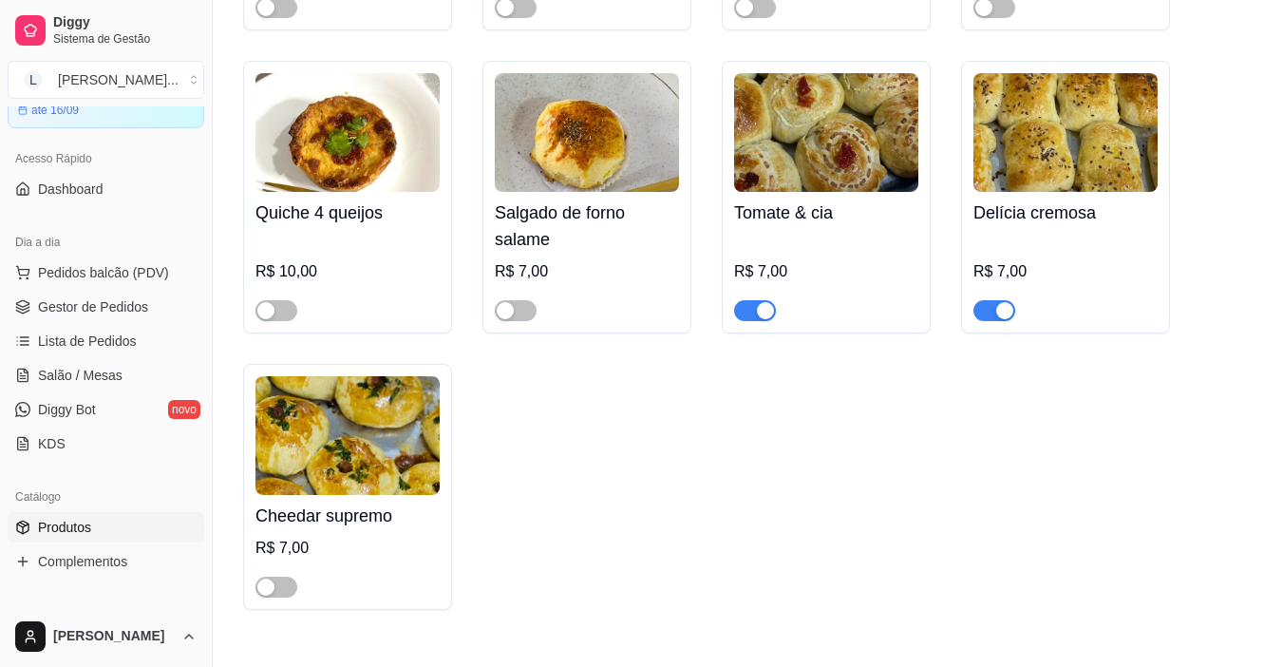
click at [978, 298] on div at bounding box center [995, 309] width 42 height 23
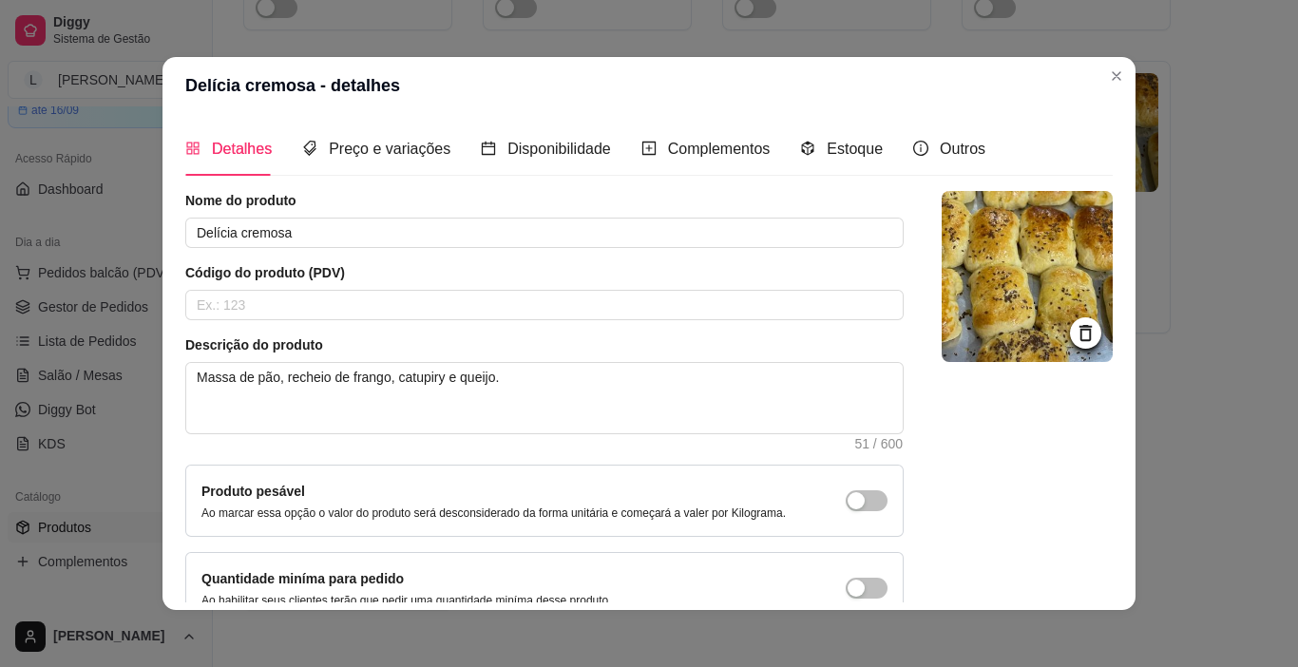
click at [745, 266] on article "Código do produto (PDV)" at bounding box center [544, 272] width 718 height 19
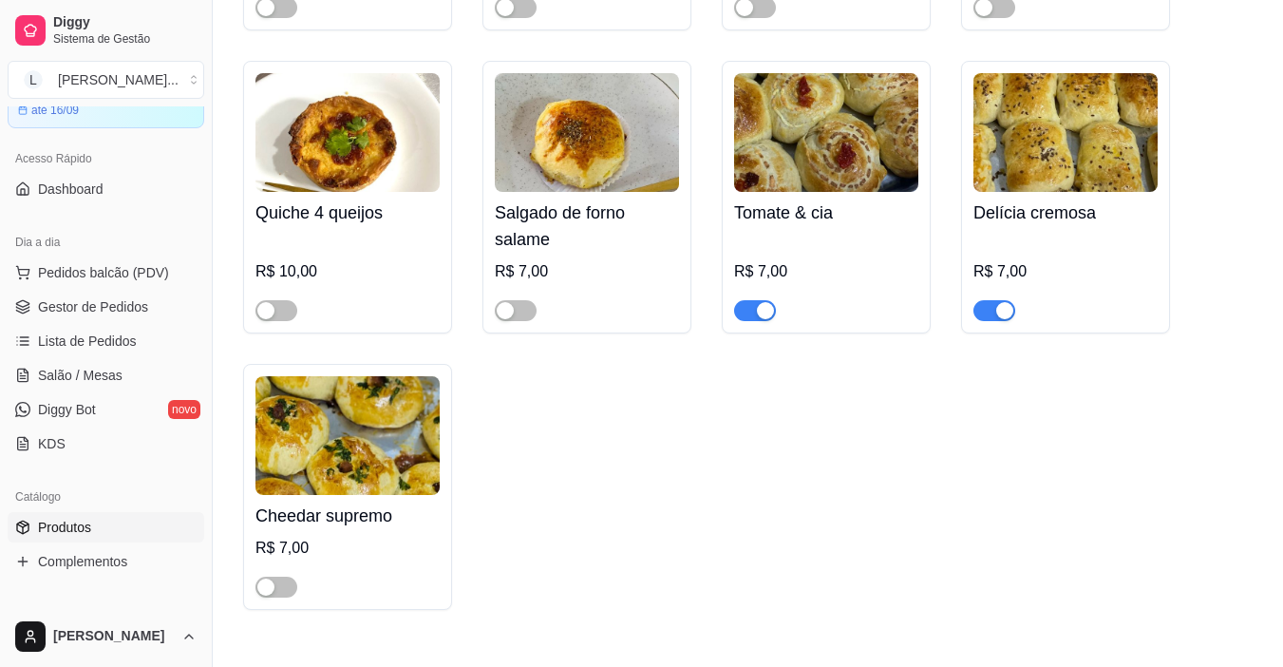
click at [747, 300] on span "button" at bounding box center [755, 310] width 42 height 21
click at [998, 302] on div "button" at bounding box center [1004, 310] width 17 height 17
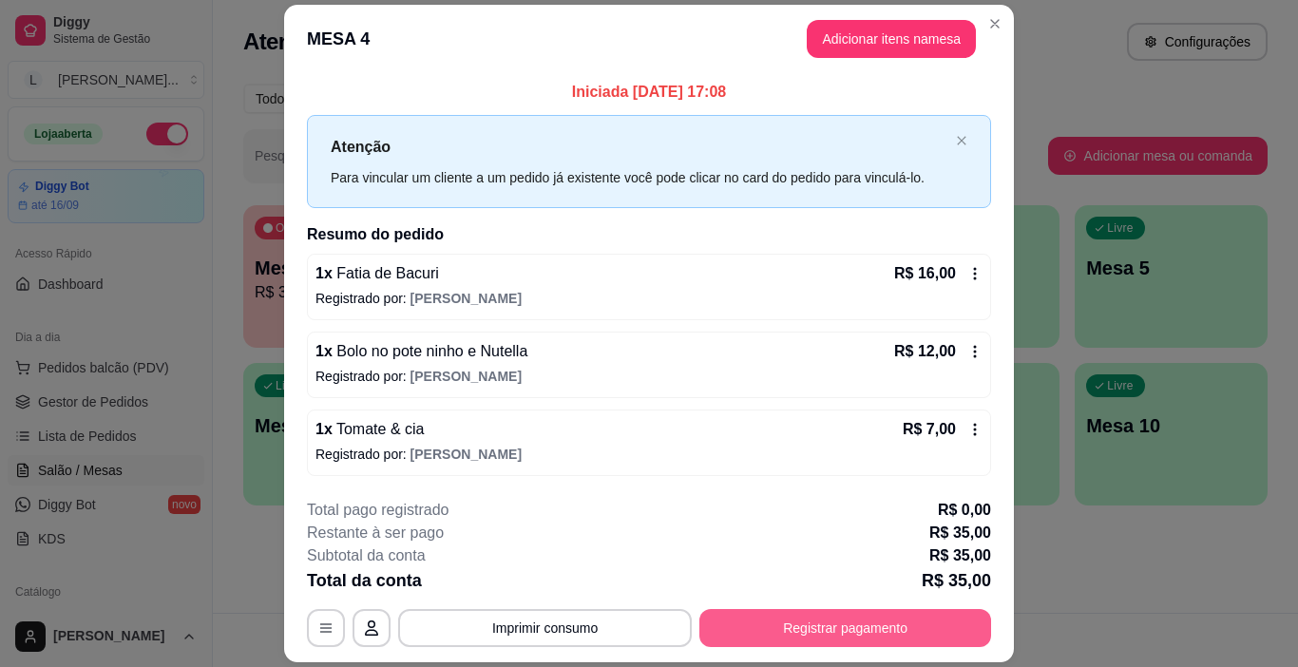
click at [844, 628] on button "Registrar pagamento" at bounding box center [845, 628] width 292 height 38
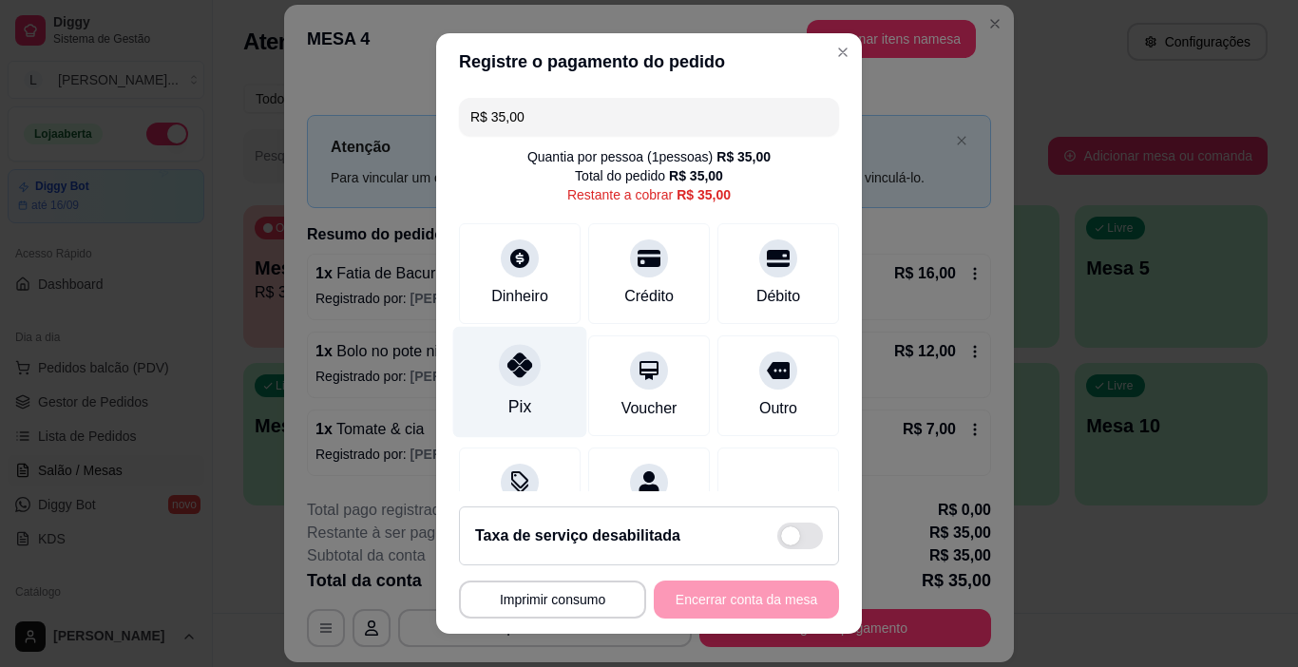
click at [547, 355] on div "Pix" at bounding box center [520, 382] width 134 height 111
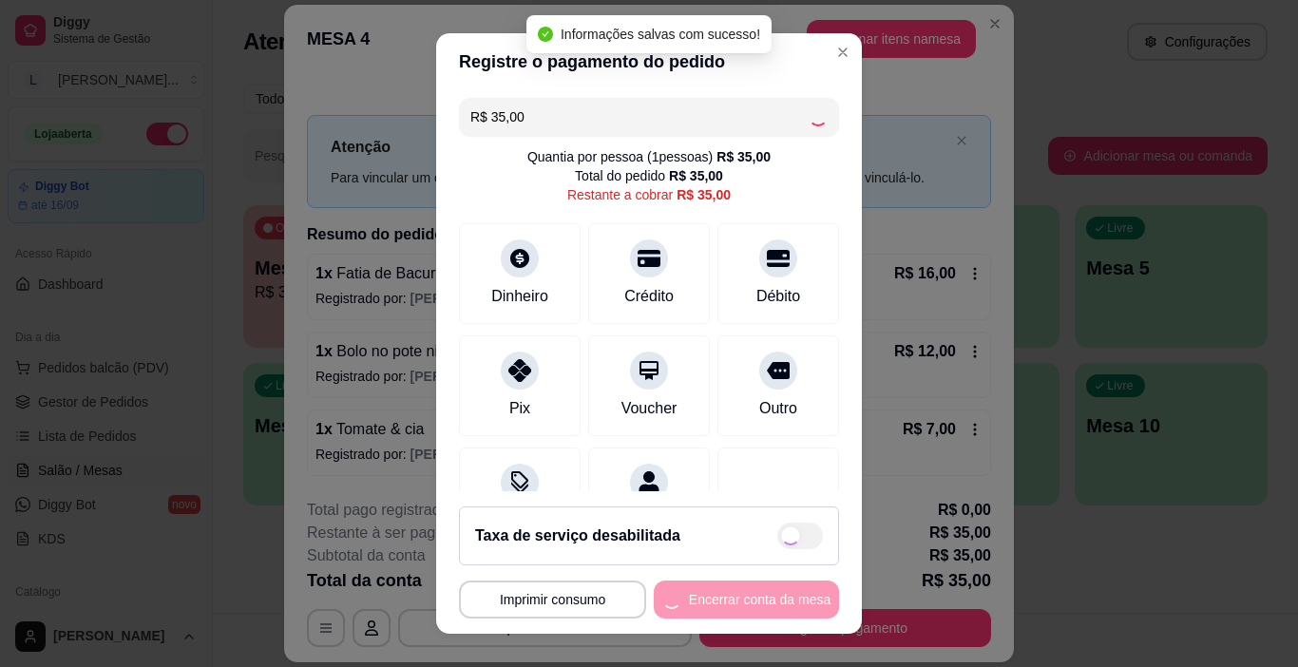
type input "R$ 0,00"
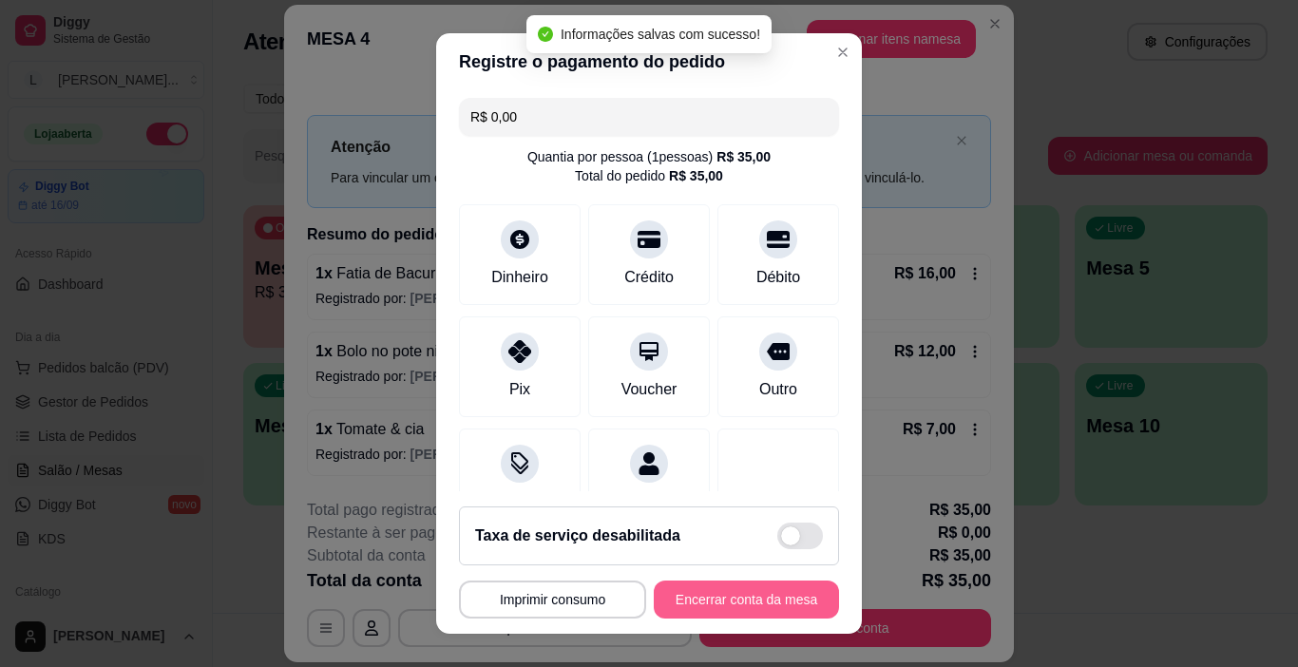
click at [786, 601] on button "Encerrar conta da mesa" at bounding box center [746, 599] width 185 height 38
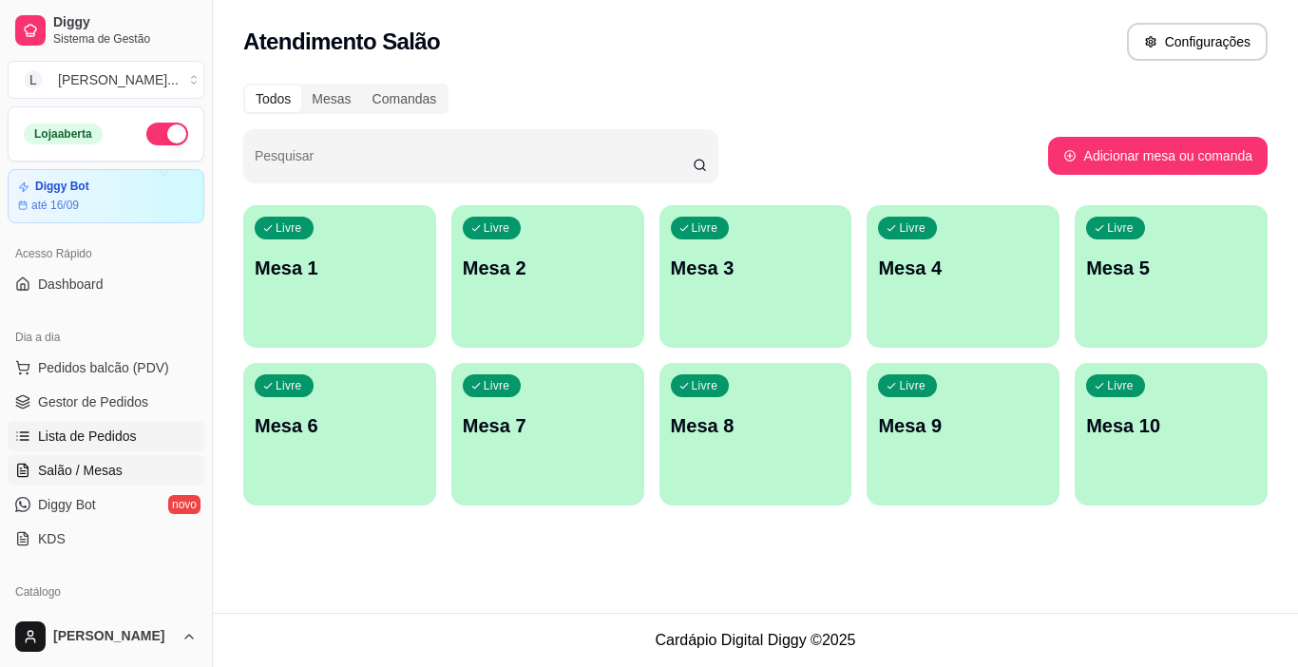
click at [91, 431] on span "Lista de Pedidos" at bounding box center [87, 436] width 99 height 19
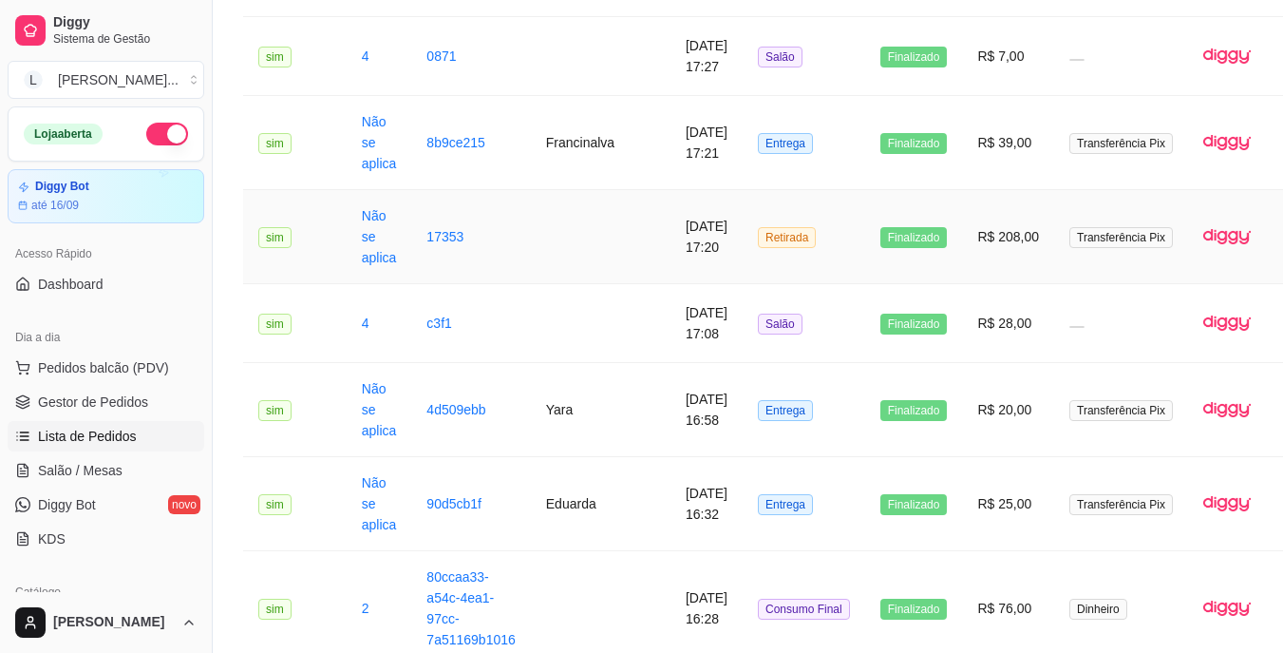
scroll to position [475, 0]
